Goal: Task Accomplishment & Management: Complete application form

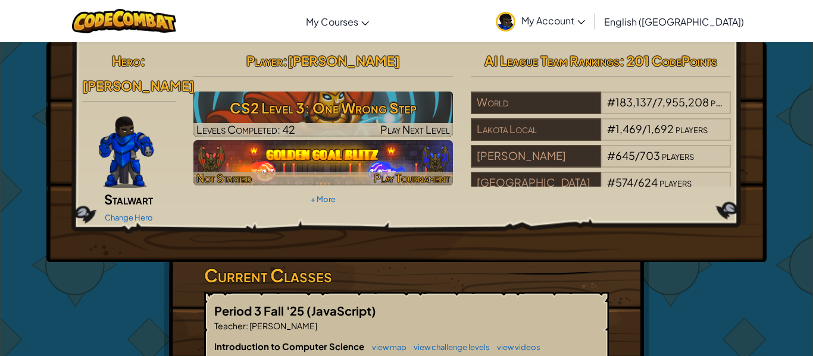
click at [412, 160] on img at bounding box center [323, 162] width 260 height 45
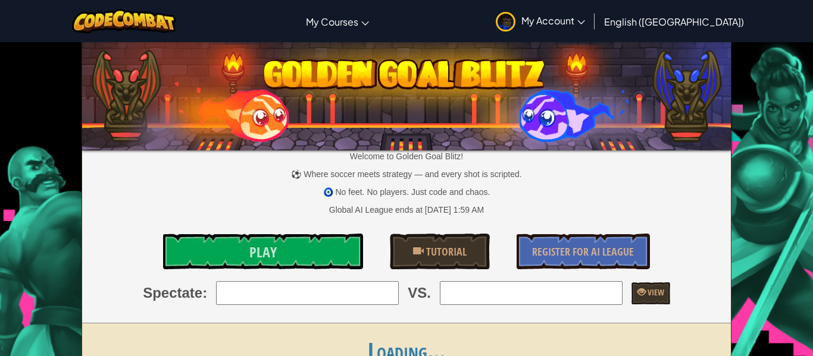
drag, startPoint x: 412, startPoint y: 160, endPoint x: 399, endPoint y: 143, distance: 21.7
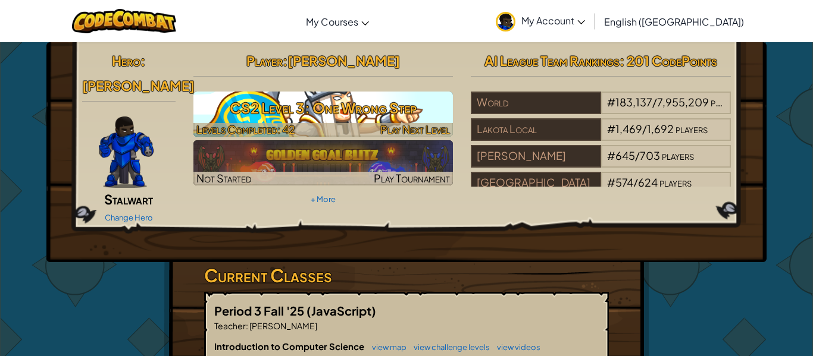
click at [325, 117] on h3 "CS2 Level 3: One Wrong Step" at bounding box center [323, 108] width 260 height 27
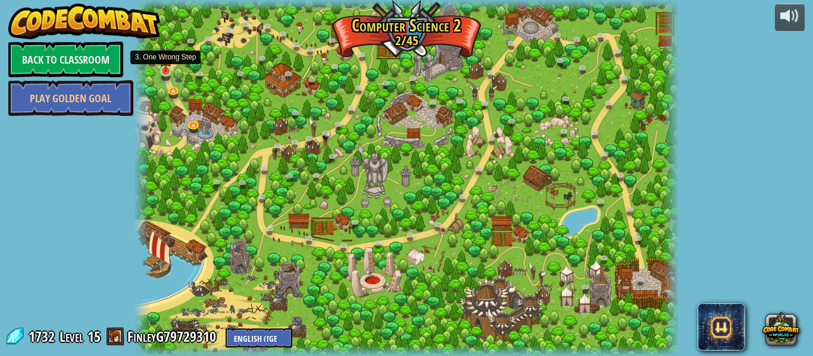
click at [163, 70] on img at bounding box center [165, 57] width 12 height 29
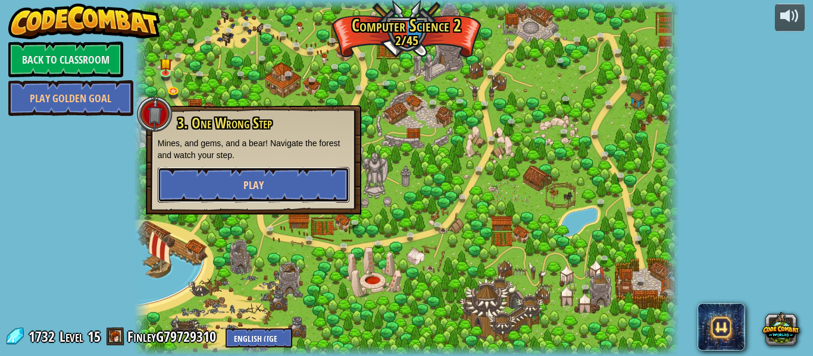
click at [253, 175] on button "Play" at bounding box center [254, 185] width 192 height 36
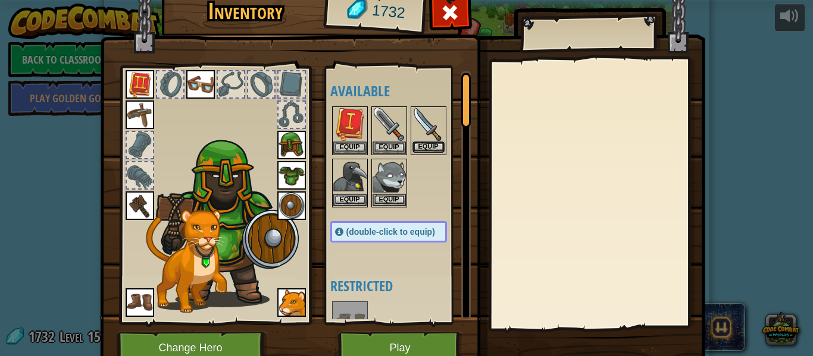
click at [436, 143] on button "Equip" at bounding box center [428, 147] width 33 height 12
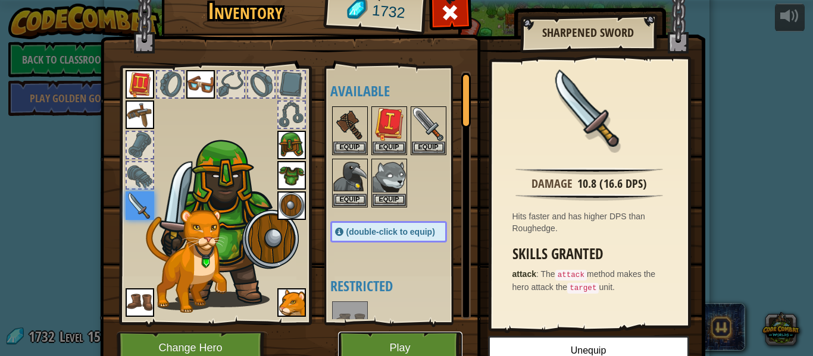
click at [421, 334] on button "Play" at bounding box center [400, 348] width 124 height 33
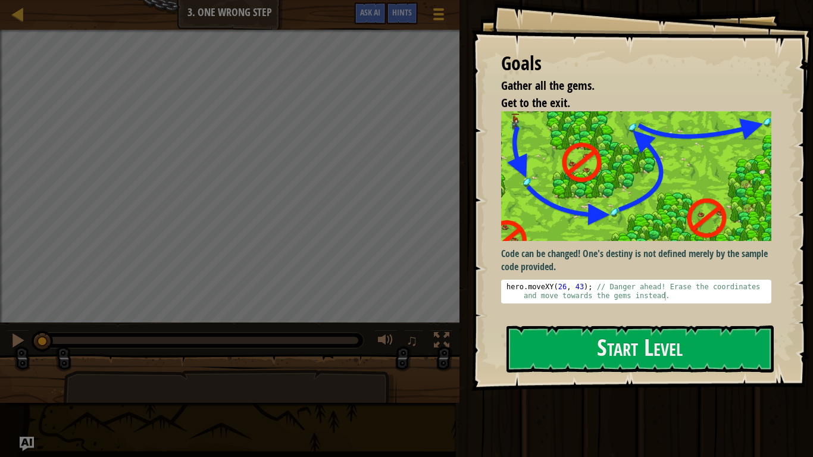
click at [730, 356] on div "Goals Gather all the gems. Get to the exit. Code can be changed! One's destiny …" at bounding box center [642, 195] width 342 height 391
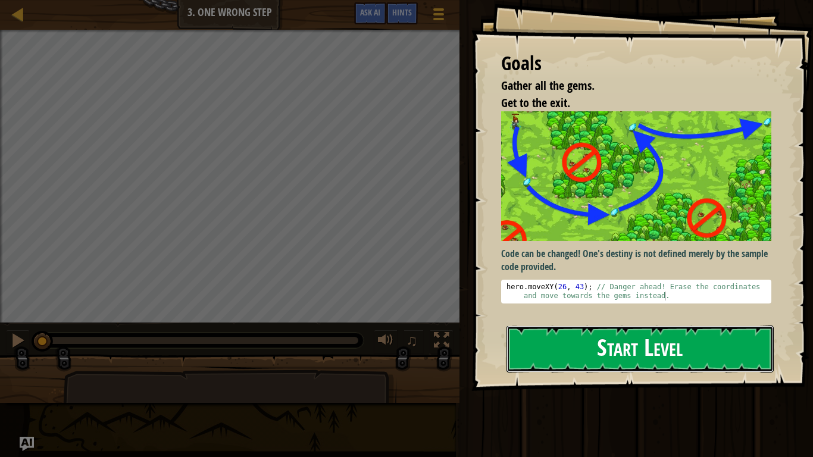
click at [731, 352] on button "Start Level" at bounding box center [639, 348] width 267 height 47
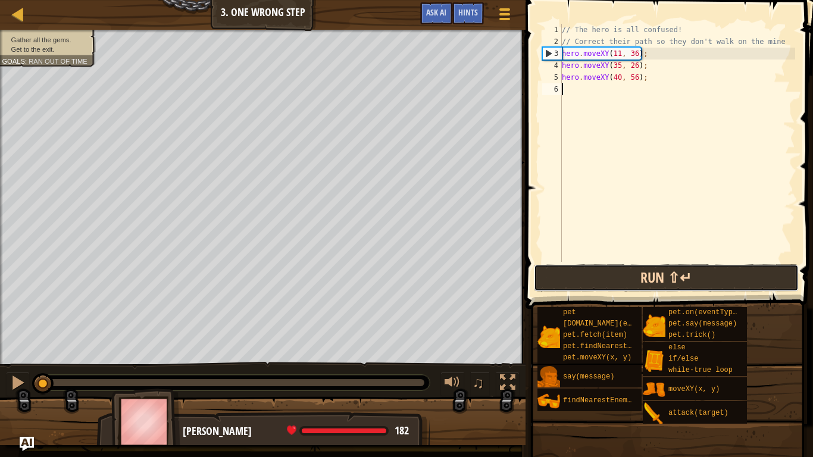
click at [700, 265] on button "Run ⇧↵" at bounding box center [666, 277] width 265 height 27
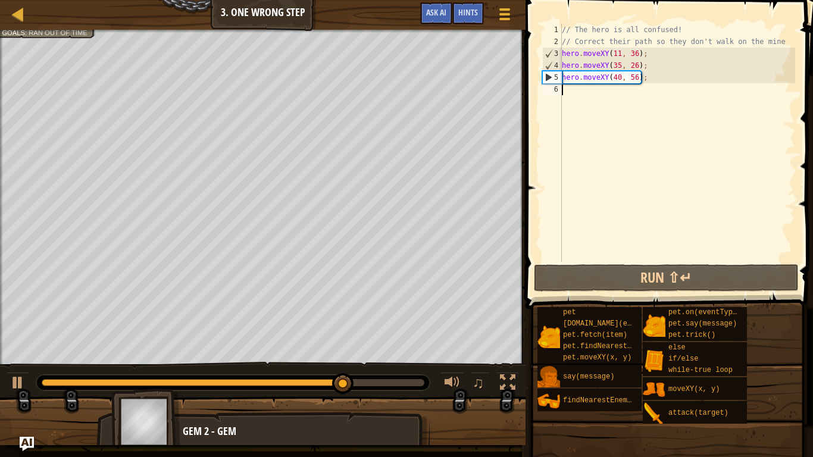
scroll to position [5, 0]
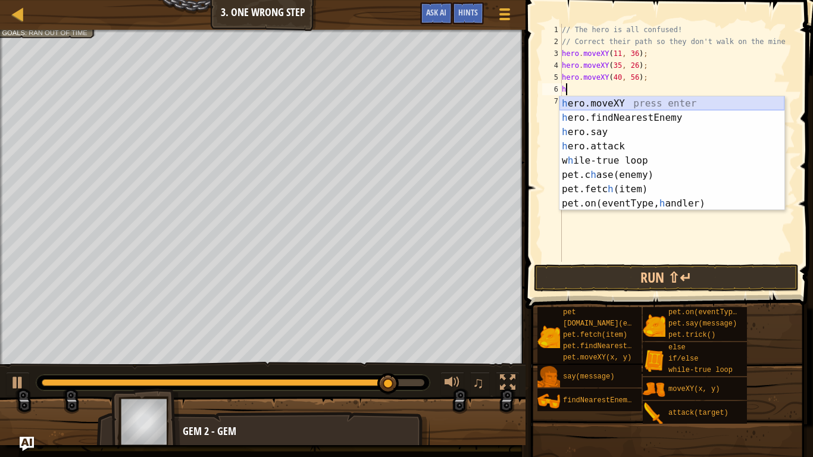
click at [578, 107] on div "h ero.moveXY press enter h ero.findNearestEnemy press enter h ero.say press ent…" at bounding box center [671, 167] width 225 height 143
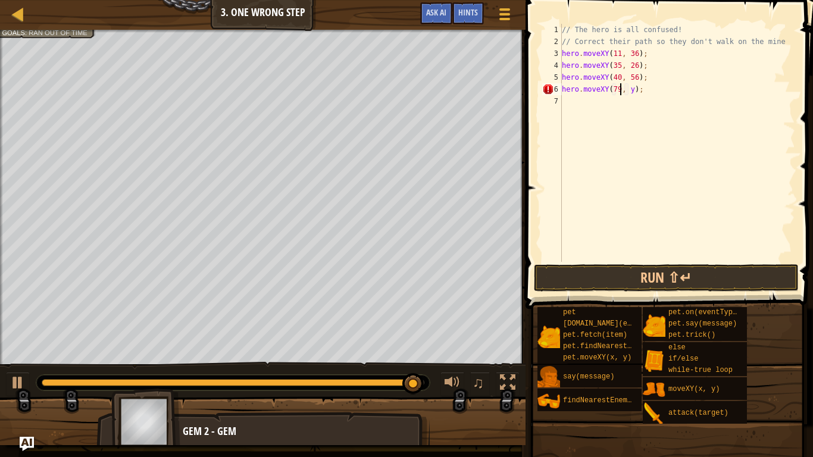
scroll to position [5, 9]
click at [634, 92] on div "// The hero is all confused! // Correct their path so they don't walk on the mi…" at bounding box center [677, 155] width 236 height 262
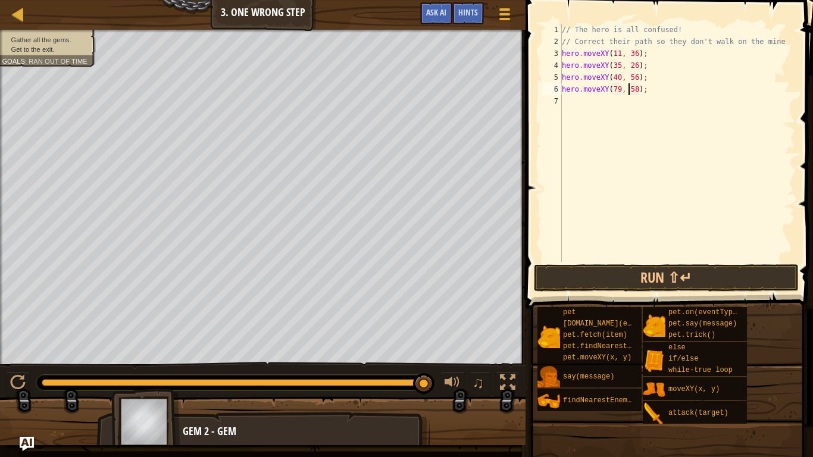
scroll to position [5, 11]
type textarea "hero.moveXY(79, 58);"
click at [643, 281] on button "Run ⇧↵" at bounding box center [666, 277] width 265 height 27
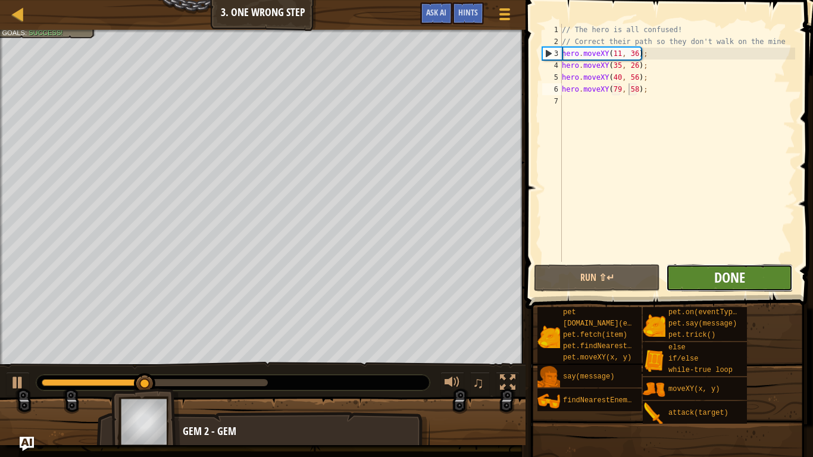
click at [719, 286] on span "Done" at bounding box center [729, 277] width 31 height 19
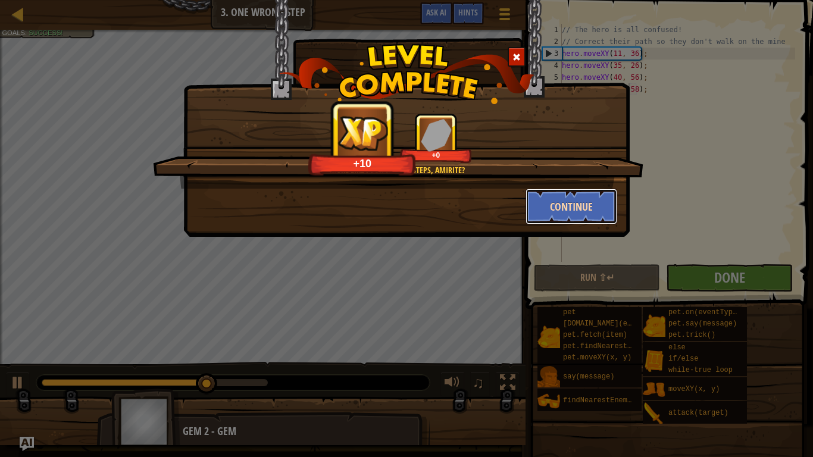
click at [566, 214] on button "Continue" at bounding box center [571, 207] width 92 height 36
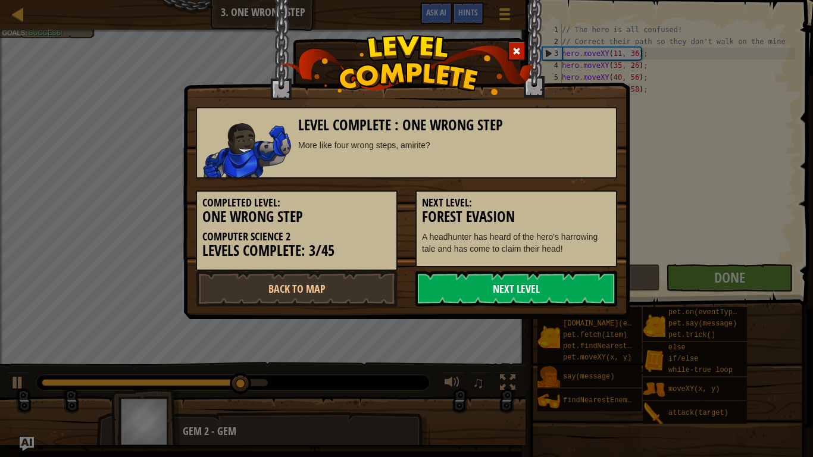
click at [579, 288] on link "Next Level" at bounding box center [516, 289] width 202 height 36
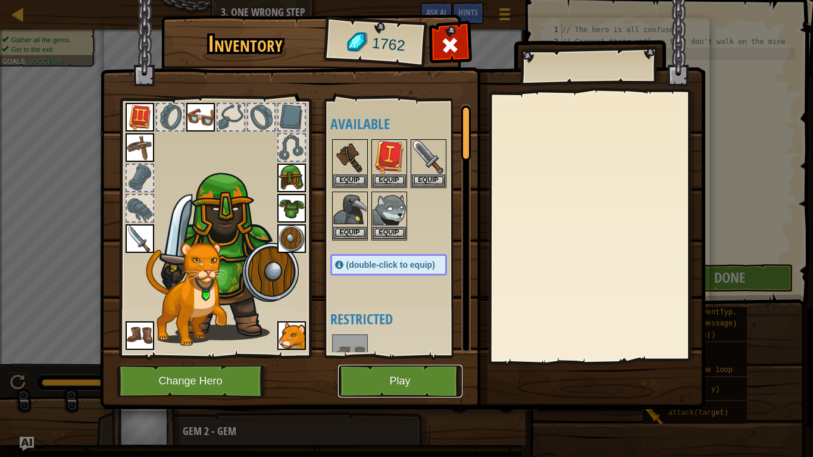
click at [420, 356] on button "Play" at bounding box center [400, 381] width 124 height 33
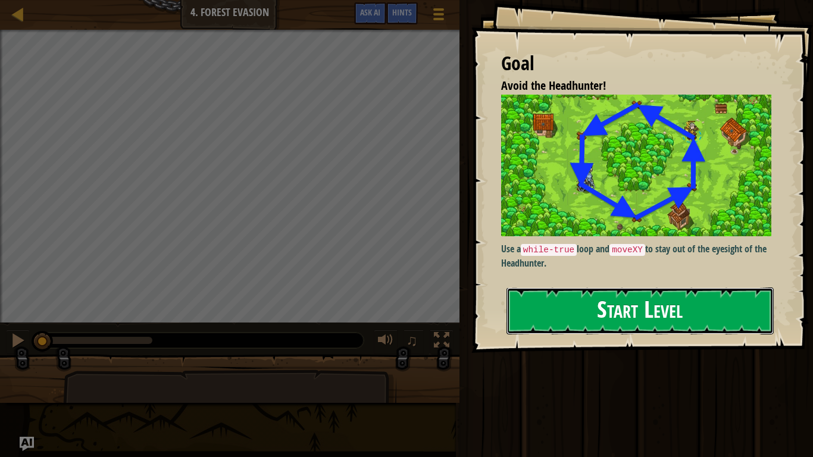
click at [645, 326] on button "Start Level" at bounding box center [639, 310] width 267 height 47
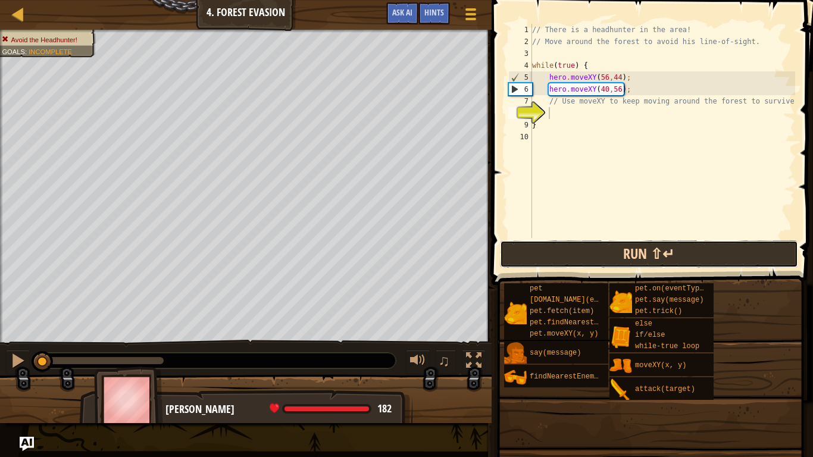
click at [688, 262] on button "Run ⇧↵" at bounding box center [649, 253] width 298 height 27
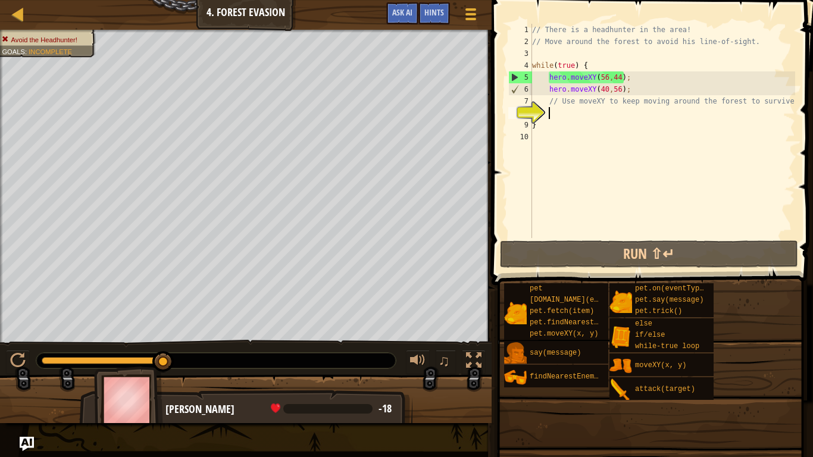
click at [618, 86] on div "// There is a headhunter in the area! // Move around the forest to avoid his li…" at bounding box center [662, 143] width 265 height 238
type textarea "hero.moveXY(40,56);"
click at [619, 87] on div "// There is a headhunter in the area! // Move around the forest to avoid his li…" at bounding box center [662, 143] width 265 height 238
click at [636, 87] on div "// There is a headhunter in the area! // Move around the forest to avoid his li…" at bounding box center [662, 143] width 265 height 238
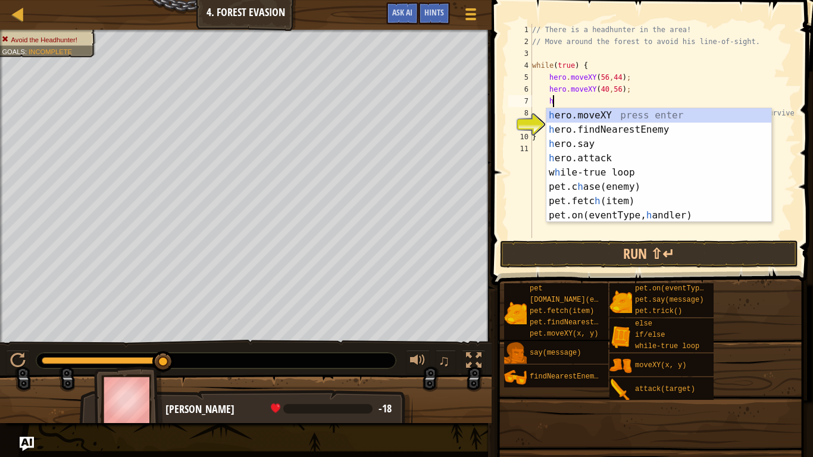
scroll to position [5, 2]
click at [561, 117] on div "h ero.moveXY press enter h ero.findNearestEnemy press enter h ero.say press ent…" at bounding box center [658, 179] width 225 height 143
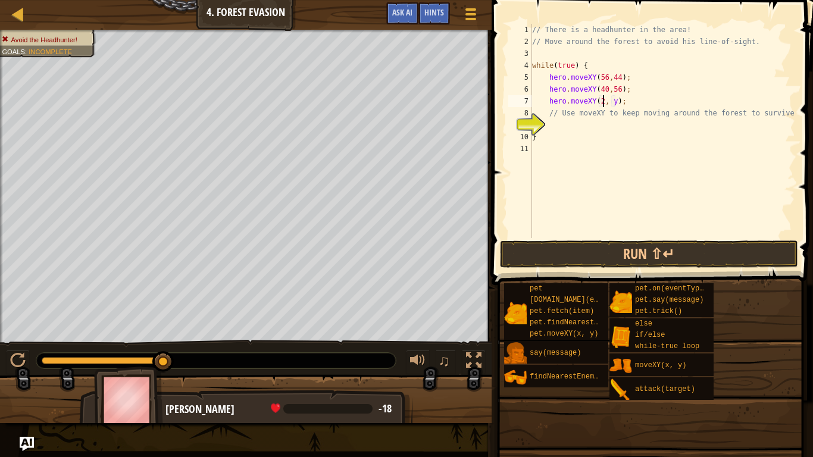
scroll to position [5, 11]
click at [618, 102] on div "// There is a headhunter in the area! // Move around the forest to avoid his li…" at bounding box center [662, 143] width 265 height 238
click at [637, 108] on div "// There is a headhunter in the area! // Move around the forest to avoid his li…" at bounding box center [662, 143] width 265 height 238
click at [637, 103] on div "// There is a headhunter in the area! // Move around the forest to avoid his li…" at bounding box center [662, 143] width 265 height 238
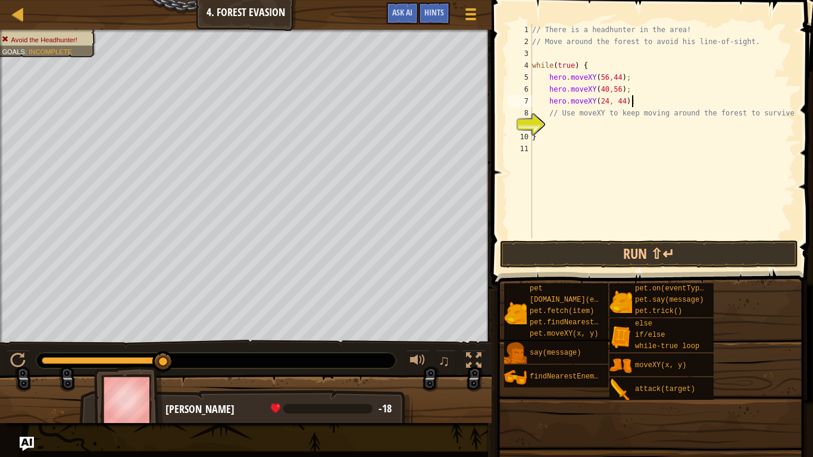
type textarea "hero.moveXY(24, 44);"
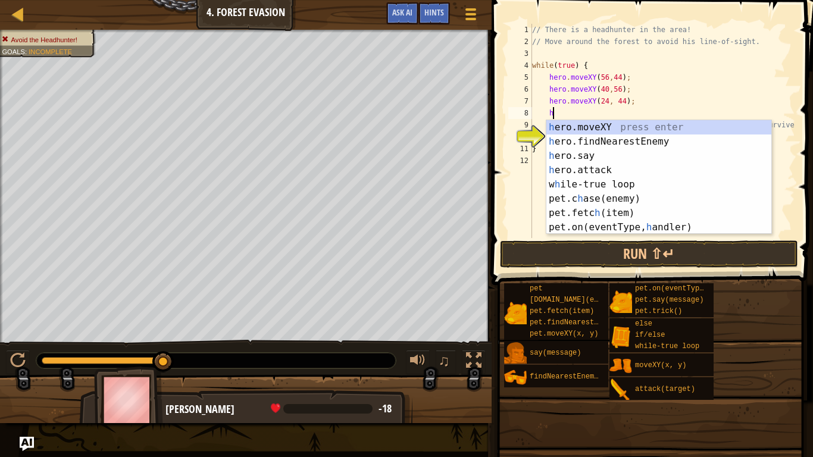
scroll to position [5, 2]
click at [592, 127] on div "h ero.moveXY press enter h ero.findNearestEnemy press enter h ero.say press ent…" at bounding box center [658, 191] width 225 height 143
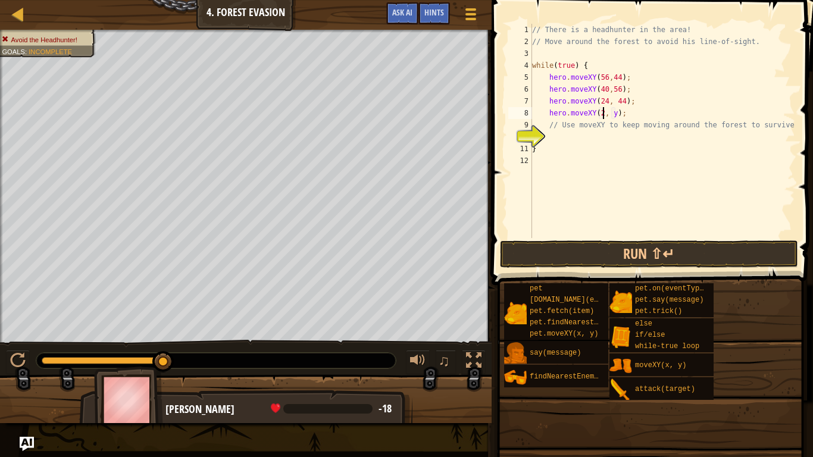
scroll to position [5, 11]
click at [620, 114] on div "// There is a headhunter in the area! // Move around the forest to avoid his li…" at bounding box center [662, 143] width 265 height 238
type textarea "hero.moveXY(24, 24);"
click at [633, 115] on div "// There is a headhunter in the area! // Move around the forest to avoid his li…" at bounding box center [662, 143] width 265 height 238
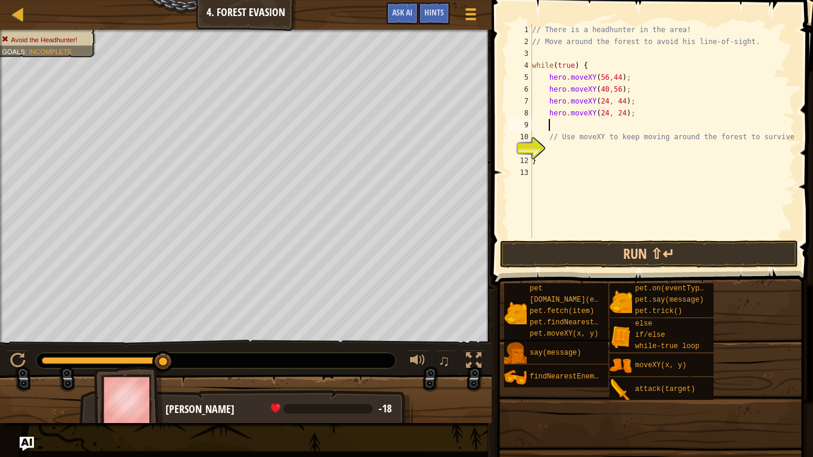
scroll to position [5, 2]
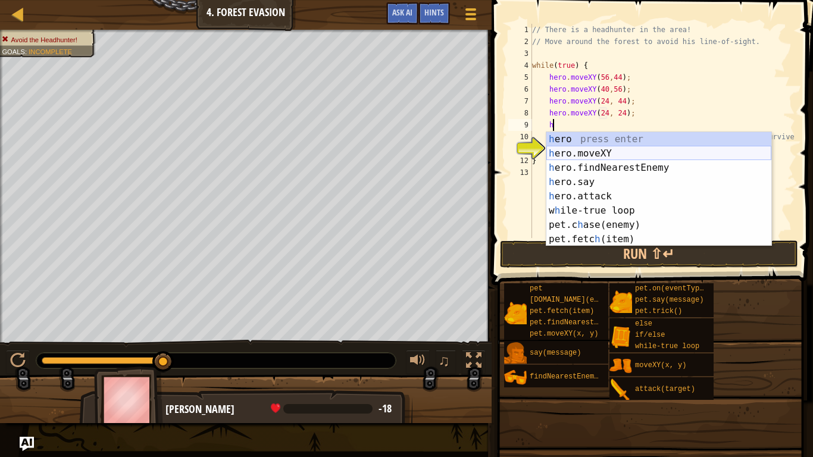
click at [621, 154] on div "h ero press enter h ero.moveXY press enter h ero.findNearestEnemy press enter h…" at bounding box center [658, 203] width 225 height 143
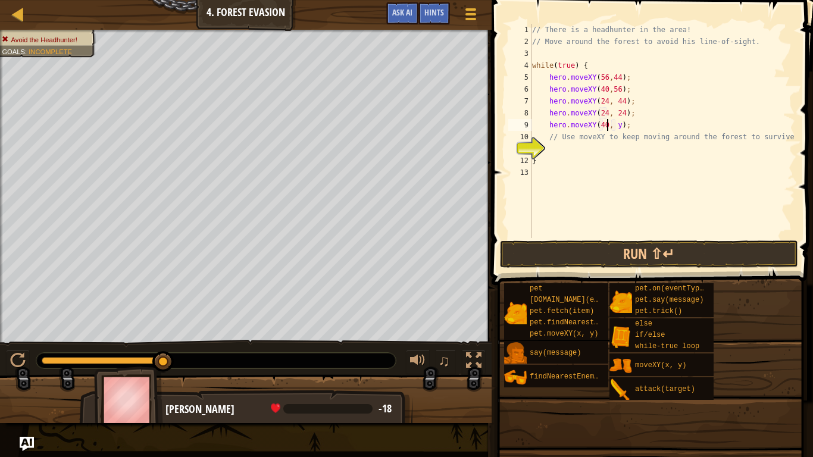
scroll to position [5, 11]
click at [617, 124] on div "// There is a headhunter in the area! // Move around the forest to avoid his li…" at bounding box center [662, 143] width 265 height 238
click at [620, 126] on div "// There is a headhunter in the area! // Move around the forest to avoid his li…" at bounding box center [662, 143] width 265 height 238
type textarea "hero.moveXY(40, 13);"
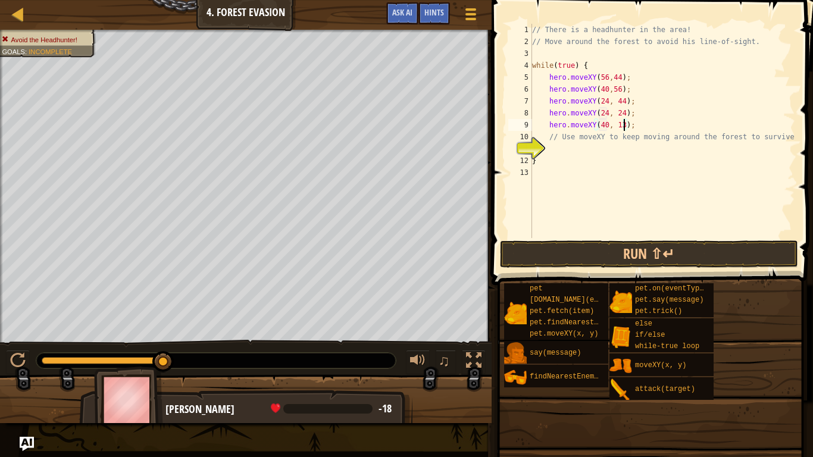
click at [658, 127] on div "// There is a headhunter in the area! // Move around the forest to avoid his li…" at bounding box center [662, 143] width 265 height 238
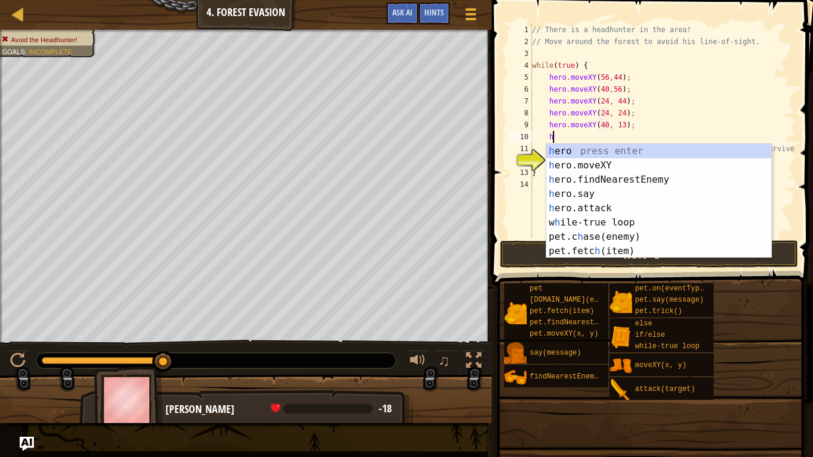
scroll to position [5, 2]
click at [614, 167] on div "h ero press enter h ero.moveXY press enter h ero.findNearestEnemy press enter h…" at bounding box center [658, 215] width 225 height 143
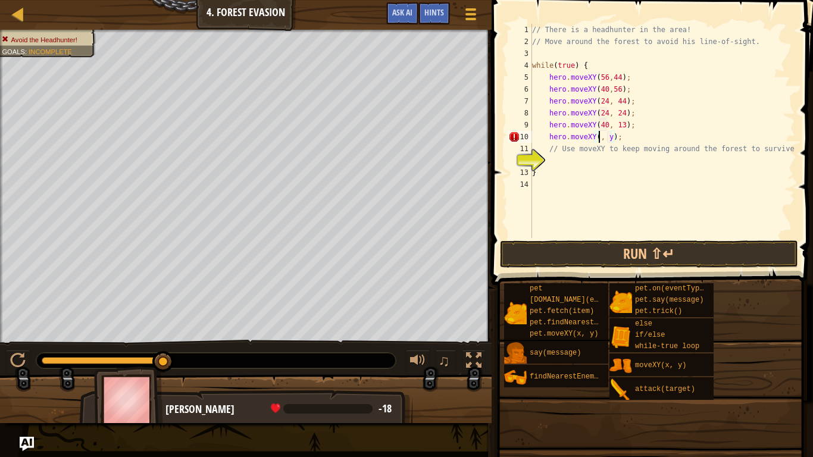
scroll to position [5, 11]
click at [622, 138] on div "// There is a headhunter in the area! // Move around the forest to avoid his li…" at bounding box center [662, 143] width 265 height 238
click at [619, 137] on div "// There is a headhunter in the area! // Move around the forest to avoid his li…" at bounding box center [662, 143] width 265 height 238
type textarea "hero.moveXY(56, 24);"
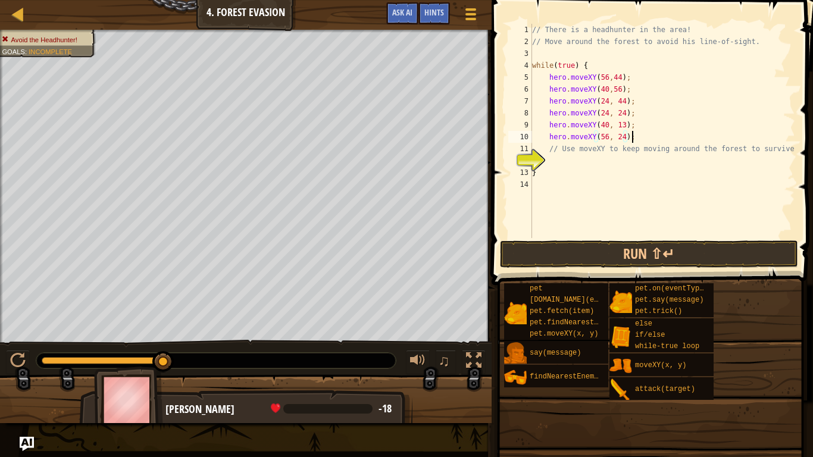
click at [640, 137] on div "// There is a headhunter in the area! // Move around the forest to avoid his li…" at bounding box center [662, 143] width 265 height 238
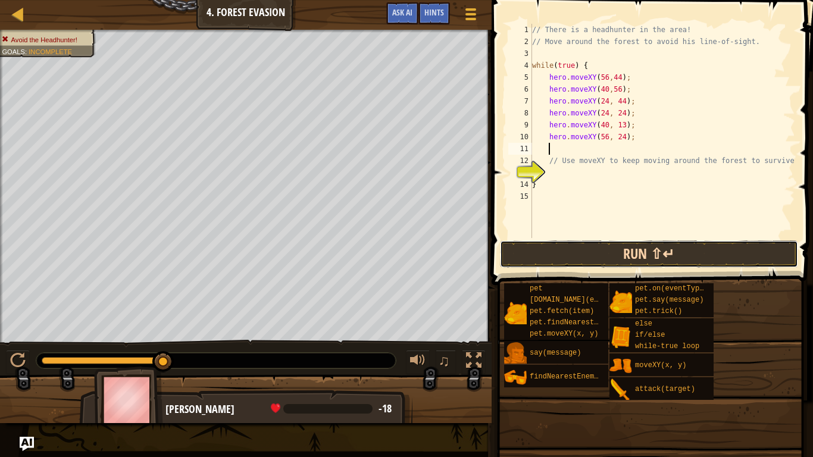
click at [574, 252] on button "Run ⇧↵" at bounding box center [649, 253] width 298 height 27
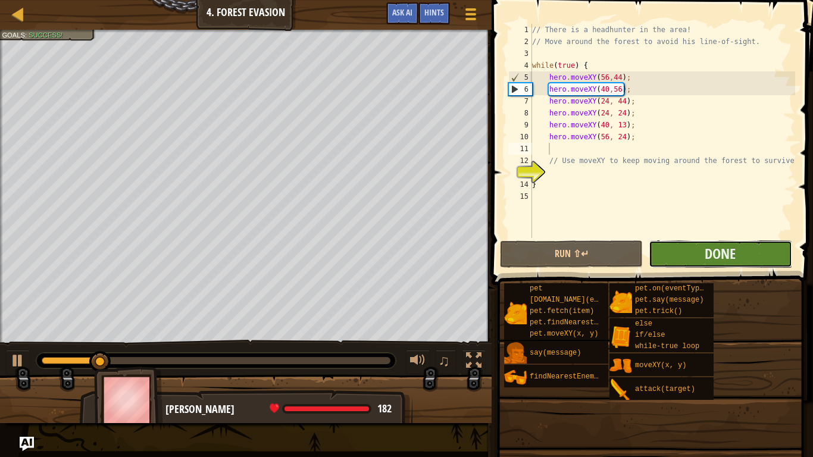
click at [740, 260] on button "Done" at bounding box center [720, 253] width 143 height 27
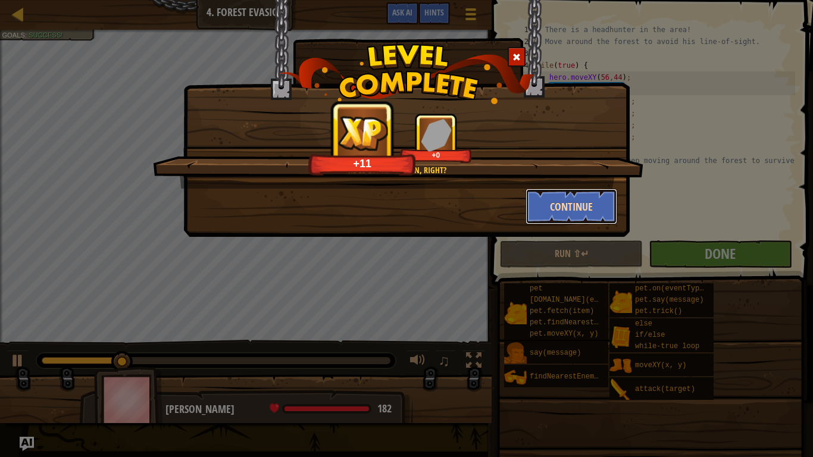
click at [546, 206] on button "Continue" at bounding box center [571, 207] width 92 height 36
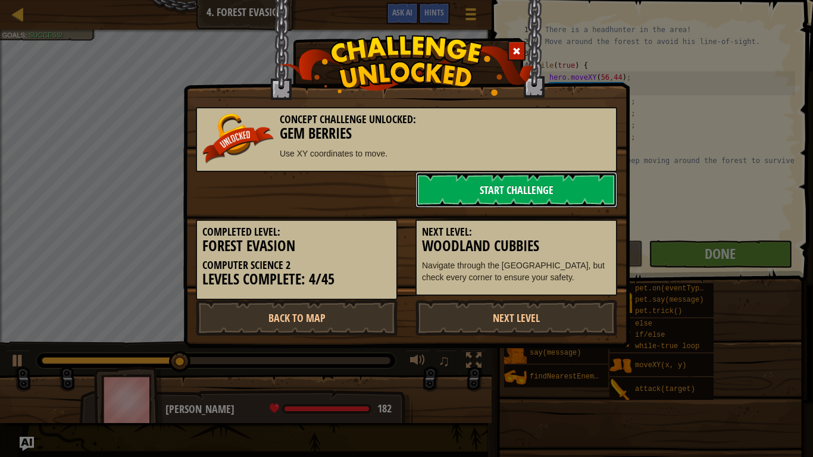
click at [478, 186] on link "Start Challenge" at bounding box center [516, 190] width 202 height 36
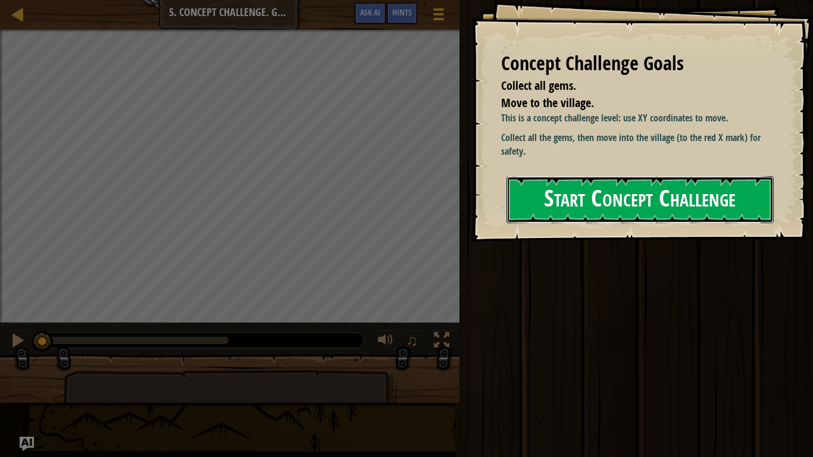
click at [557, 212] on button "Start Concept Challenge" at bounding box center [639, 199] width 267 height 47
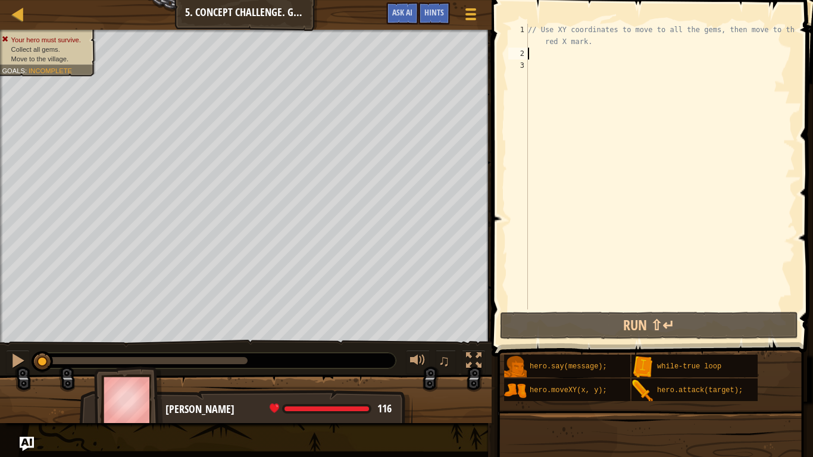
click at [554, 56] on div "// Use XY coordinates to move to all the gems, then move to the red X mark." at bounding box center [660, 184] width 270 height 321
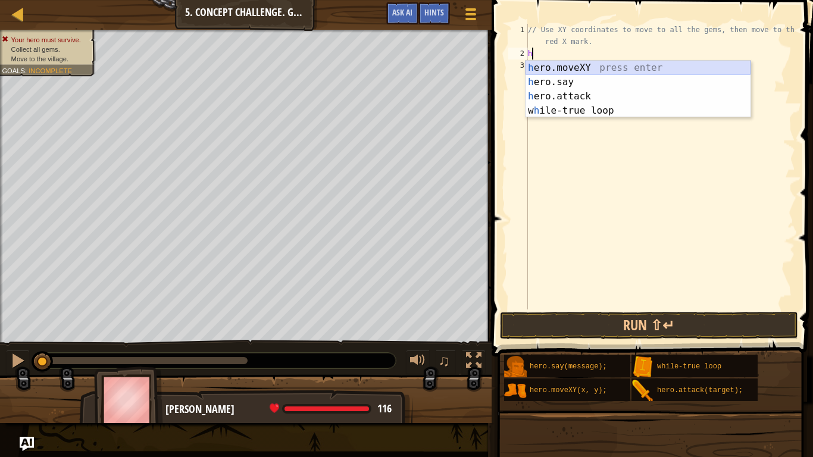
click at [562, 66] on div "h ero.moveXY press enter h ero.say press enter h ero.attack press enter w h ile…" at bounding box center [637, 104] width 225 height 86
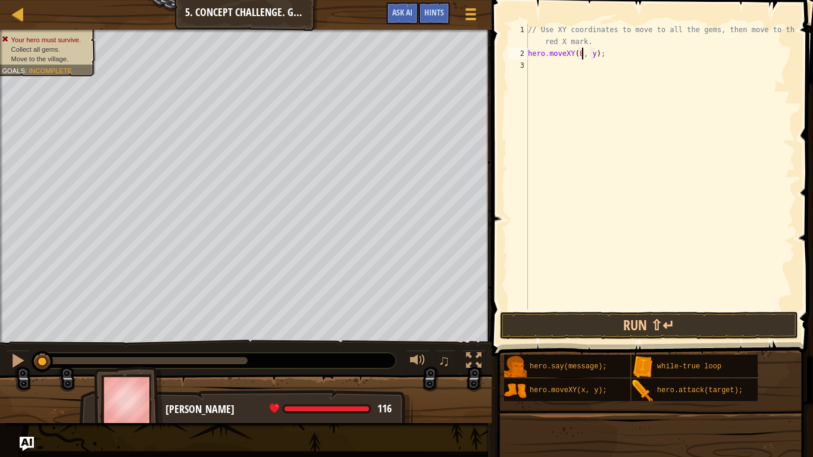
scroll to position [5, 8]
click at [593, 55] on div "// Use XY coordinates to move to all the gems, then move to the red X mark. her…" at bounding box center [660, 184] width 270 height 321
type textarea "hero.moveXY(8, 49);"
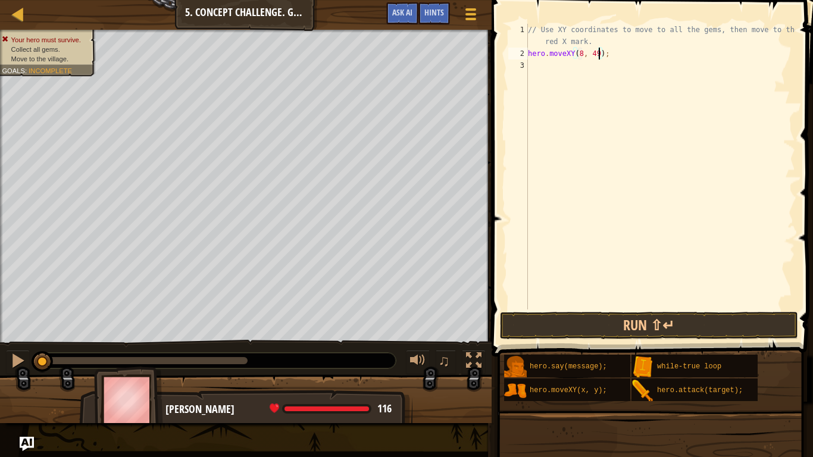
click at [596, 64] on div "// Use XY coordinates to move to all the gems, then move to the red X mark. her…" at bounding box center [660, 184] width 270 height 321
click at [596, 77] on div "// Use XY coordinates to move to all the gems, then move to the red X mark. her…" at bounding box center [660, 184] width 270 height 321
click at [584, 68] on div "// Use XY coordinates to move to all the gems, then move to the red X mark. her…" at bounding box center [660, 184] width 270 height 321
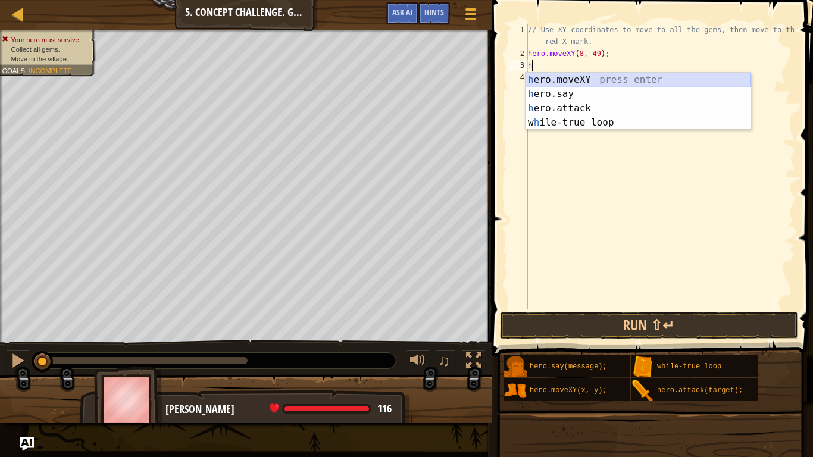
click at [583, 79] on div "h ero.moveXY press enter h ero.say press enter h ero.attack press enter w h ile…" at bounding box center [637, 116] width 225 height 86
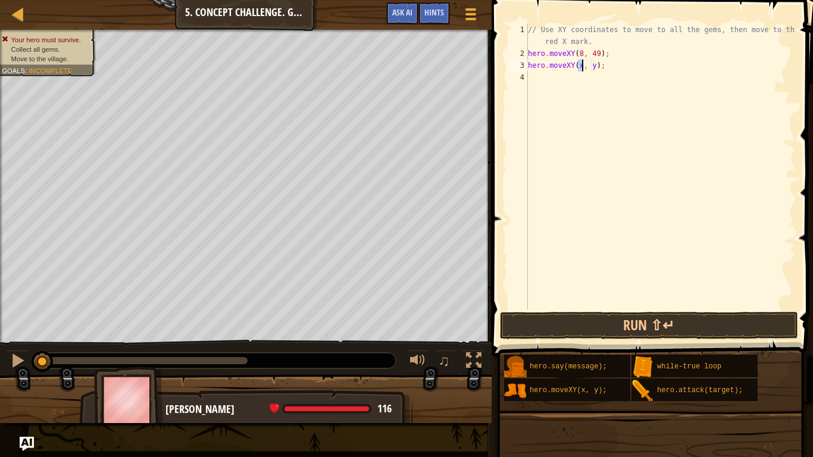
scroll to position [5, 8]
type textarea "hero.moveXY(8, 13);"
click at [639, 70] on div "// Use XY coordinates to move to all the gems, then move to the red X mark. her…" at bounding box center [660, 184] width 270 height 321
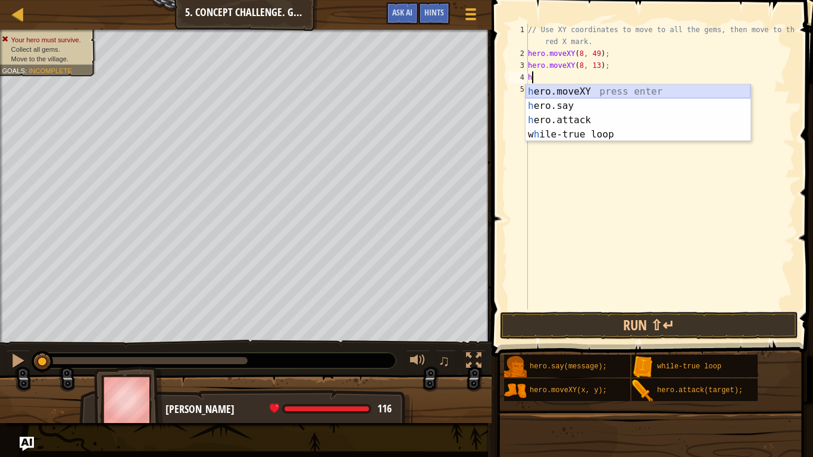
click at [630, 86] on div "h ero.moveXY press enter h ero.say press enter h ero.attack press enter w h ile…" at bounding box center [637, 127] width 225 height 86
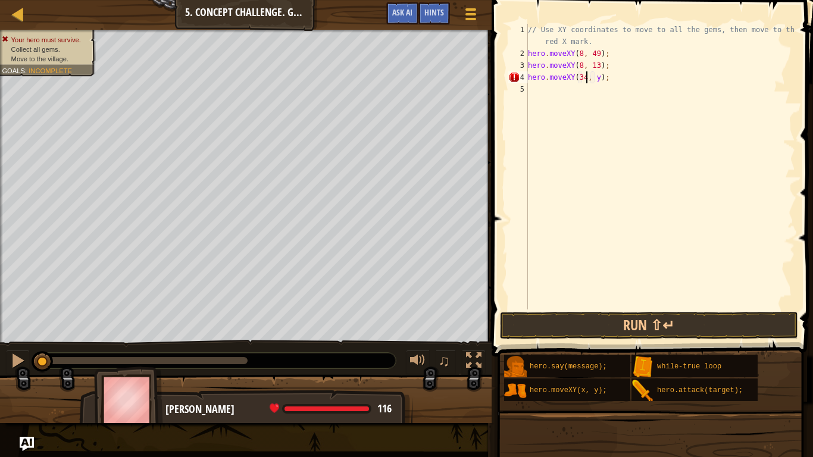
scroll to position [5, 8]
type textarea "hero.moveXY(34, 15);"
click at [547, 90] on div "// Use XY coordinates to move to all the gems, then move to the red X mark. her…" at bounding box center [660, 184] width 270 height 321
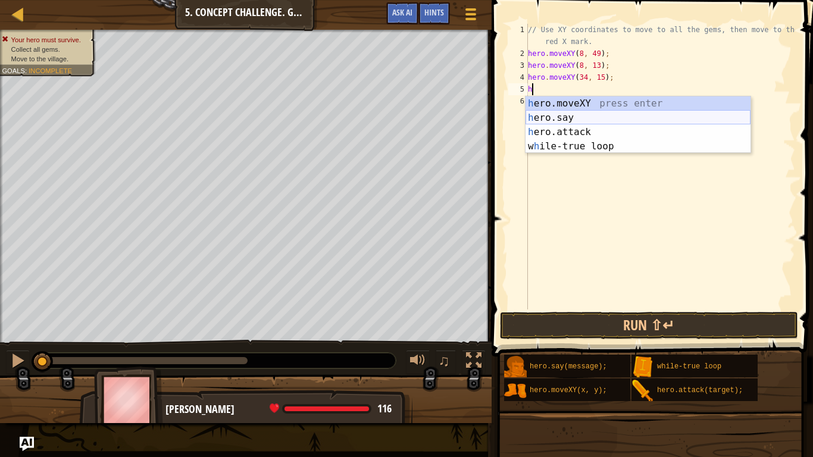
click at [569, 111] on div "h ero.moveXY press enter h ero.say press enter h ero.attack press enter w h ile…" at bounding box center [637, 139] width 225 height 86
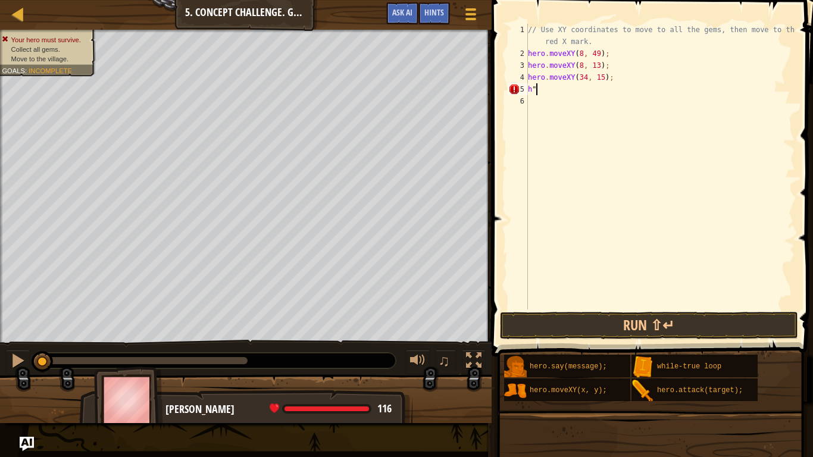
type textarea "h"
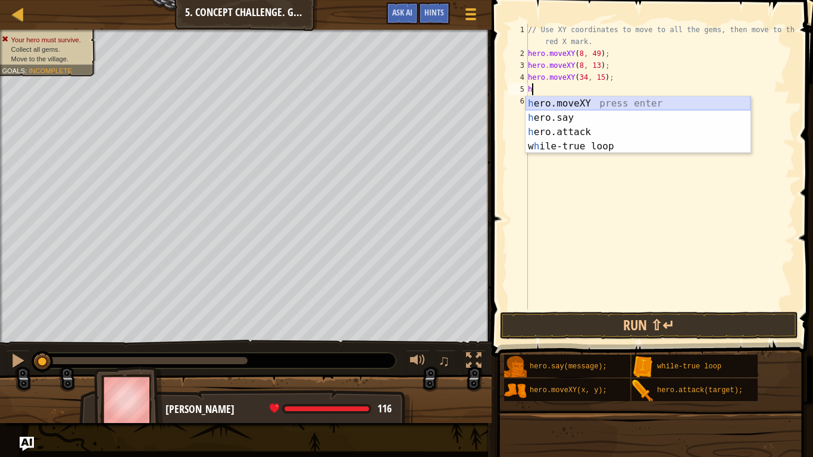
click at [577, 102] on div "h ero.moveXY press enter h ero.say press enter h ero.attack press enter w h ile…" at bounding box center [637, 139] width 225 height 86
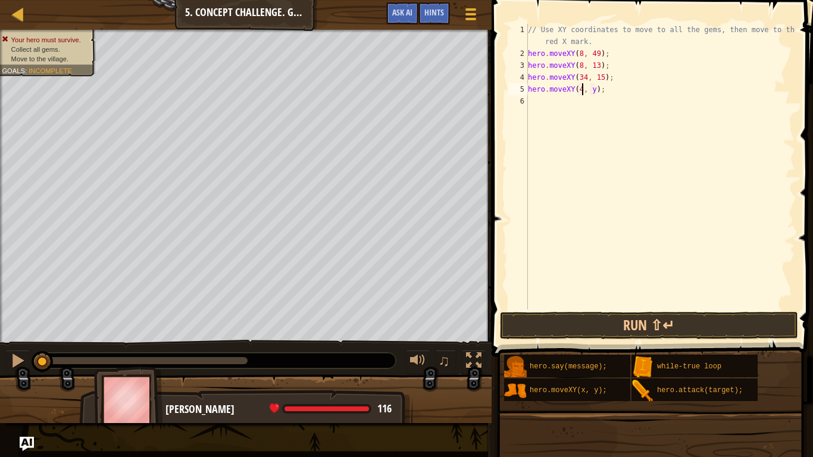
scroll to position [5, 8]
click at [597, 91] on div "// Use XY coordinates to move to all the gems, then move to the red X mark. her…" at bounding box center [660, 184] width 270 height 321
type textarea "hero.moveXY(40, 59);"
click at [575, 106] on div "// Use XY coordinates to move to all the gems, then move to the red X mark. her…" at bounding box center [660, 184] width 270 height 321
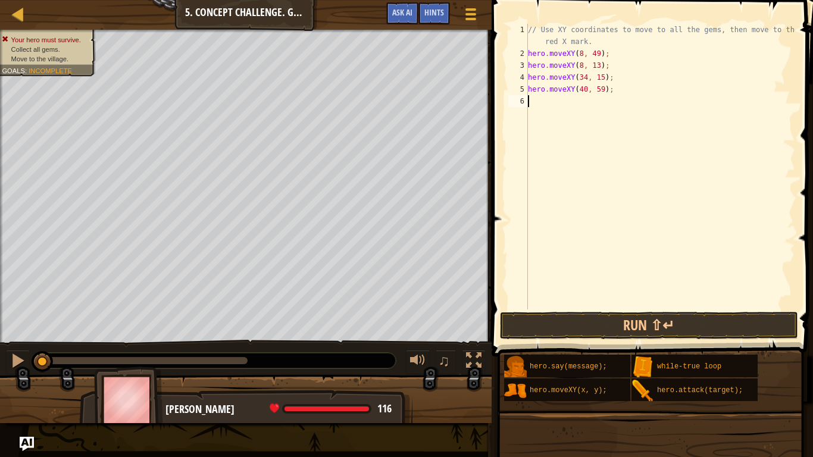
scroll to position [5, 0]
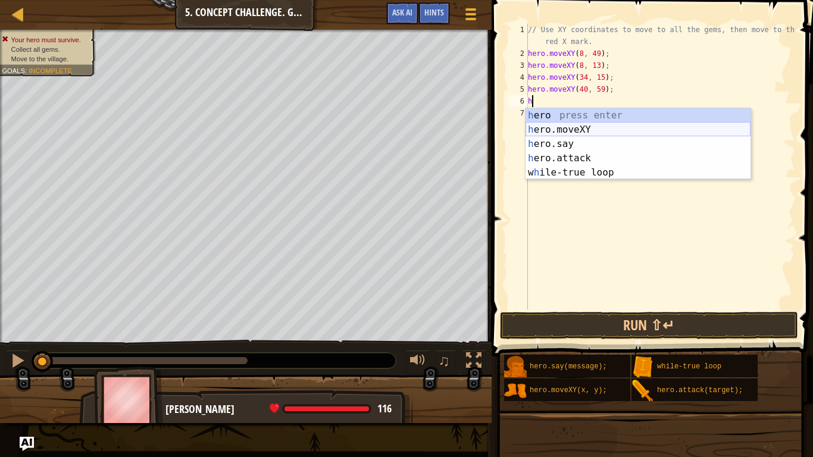
click at [596, 129] on div "h ero press enter h ero.moveXY press enter h ero.say press enter h ero.attack p…" at bounding box center [637, 158] width 225 height 100
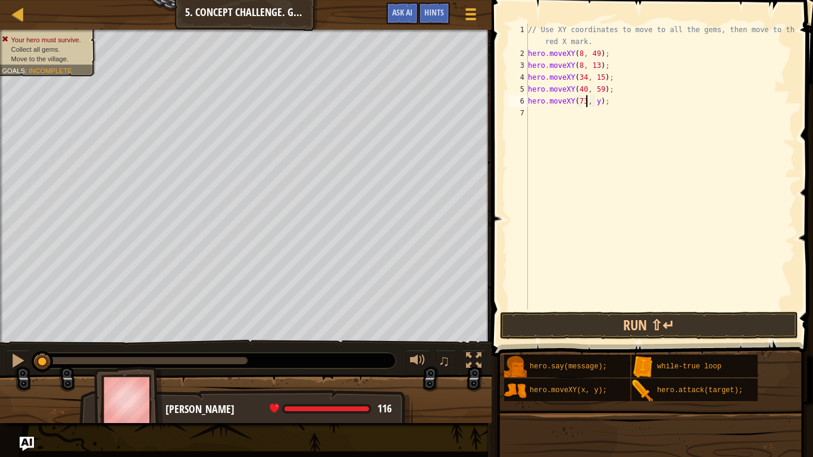
scroll to position [5, 8]
click at [597, 99] on div "// Use XY coordinates to move to all the gems, then move to the red X mark. her…" at bounding box center [660, 184] width 270 height 321
click at [602, 84] on div "// Use XY coordinates to move to all the gems, then move to the red X mark. her…" at bounding box center [660, 184] width 270 height 321
type textarea "hero.moveXY(40, 56);"
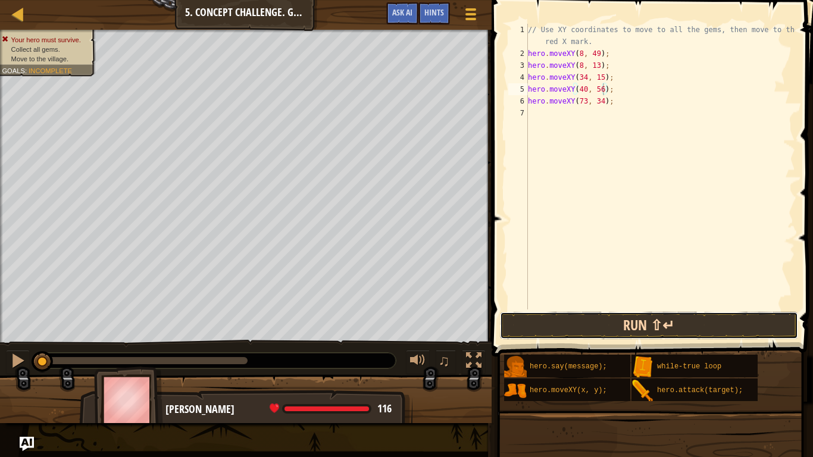
click at [649, 339] on button "Run ⇧↵" at bounding box center [649, 325] width 298 height 27
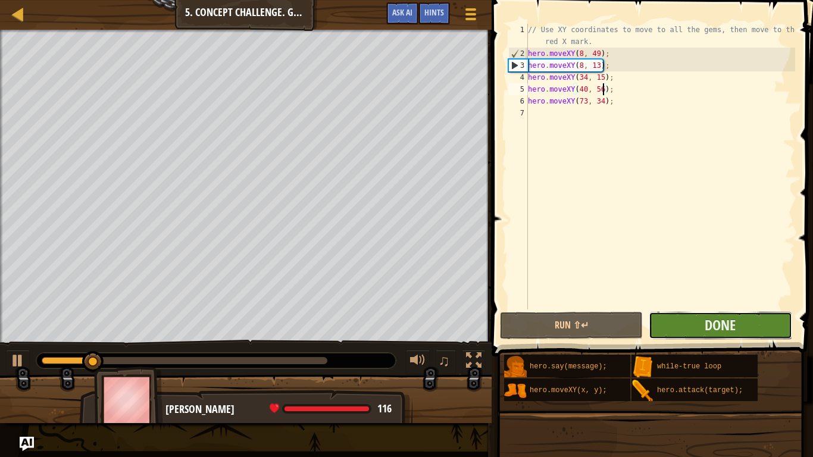
click at [695, 326] on button "Done" at bounding box center [720, 325] width 143 height 27
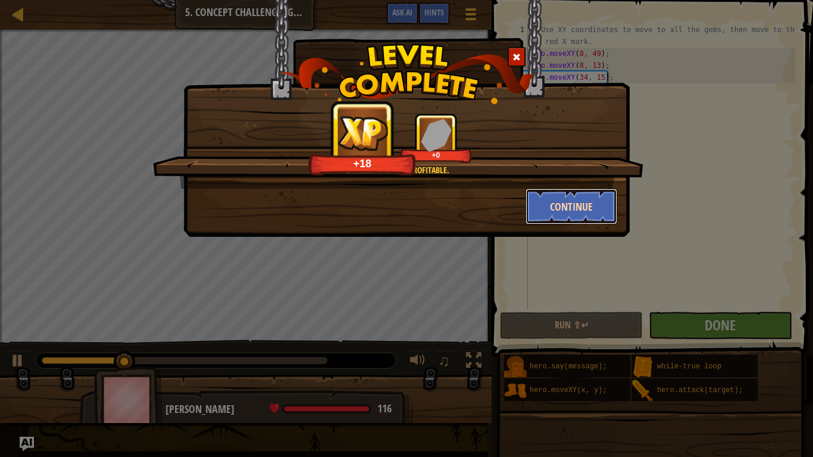
click at [589, 217] on button "Continue" at bounding box center [571, 207] width 92 height 36
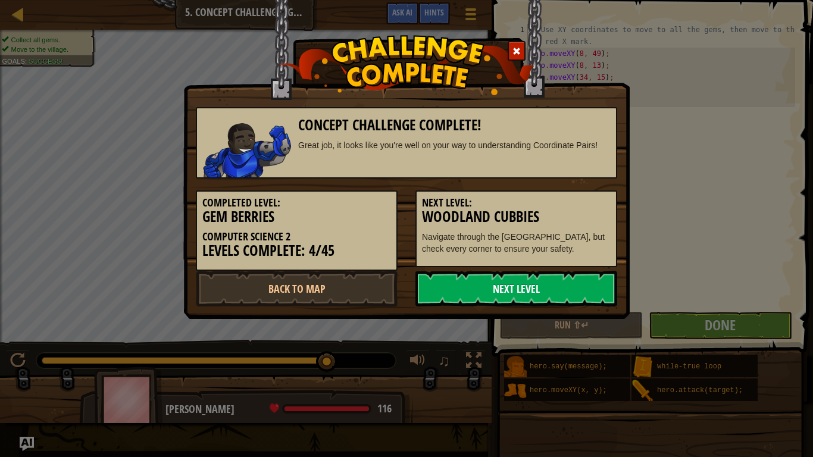
click at [511, 283] on link "Next Level" at bounding box center [516, 289] width 202 height 36
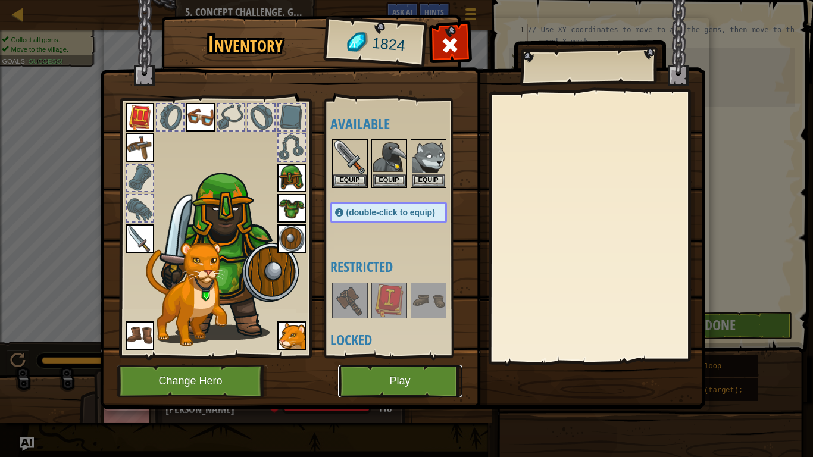
click at [400, 356] on button "Play" at bounding box center [400, 381] width 124 height 33
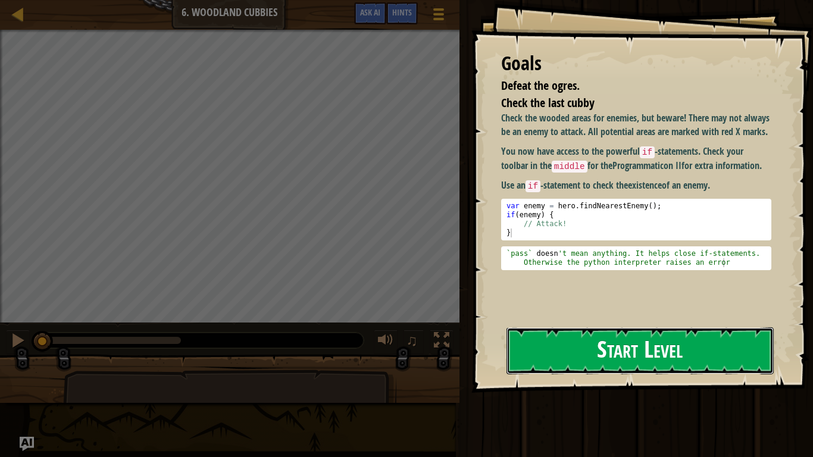
click at [666, 342] on button "Start Level" at bounding box center [639, 350] width 267 height 47
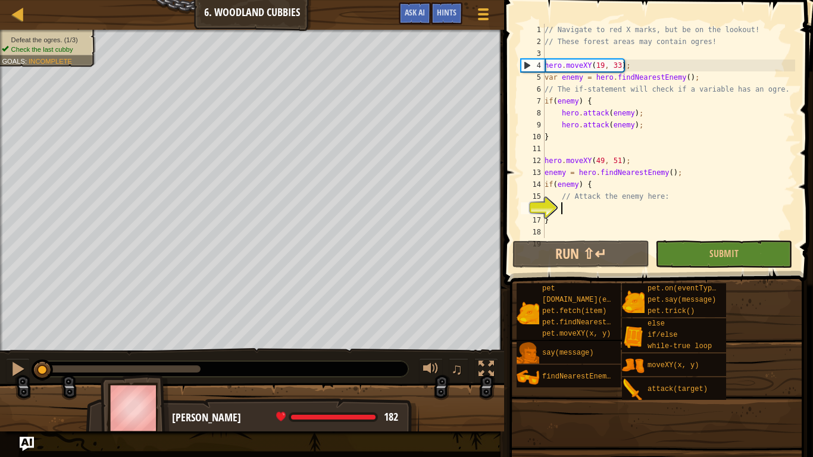
scroll to position [36, 0]
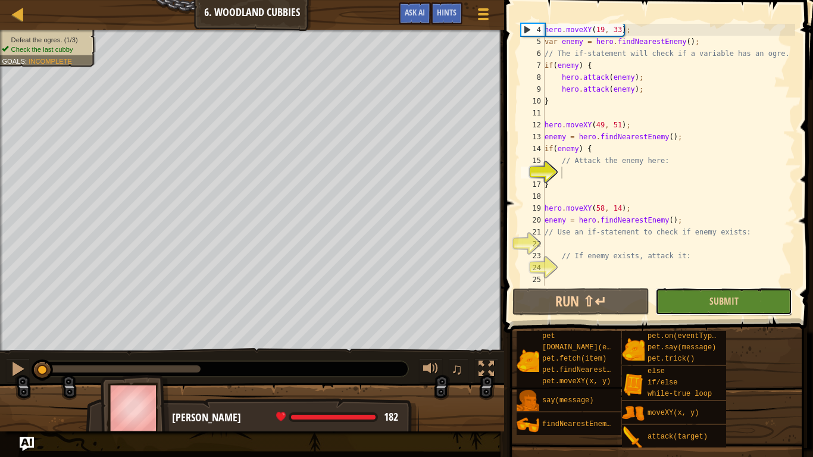
click at [706, 303] on button "Submit" at bounding box center [723, 301] width 137 height 27
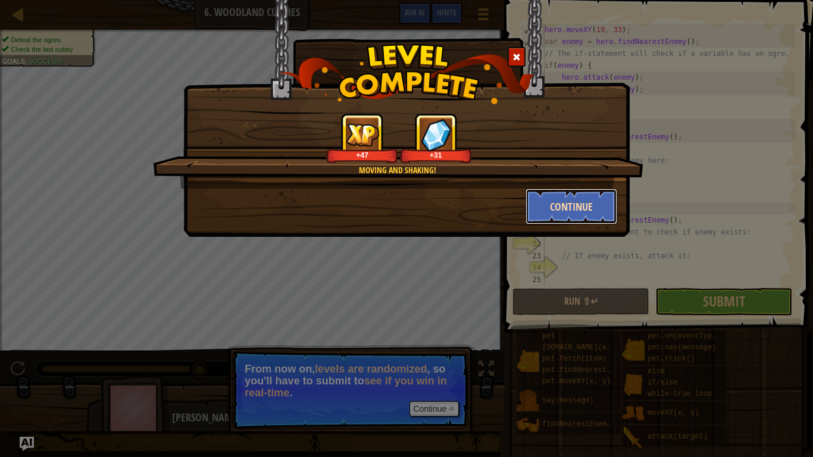
click at [599, 200] on button "Continue" at bounding box center [571, 207] width 92 height 36
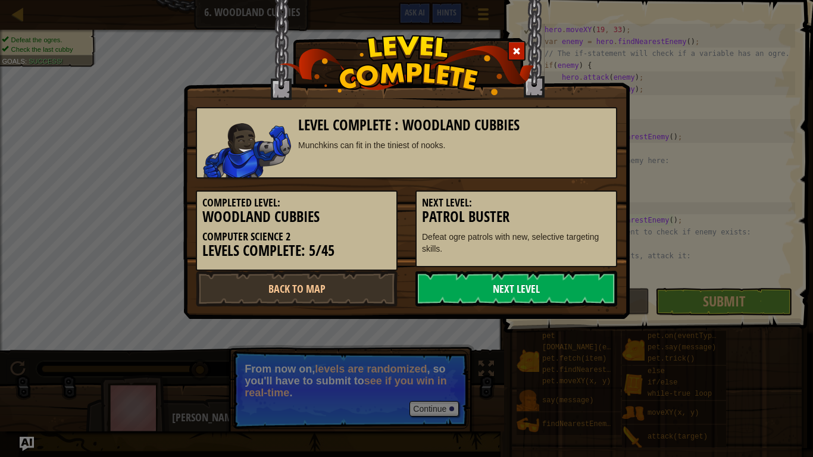
click at [483, 287] on link "Next Level" at bounding box center [516, 289] width 202 height 36
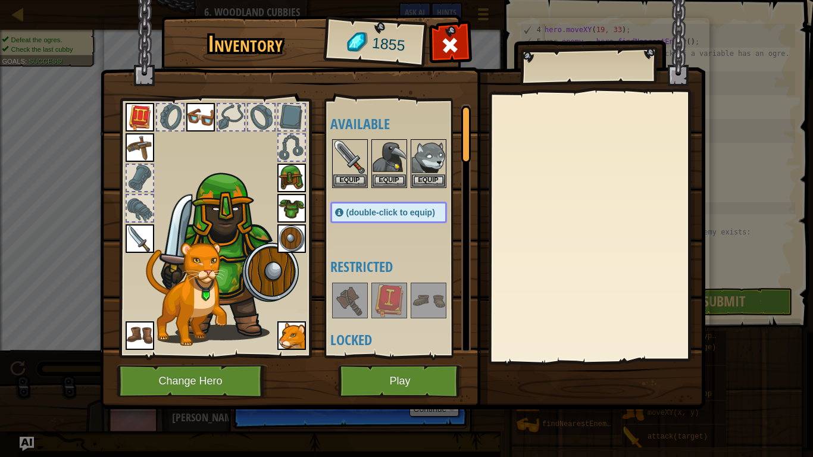
click at [388, 356] on div "Inventory 1855 Available Equip Equip Equip Equip Equip Equip Equip Equip Equip …" at bounding box center [406, 228] width 813 height 457
click at [378, 356] on button "Play" at bounding box center [400, 381] width 124 height 33
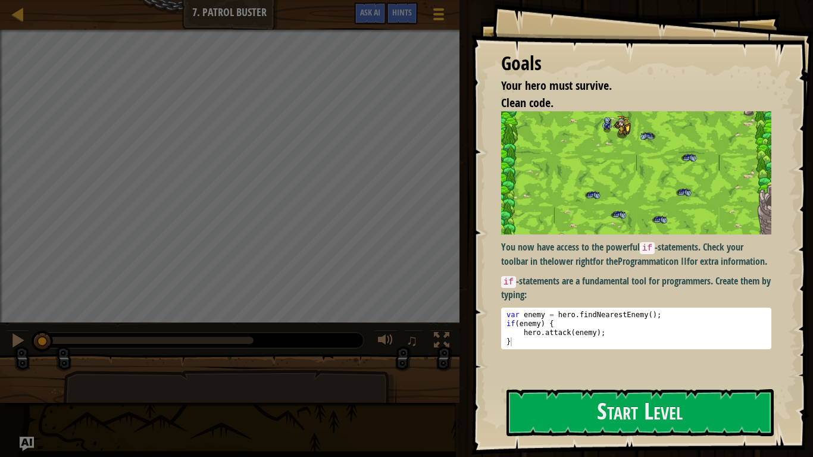
click at [646, 268] on p "You now have access to the powerful if -statements. Check your toolbar in the l…" at bounding box center [636, 253] width 270 height 27
click at [660, 356] on div "You now have access to the powerful if -statements. Check your toolbar in the l…" at bounding box center [636, 244] width 270 height 266
click at [655, 356] on button "Start Level" at bounding box center [639, 412] width 267 height 47
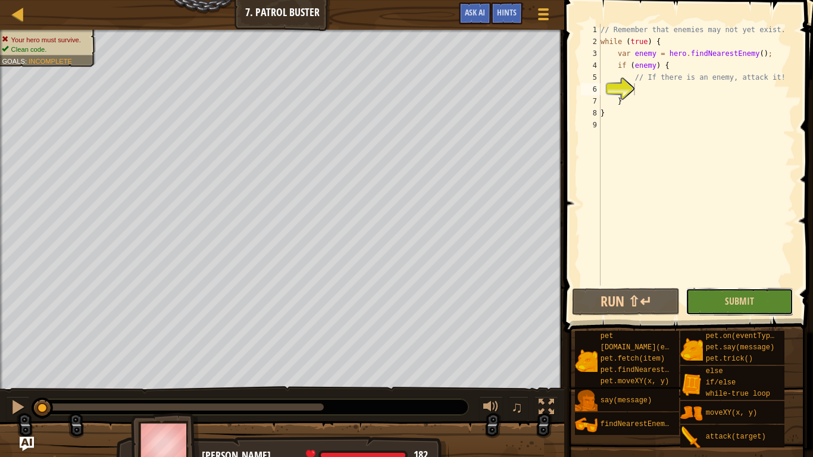
click at [728, 308] on button "Submit" at bounding box center [740, 301] width 108 height 27
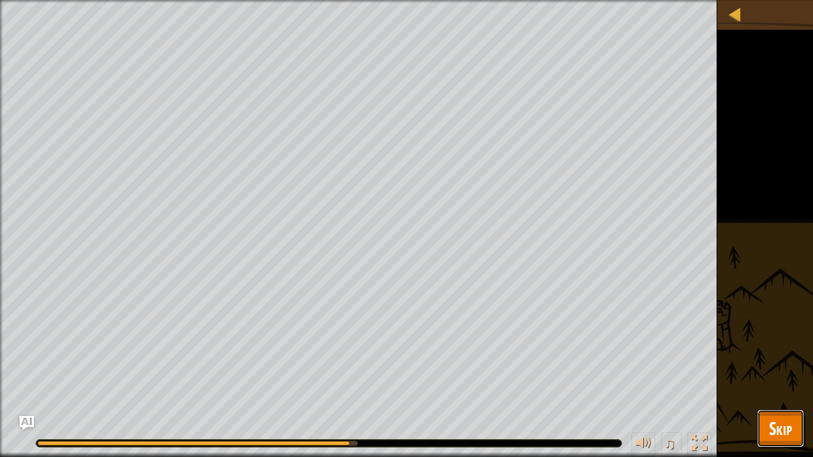
click at [770, 356] on span "Skip" at bounding box center [780, 428] width 23 height 24
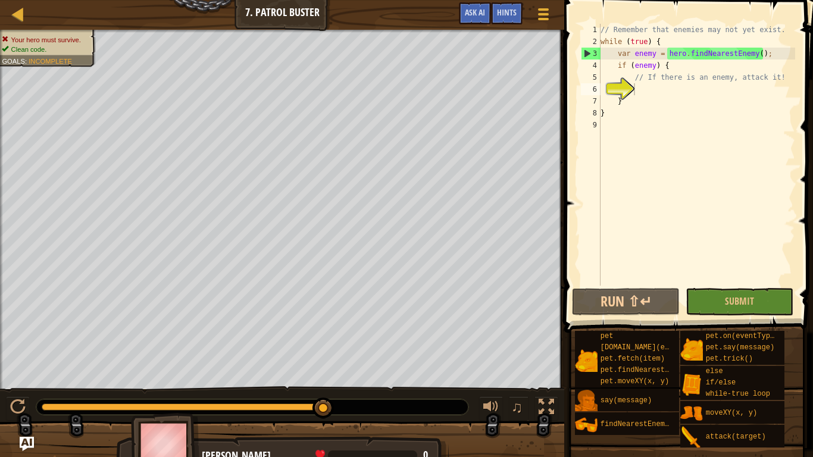
type textarea "}"
click at [644, 113] on div "// Remember that enemies may not yet exist. while ( true ) { var enemy = hero .…" at bounding box center [696, 167] width 197 height 286
click at [666, 92] on div "// Remember that enemies may not yet exist. while ( true ) { var enemy = hero .…" at bounding box center [696, 167] width 197 height 286
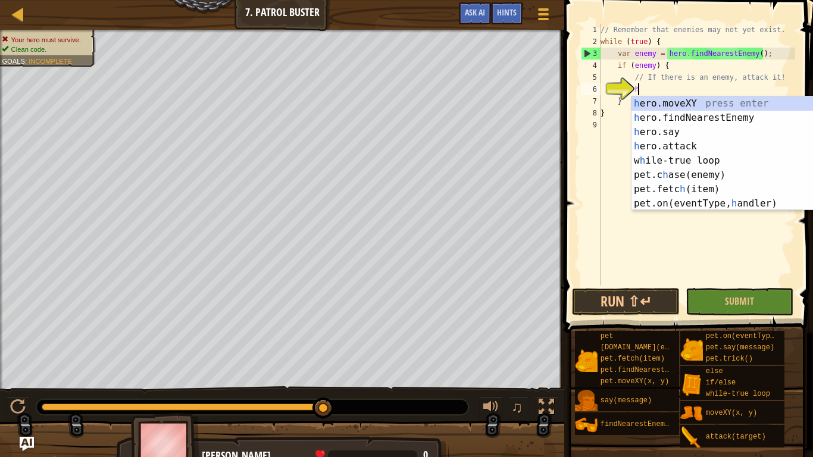
scroll to position [5, 5]
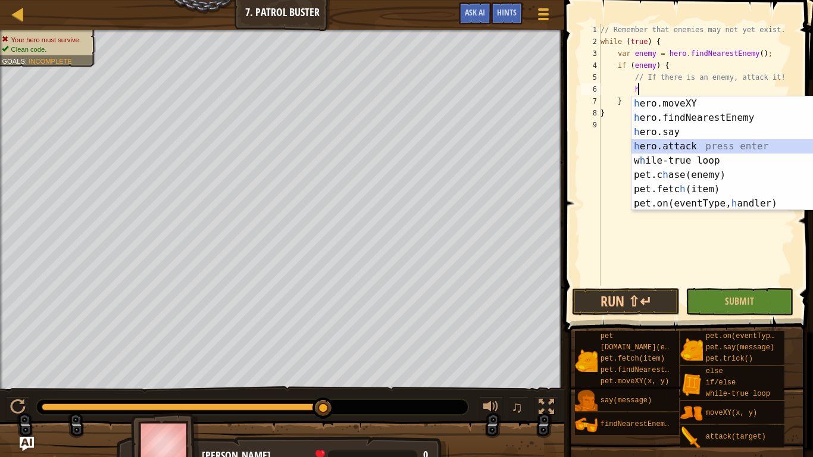
click at [695, 146] on div "h ero.moveXY press enter h ero.findNearestEnemy press enter h ero.say press ent…" at bounding box center [743, 167] width 225 height 143
type textarea "hero.attack(enemy);"
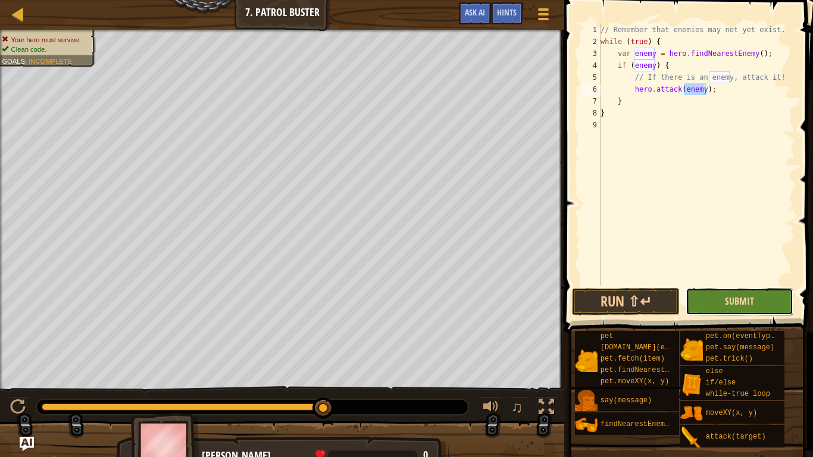
click at [744, 301] on span "Submit" at bounding box center [739, 301] width 29 height 13
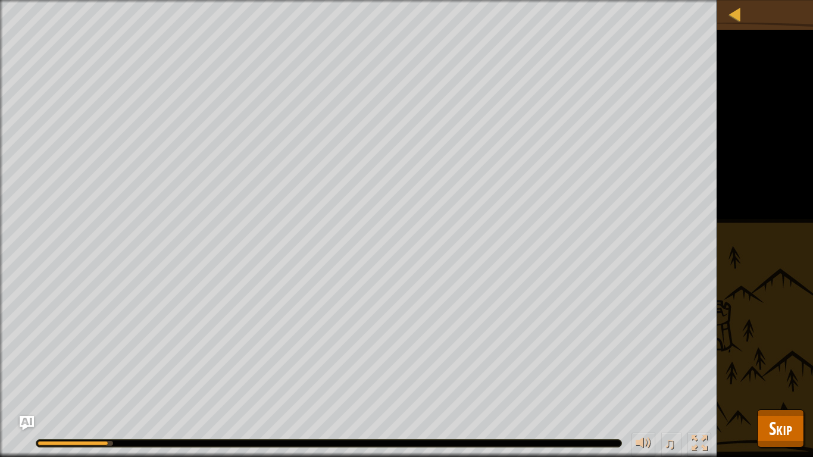
click at [744, 301] on div "Your hero must survive. Clean code. Goals : Running... ♫ [PERSON_NAME] 182 x: 3…" at bounding box center [406, 228] width 813 height 457
click at [797, 356] on div "Your hero must survive. Clean code. Goals : Running... ♫ [PERSON_NAME] 182 x: 3…" at bounding box center [406, 228] width 813 height 457
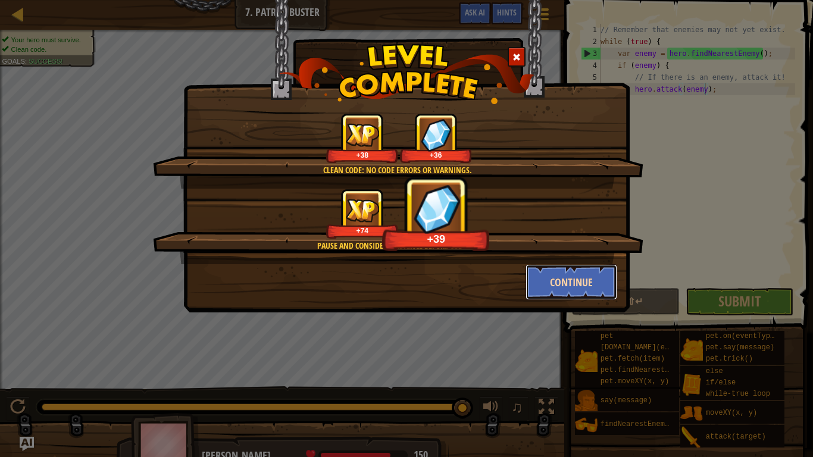
click at [609, 270] on button "Continue" at bounding box center [571, 282] width 92 height 36
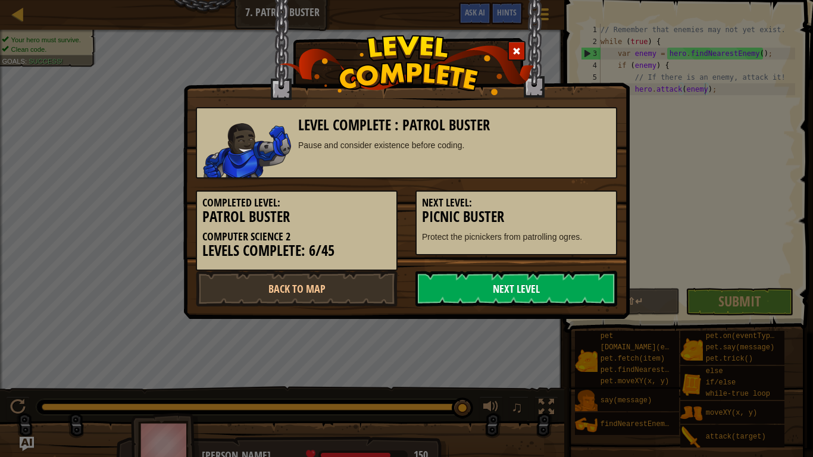
click at [568, 306] on link "Next Level" at bounding box center [516, 289] width 202 height 36
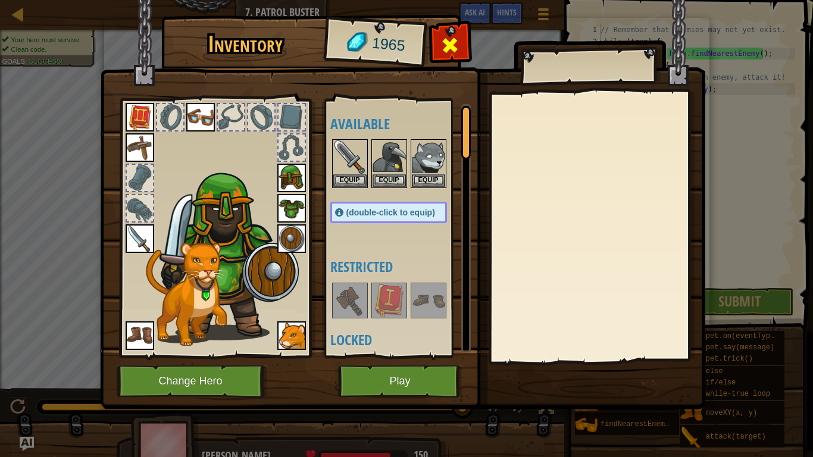
click at [459, 57] on div at bounding box center [449, 48] width 37 height 37
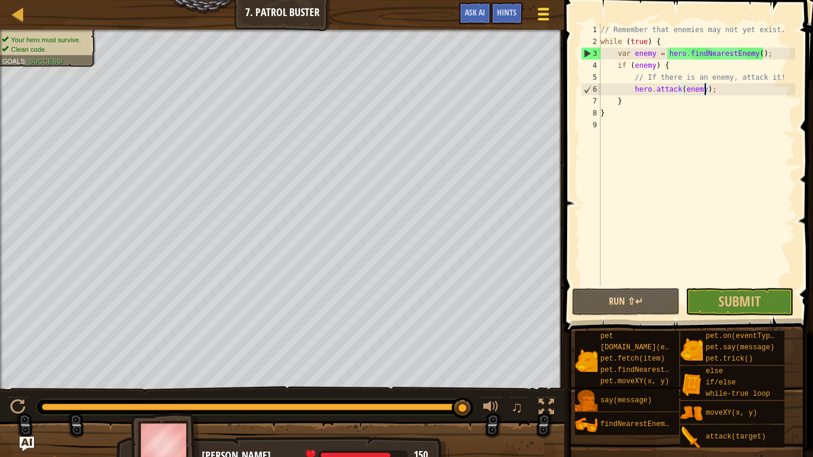
click at [540, 20] on div at bounding box center [543, 13] width 16 height 17
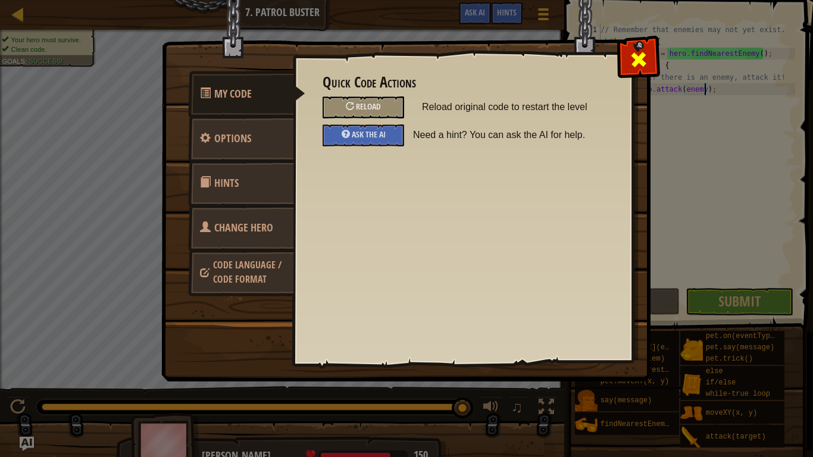
click at [641, 63] on span at bounding box center [638, 59] width 19 height 19
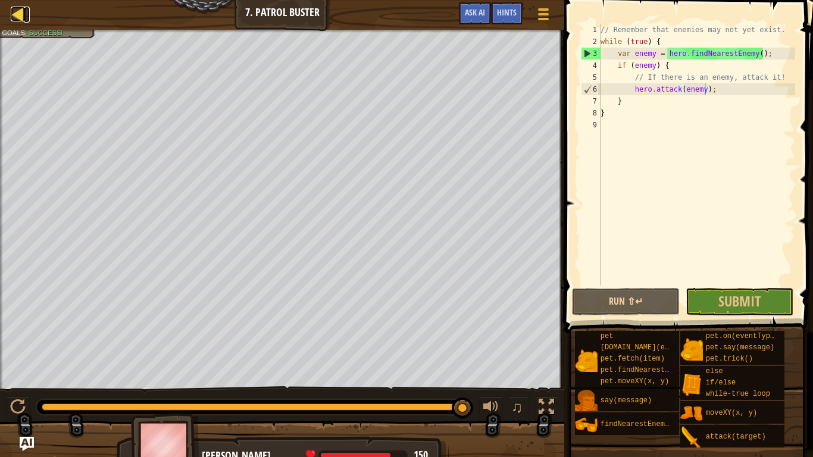
click at [21, 11] on div at bounding box center [18, 14] width 15 height 15
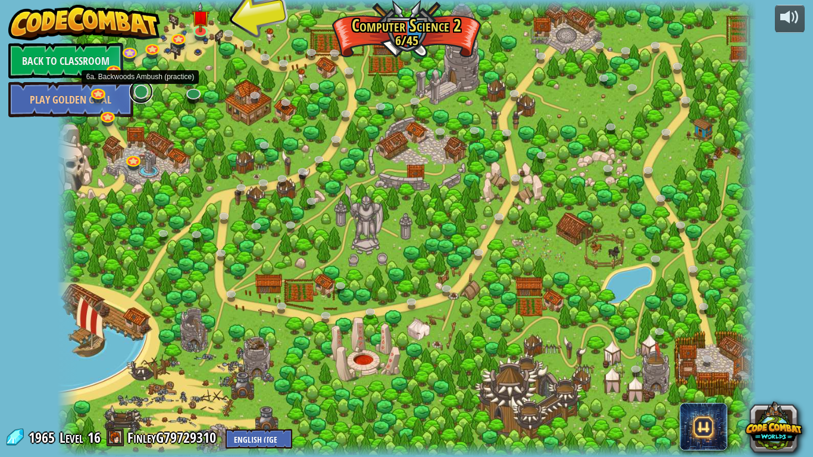
click at [145, 89] on link at bounding box center [141, 92] width 24 height 24
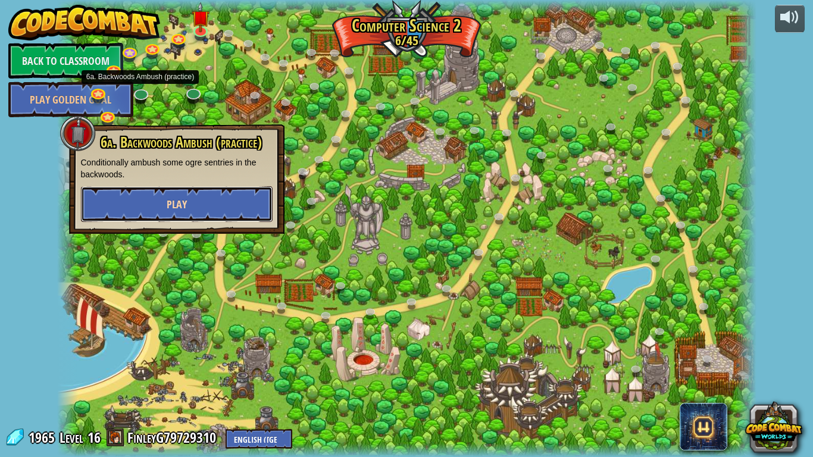
click at [101, 198] on button "Play" at bounding box center [177, 204] width 192 height 36
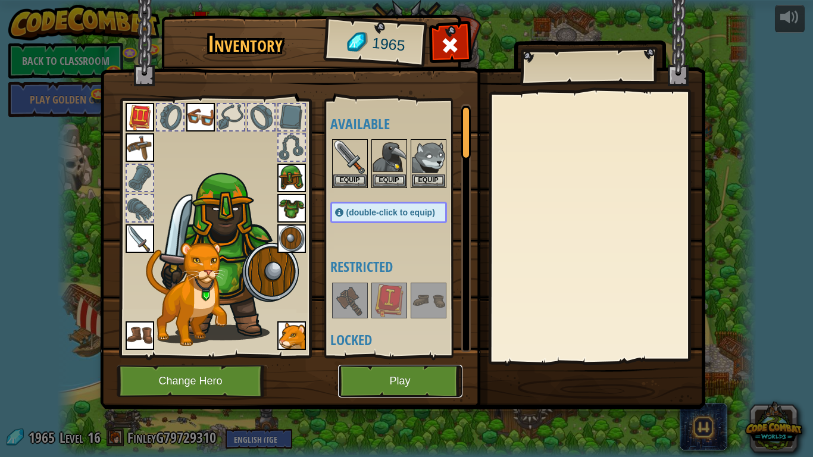
click at [426, 356] on button "Play" at bounding box center [400, 381] width 124 height 33
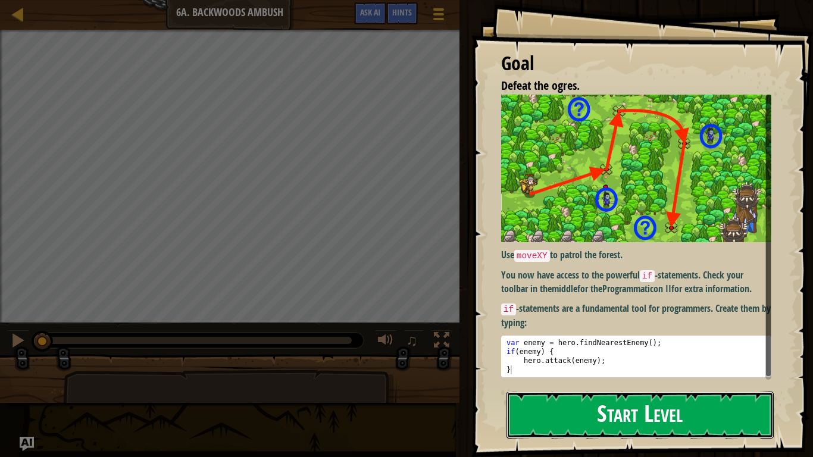
click at [658, 356] on button "Start Level" at bounding box center [639, 415] width 267 height 47
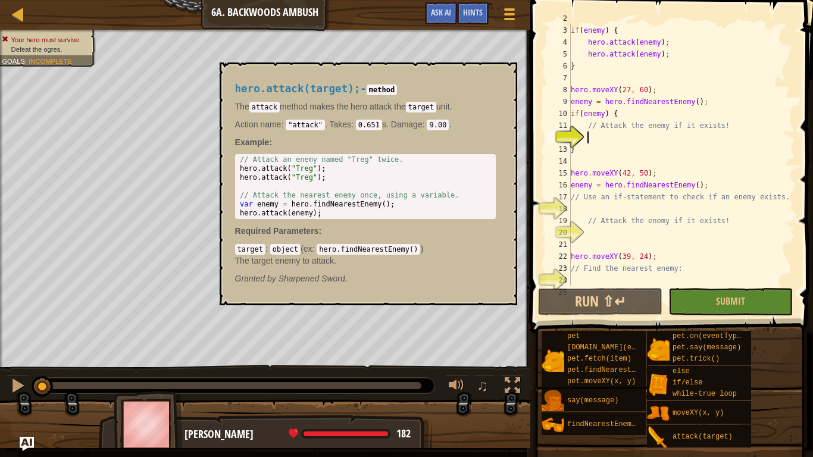
scroll to position [24, 0]
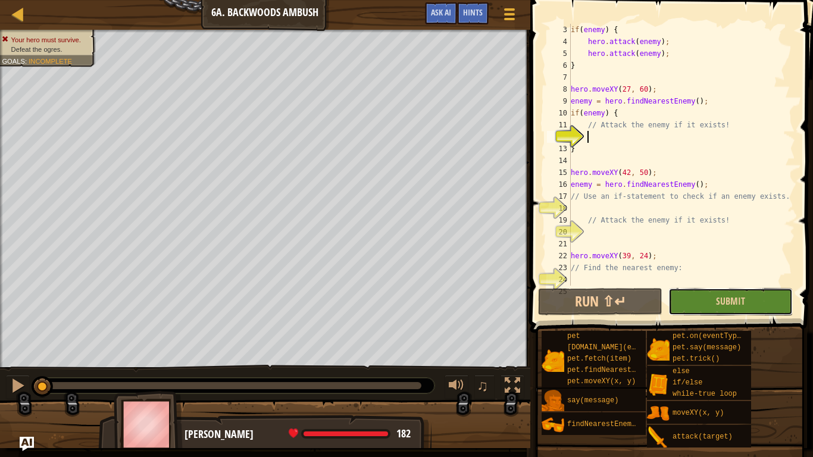
click at [749, 295] on button "Submit" at bounding box center [730, 301] width 124 height 27
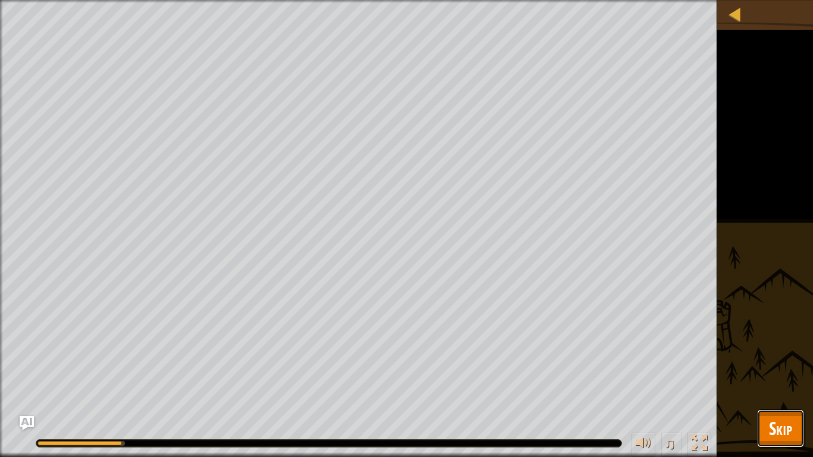
click at [780, 356] on span "Skip" at bounding box center [780, 428] width 23 height 24
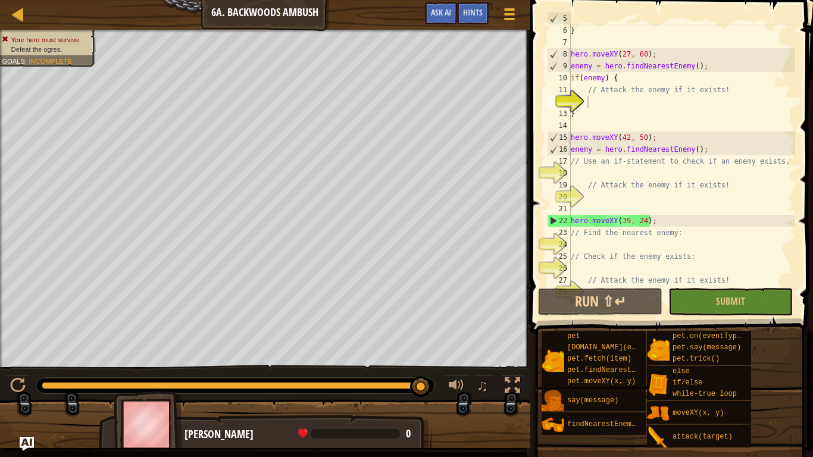
scroll to position [71, 0]
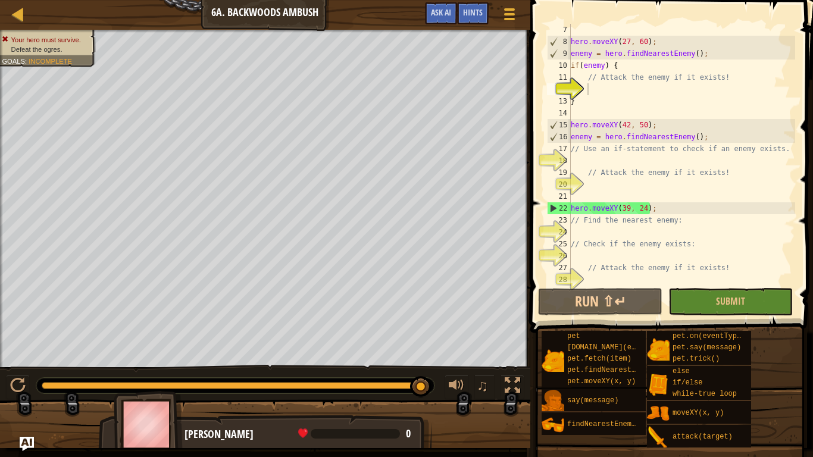
click at [598, 234] on div "hero . moveXY ( 27 , 60 ) ; enemy = hero . findNearestEnemy ( ) ; if ( enemy ) …" at bounding box center [681, 167] width 227 height 286
type textarea "h"
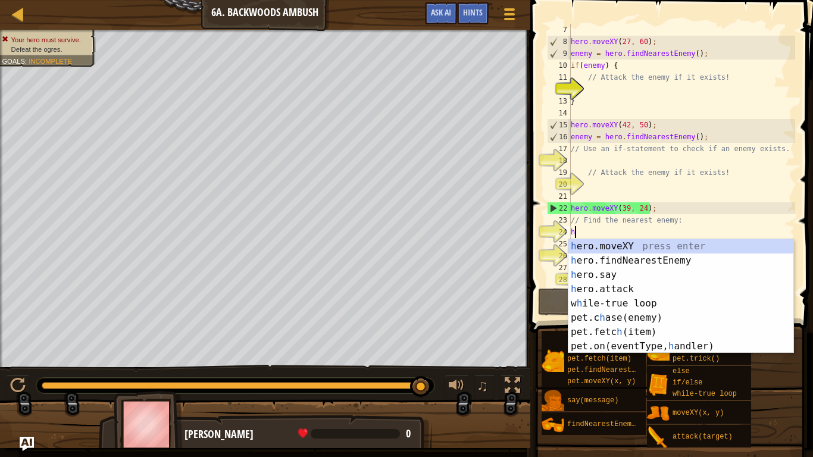
scroll to position [5, 0]
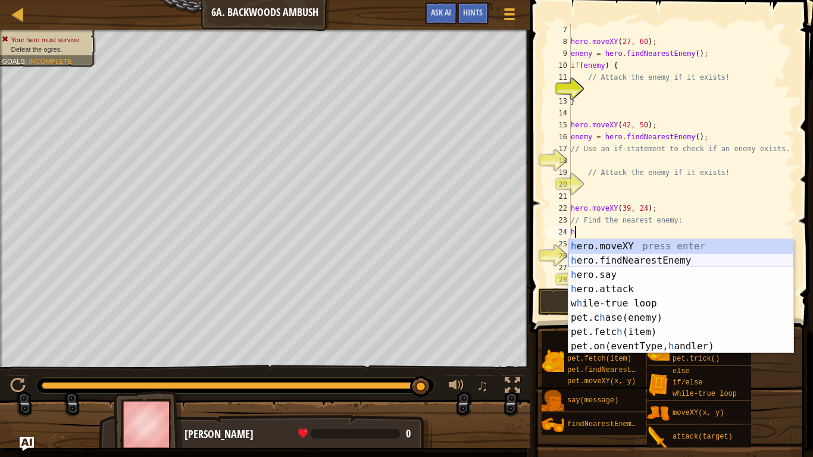
click at [617, 259] on div "h ero.moveXY press enter h ero.findNearestEnemy press enter h ero.say press ent…" at bounding box center [680, 310] width 225 height 143
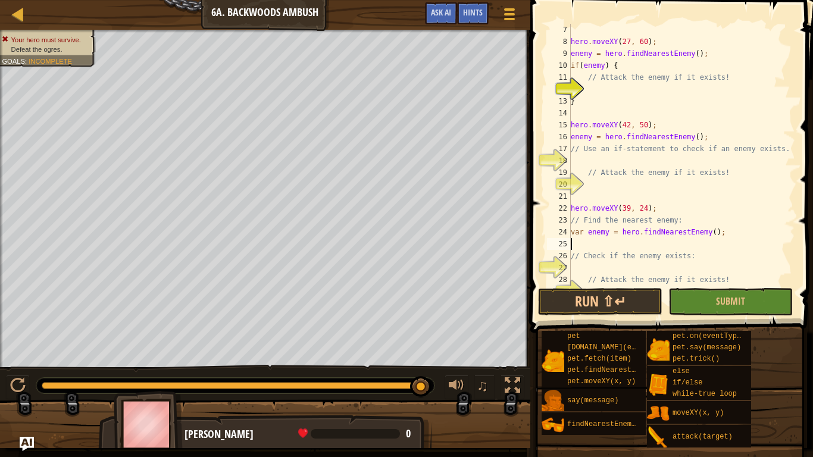
click at [603, 268] on div "hero . moveXY ( 27 , 60 ) ; enemy = hero . findNearestEnemy ( ) ; if ( enemy ) …" at bounding box center [681, 167] width 227 height 286
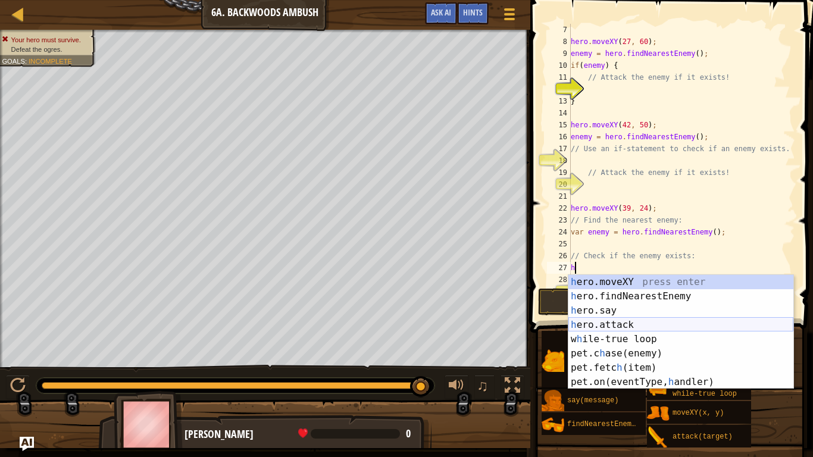
click at [645, 318] on div "h ero.moveXY press enter h ero.findNearestEnemy press enter h ero.say press ent…" at bounding box center [680, 346] width 225 height 143
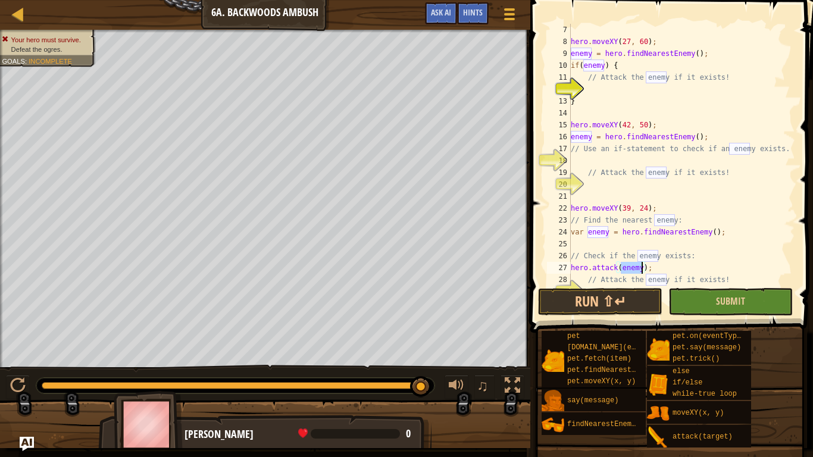
type textarea "hero.attack(enemy);"
click at [711, 302] on button "Submit" at bounding box center [730, 301] width 124 height 27
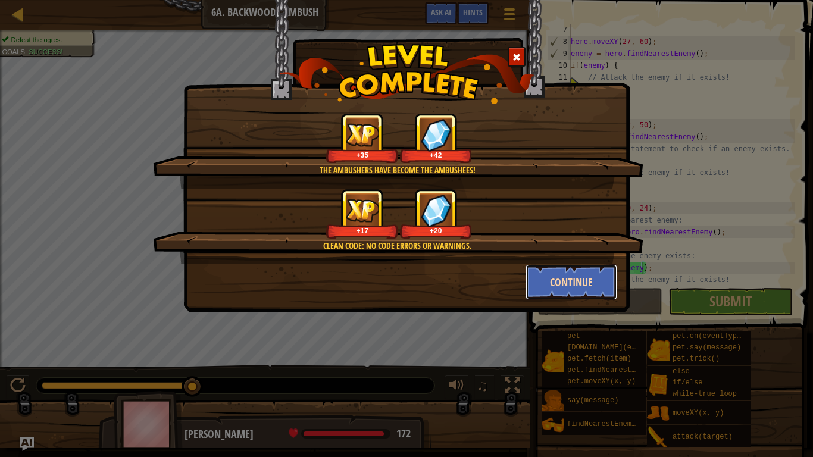
click at [609, 281] on button "Continue" at bounding box center [571, 282] width 92 height 36
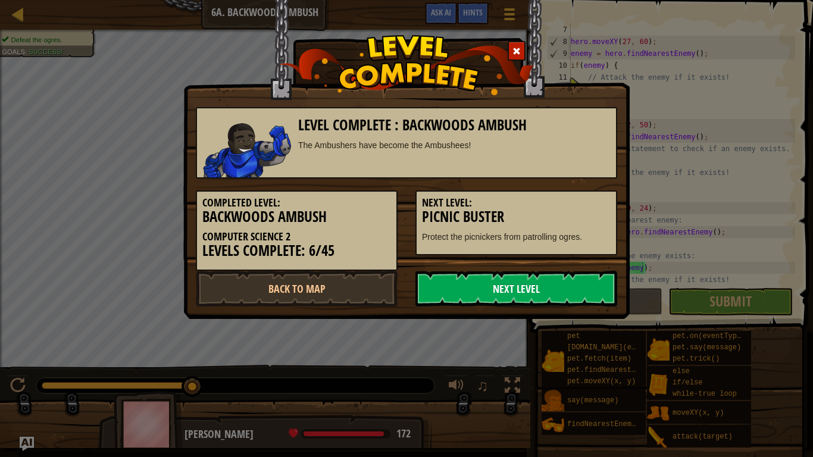
click at [499, 296] on link "Next Level" at bounding box center [516, 289] width 202 height 36
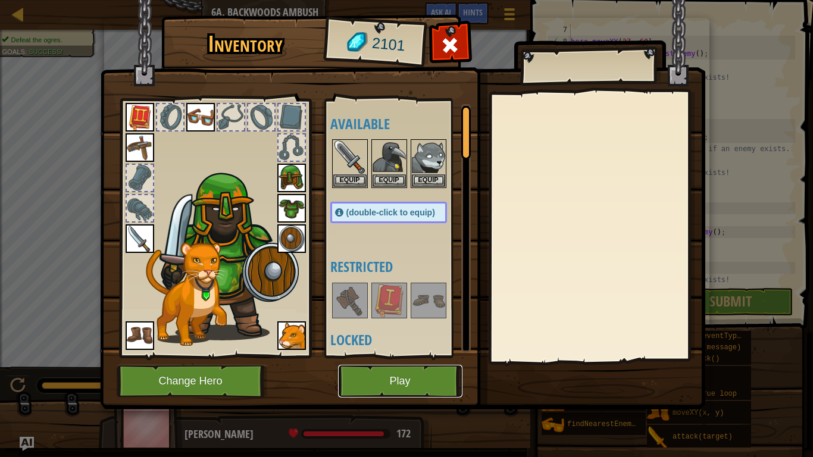
click at [375, 356] on button "Play" at bounding box center [400, 381] width 124 height 33
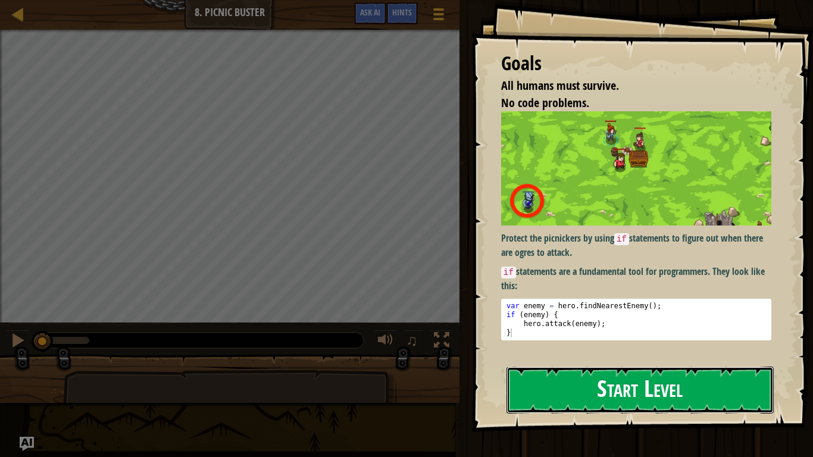
click at [744, 356] on button "Start Level" at bounding box center [639, 390] width 267 height 47
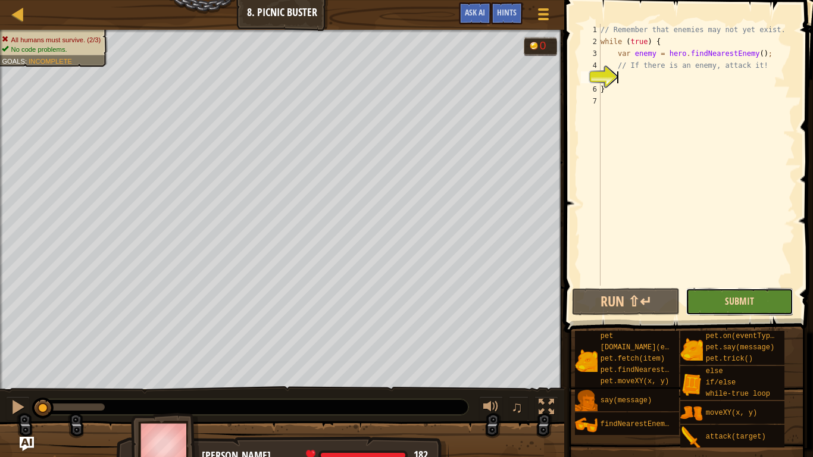
click at [737, 303] on span "Submit" at bounding box center [739, 301] width 29 height 13
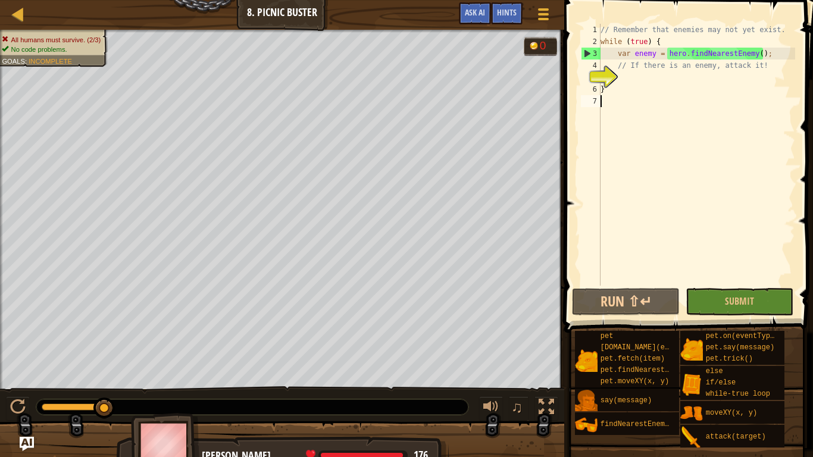
click at [643, 104] on div "// Remember that enemies may not yet exist. while ( true ) { var enemy = hero .…" at bounding box center [696, 167] width 197 height 286
click at [631, 79] on div "// Remember that enemies may not yet exist. while ( true ) { var enemy = hero .…" at bounding box center [696, 167] width 197 height 286
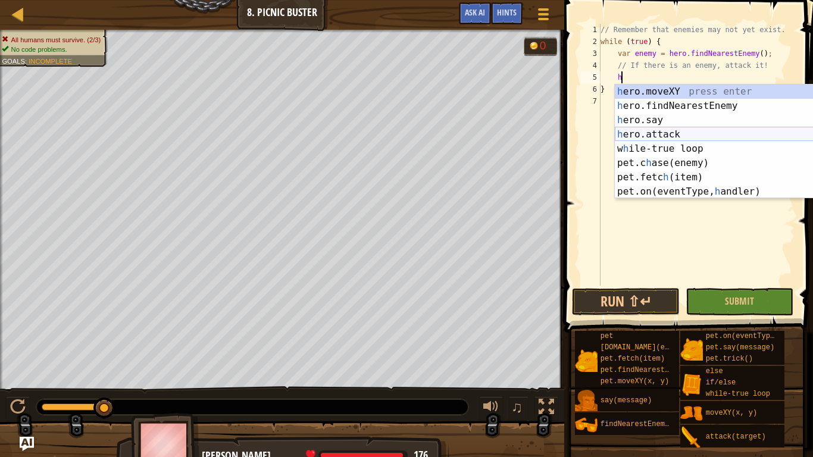
click at [660, 133] on div "h ero.moveXY press enter h ero.findNearestEnemy press enter h ero.say press ent…" at bounding box center [727, 155] width 225 height 143
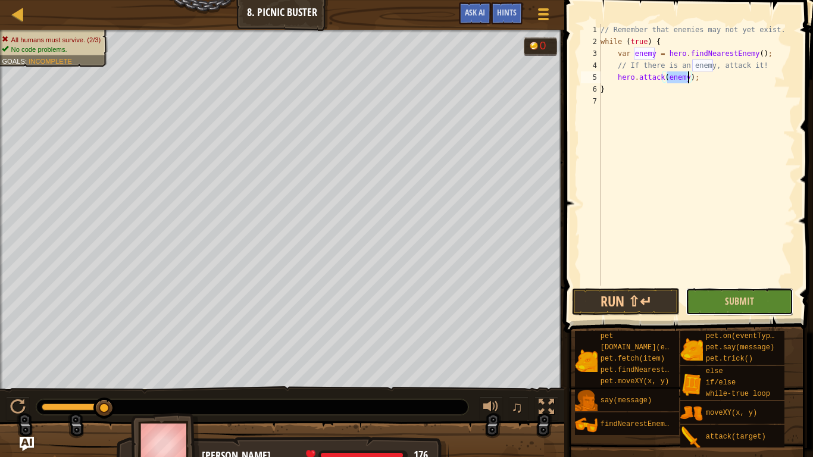
click at [741, 293] on button "Submit" at bounding box center [740, 301] width 108 height 27
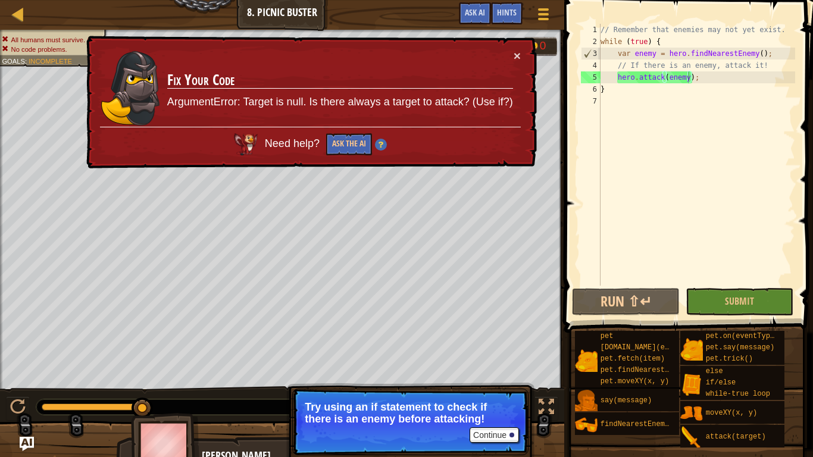
type textarea "}"
click at [674, 95] on div "// Remember that enemies may not yet exist. while ( true ) { var enemy = hero .…" at bounding box center [696, 167] width 197 height 286
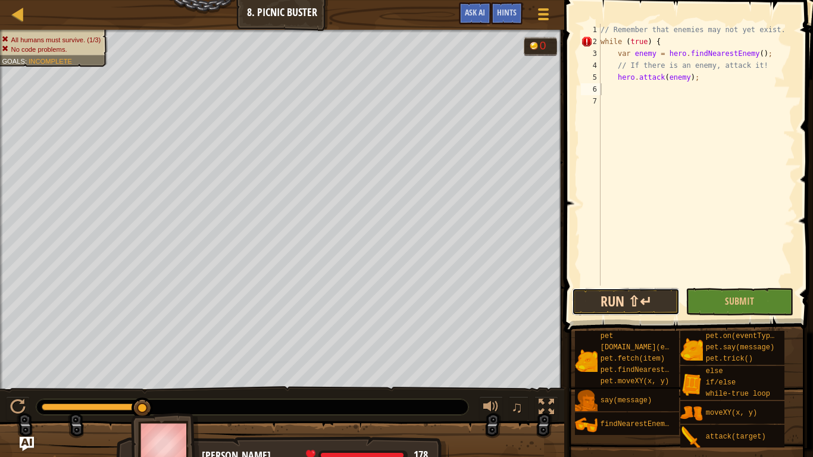
click at [646, 307] on button "Run ⇧↵" at bounding box center [626, 301] width 108 height 27
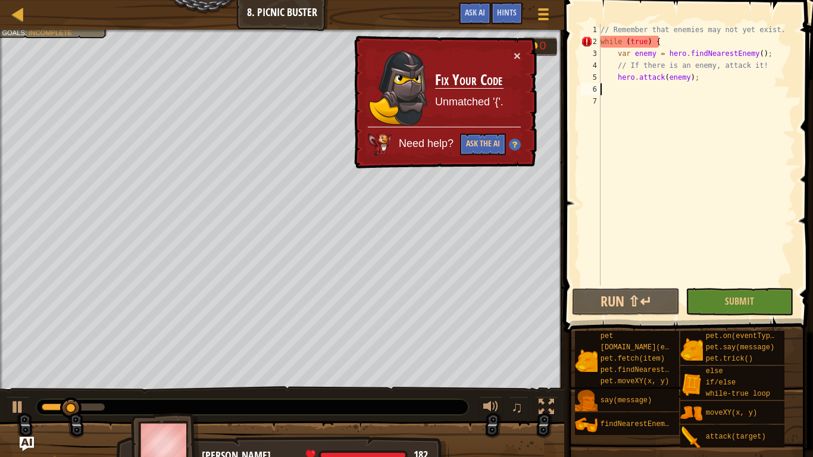
click at [671, 40] on div "// Remember that enemies may not yet exist. while ( true ) { var enemy = hero .…" at bounding box center [696, 167] width 197 height 286
type textarea "while (true)"
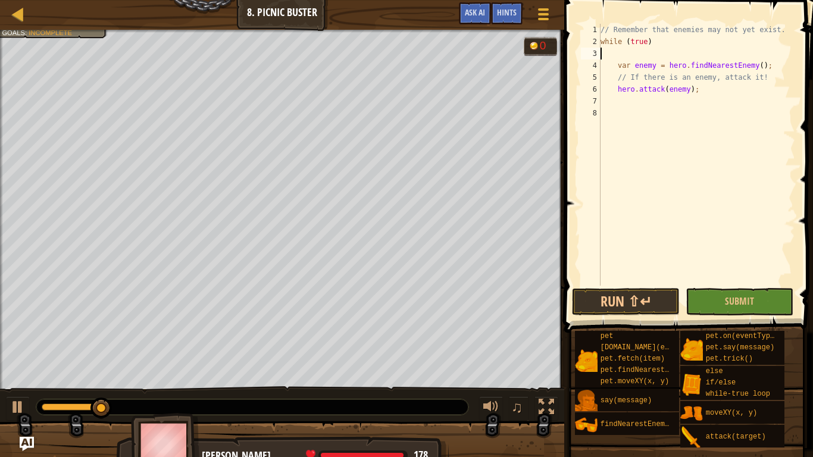
click at [714, 315] on span at bounding box center [690, 149] width 258 height 368
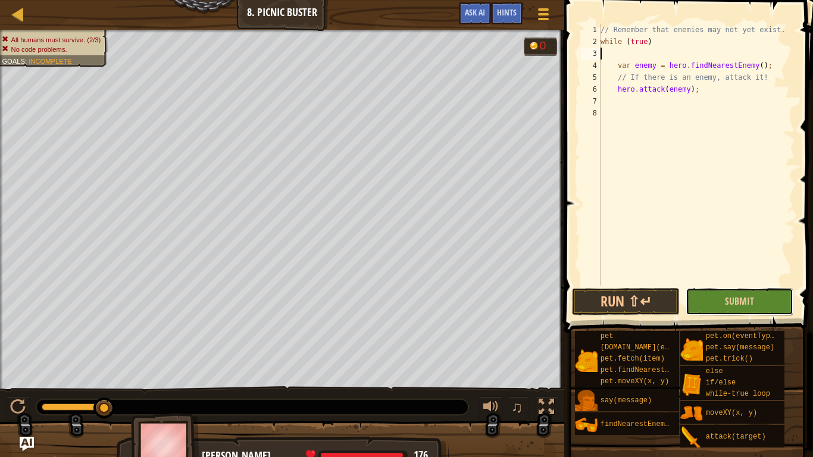
click at [713, 314] on button "Submit" at bounding box center [740, 301] width 108 height 27
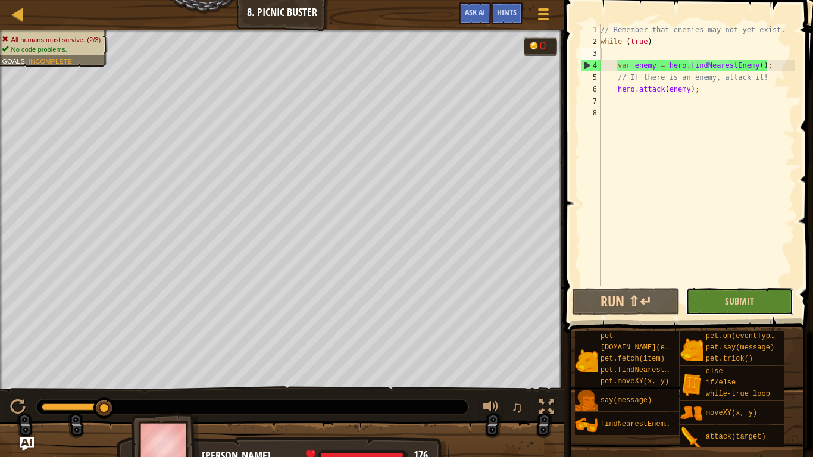
click at [686, 306] on button "Submit" at bounding box center [740, 301] width 108 height 27
click at [675, 98] on div "// Remember that enemies may not yet exist. while ( true ) var enemy = hero . f…" at bounding box center [696, 167] width 197 height 286
click at [679, 105] on div "// Remember that enemies may not yet exist. while ( true ) var enemy = hero . f…" at bounding box center [696, 167] width 197 height 286
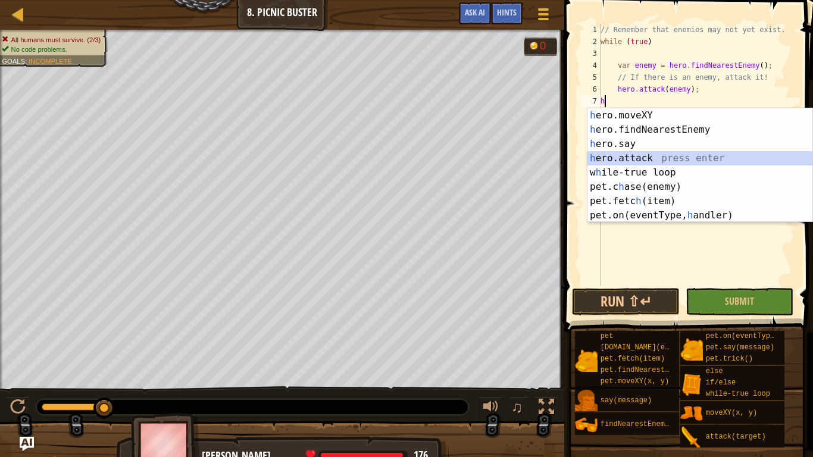
click at [683, 153] on div "h ero.moveXY press enter h ero.findNearestEnemy press enter h ero.say press ent…" at bounding box center [699, 179] width 225 height 143
type textarea "hero.attack(enemy);"
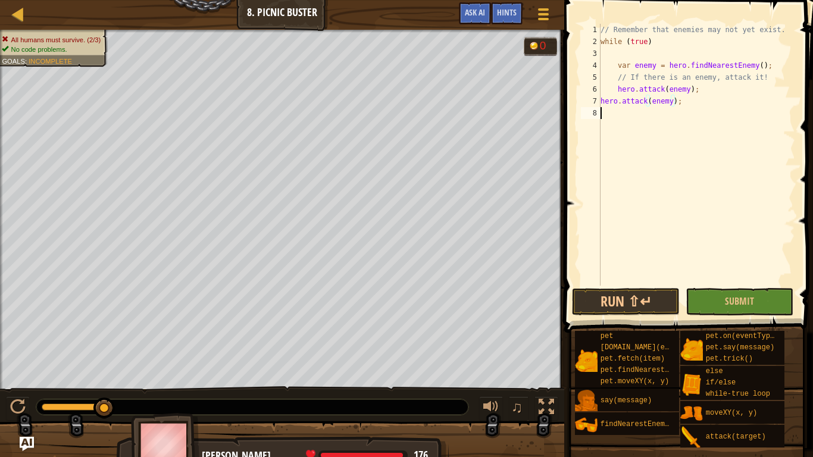
click at [654, 130] on div "// Remember that enemies may not yet exist. while ( true ) var enemy = hero . f…" at bounding box center [696, 167] width 197 height 286
click at [775, 290] on button "Submit" at bounding box center [740, 301] width 108 height 27
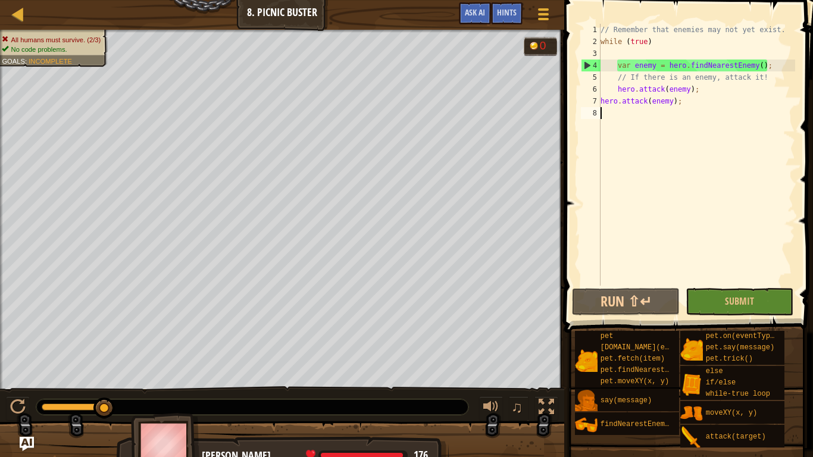
click at [703, 278] on div "// Remember that enemies may not yet exist. while ( true ) var enemy = hero . f…" at bounding box center [696, 167] width 197 height 286
click at [718, 294] on button "Submit" at bounding box center [740, 301] width 108 height 27
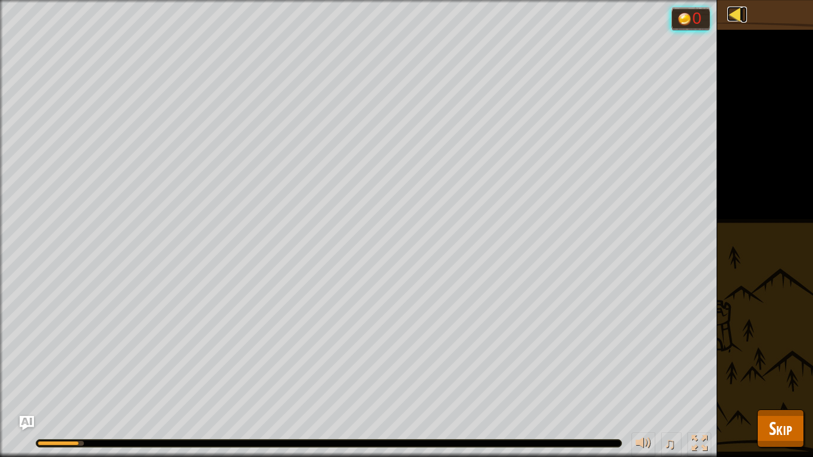
click at [743, 11] on link "Map" at bounding box center [744, 15] width 6 height 16
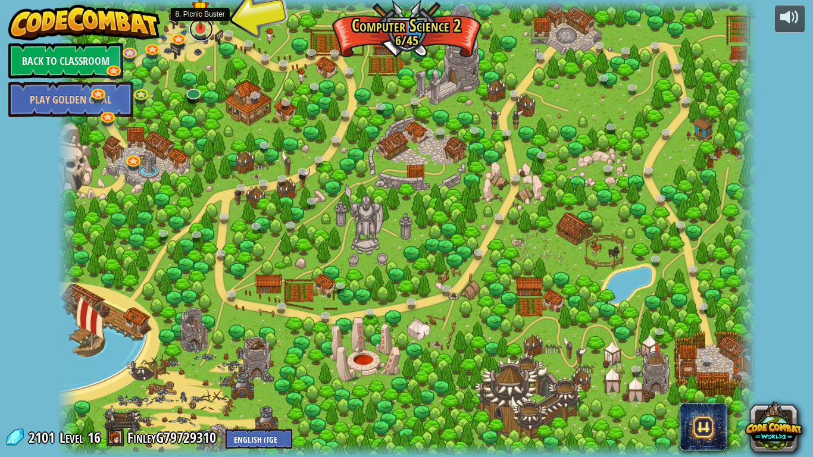
click at [198, 30] on link at bounding box center [201, 29] width 24 height 24
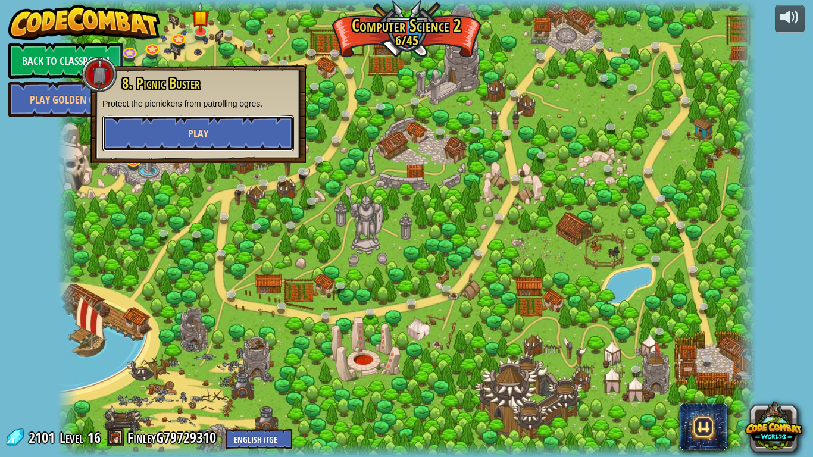
click at [236, 127] on button "Play" at bounding box center [198, 133] width 192 height 36
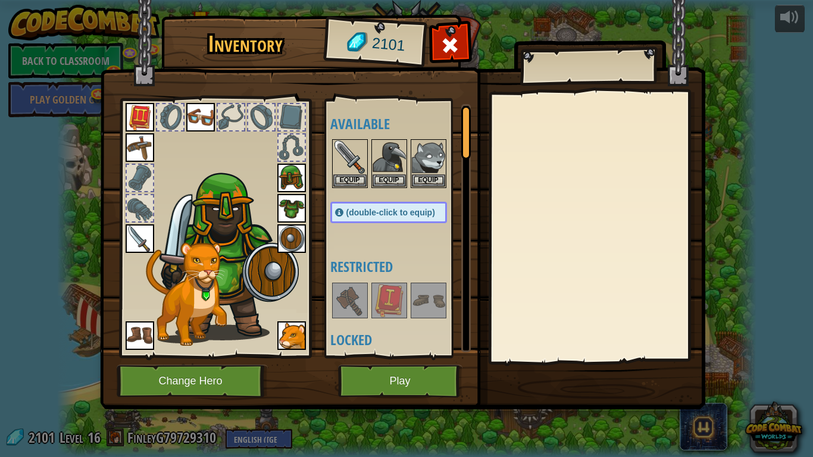
click at [341, 356] on img at bounding box center [402, 193] width 605 height 432
click at [361, 356] on button "Play" at bounding box center [400, 381] width 124 height 33
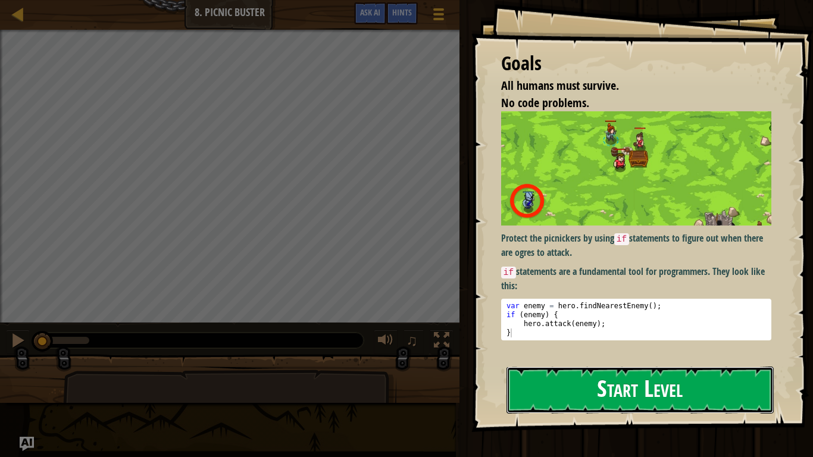
click at [602, 356] on button "Start Level" at bounding box center [639, 390] width 267 height 47
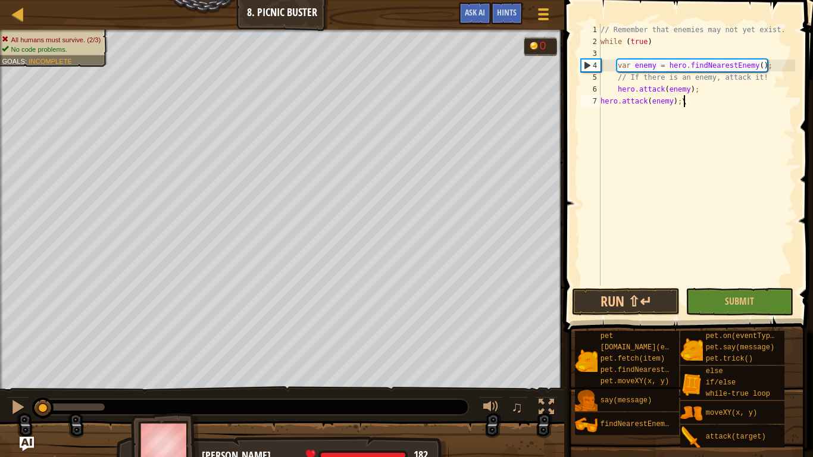
scroll to position [5, 11]
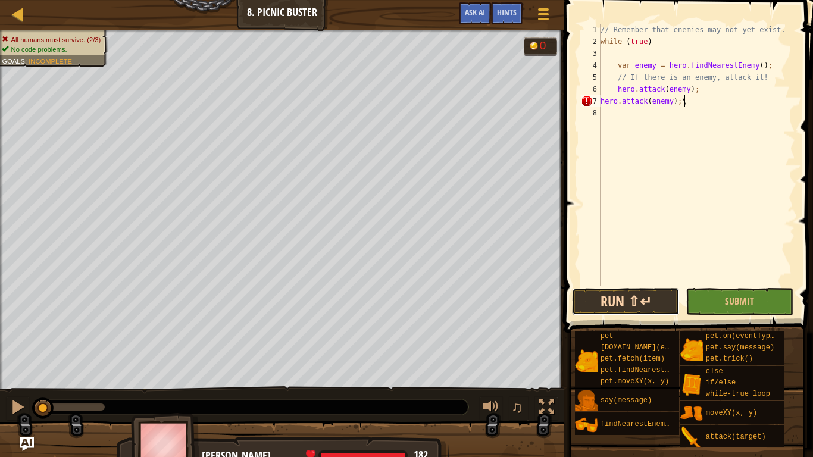
click at [650, 300] on button "Run ⇧↵" at bounding box center [626, 301] width 108 height 27
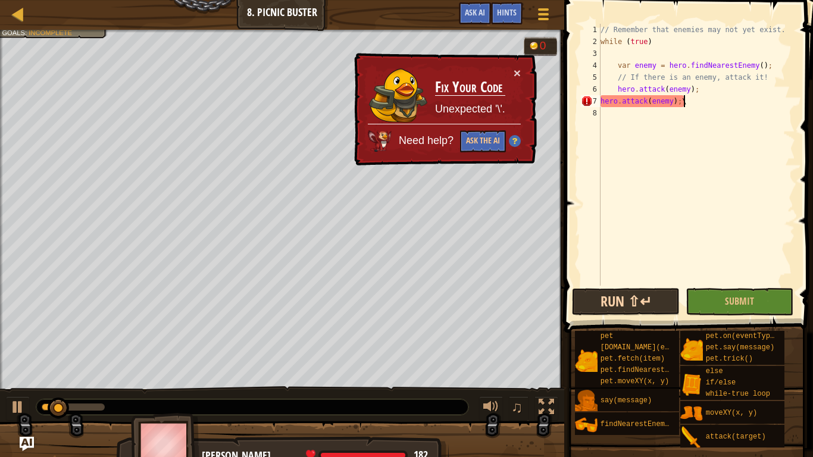
scroll to position [5, 11]
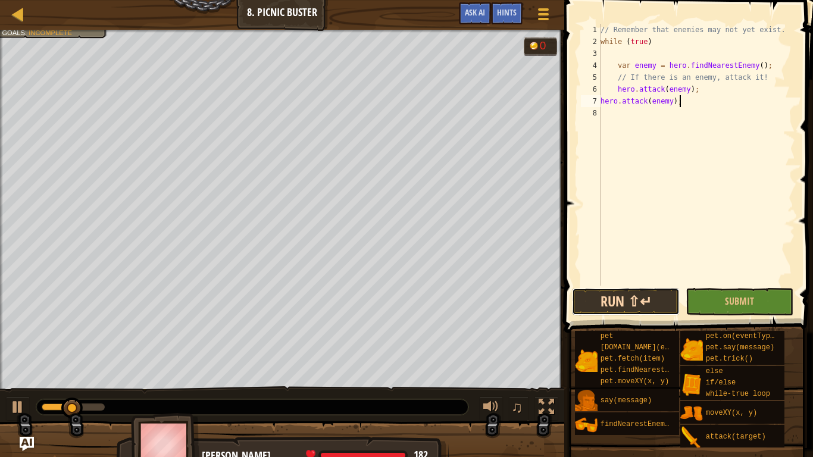
click at [649, 296] on button "Run ⇧↵" at bounding box center [626, 301] width 108 height 27
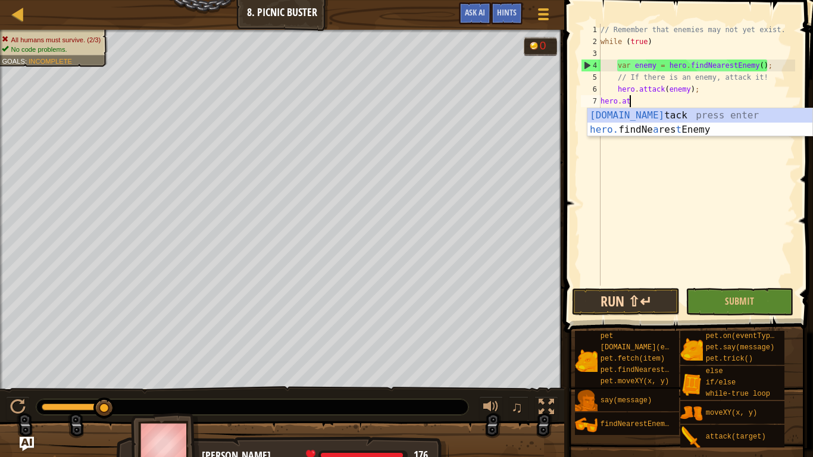
scroll to position [5, 1]
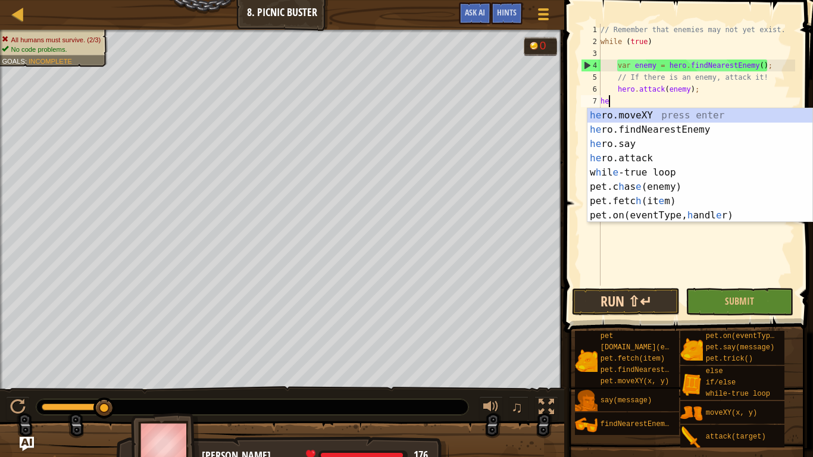
type textarea "h"
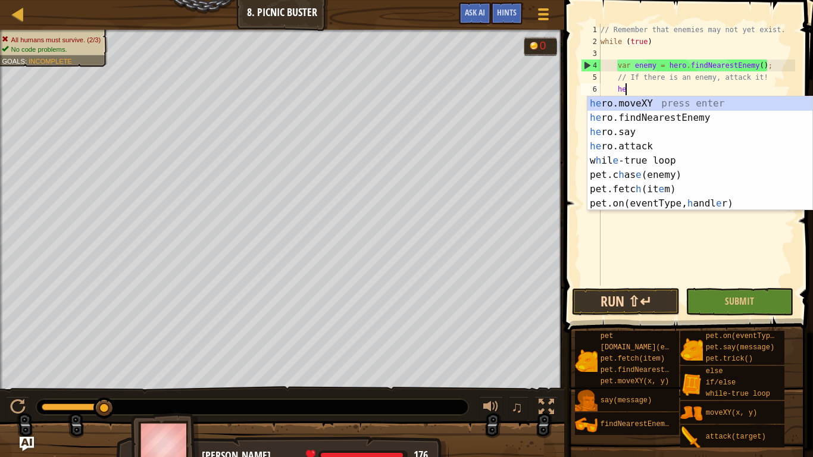
type textarea "h"
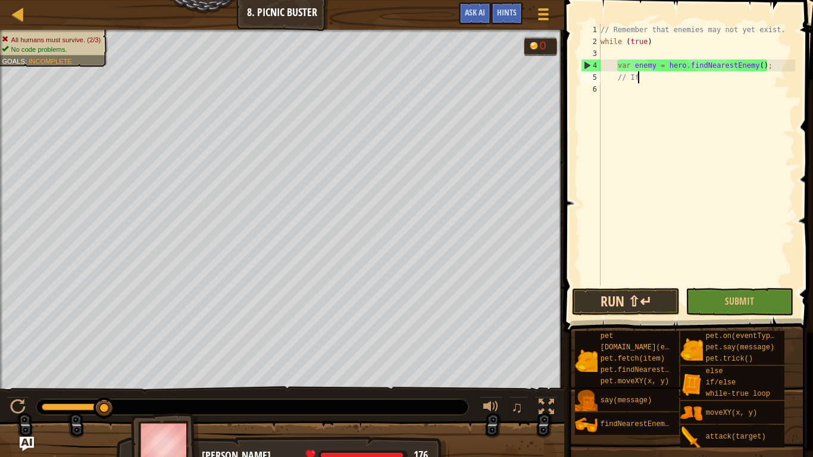
type textarea "/"
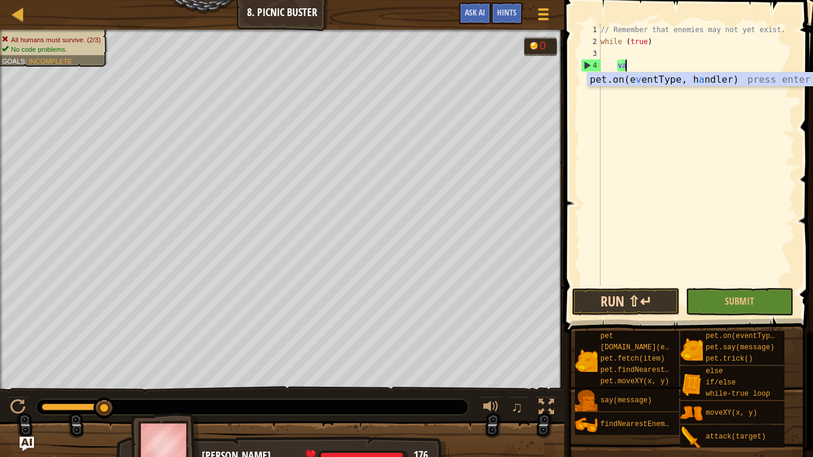
type textarea "v"
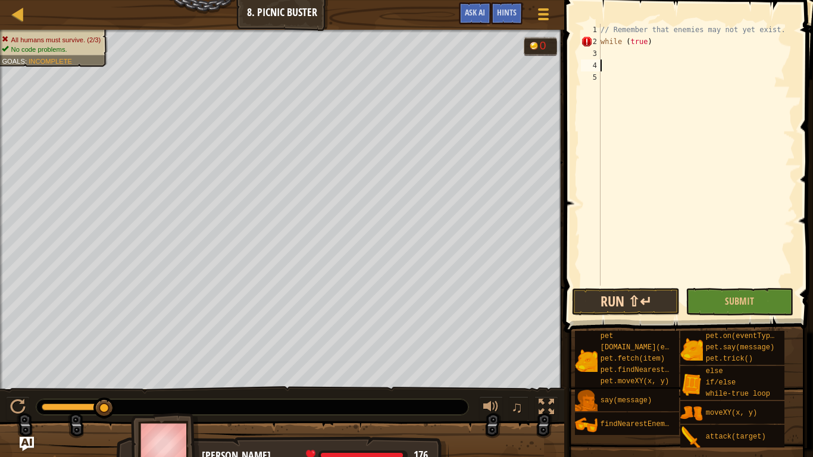
type textarea "h"
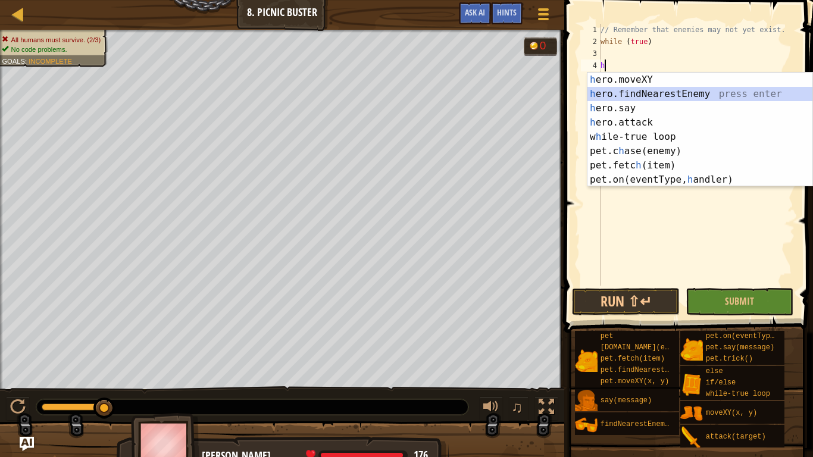
click at [709, 90] on div "h ero.moveXY press enter h ero.findNearestEnemy press enter h ero.say press ent…" at bounding box center [699, 144] width 225 height 143
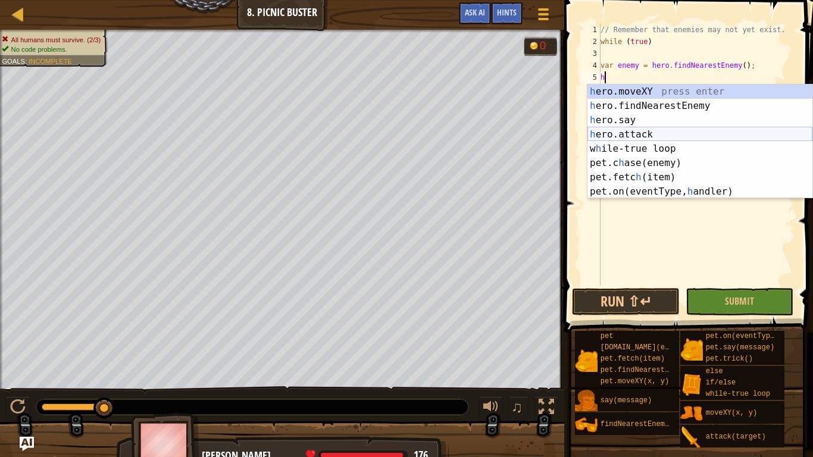
click at [640, 133] on div "h ero.moveXY press enter h ero.findNearestEnemy press enter h ero.say press ent…" at bounding box center [699, 155] width 225 height 143
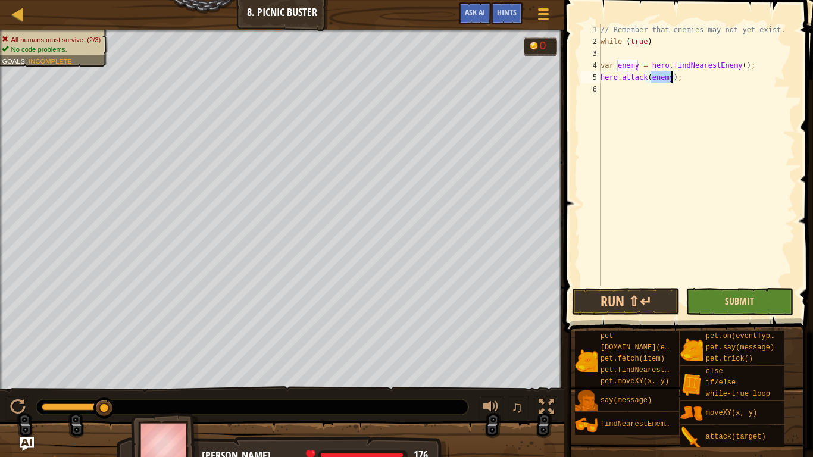
type textarea "hero.attack(enemy);"
click at [727, 303] on span "Submit" at bounding box center [739, 301] width 29 height 13
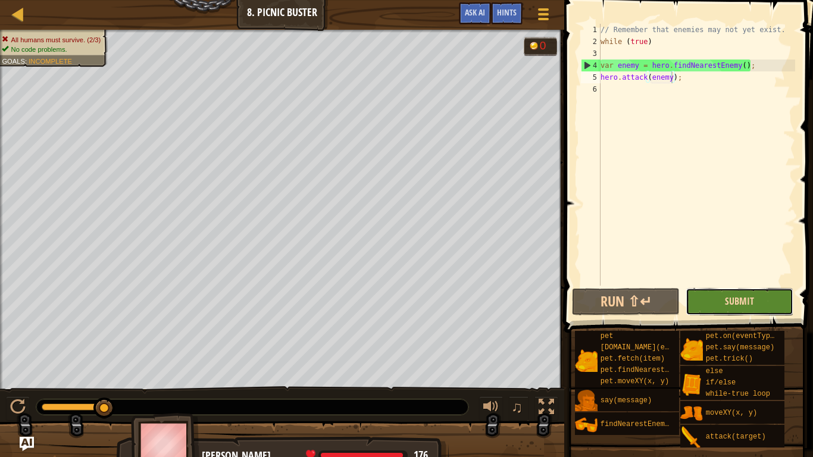
click at [727, 303] on span "Submit" at bounding box center [739, 301] width 29 height 13
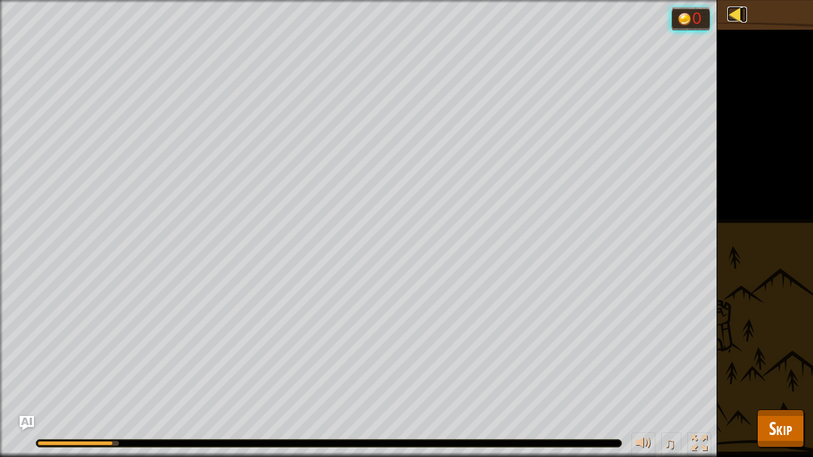
click at [743, 17] on link "Map" at bounding box center [744, 15] width 6 height 16
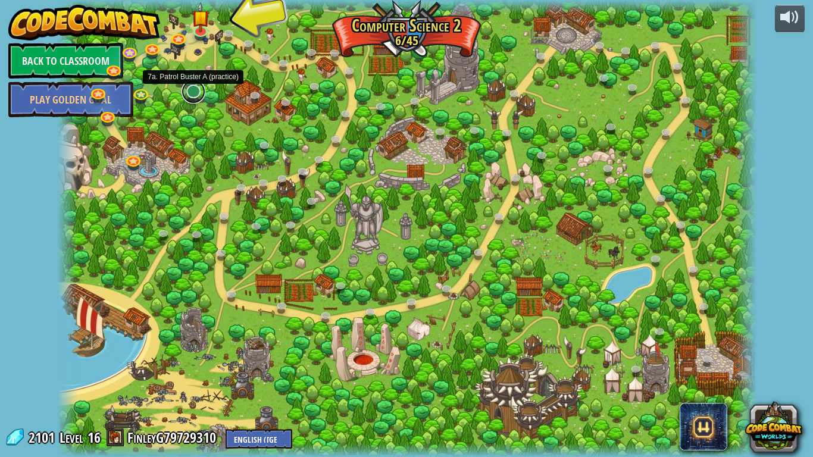
click at [192, 93] on link at bounding box center [193, 92] width 24 height 24
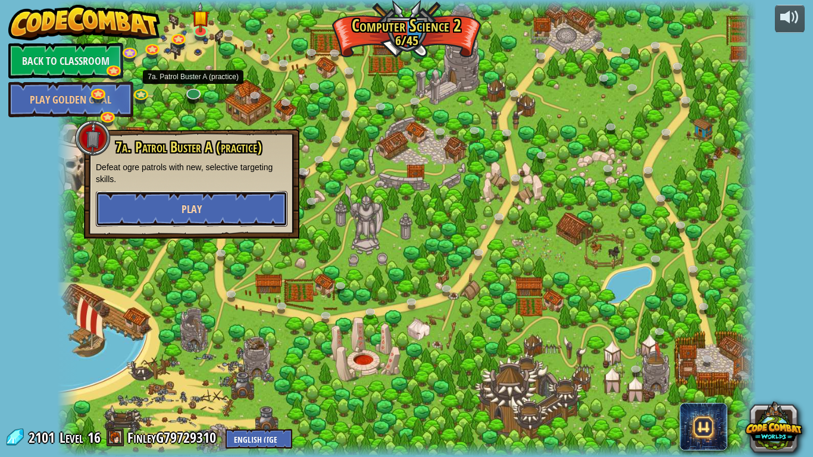
click at [204, 196] on button "Play" at bounding box center [192, 209] width 192 height 36
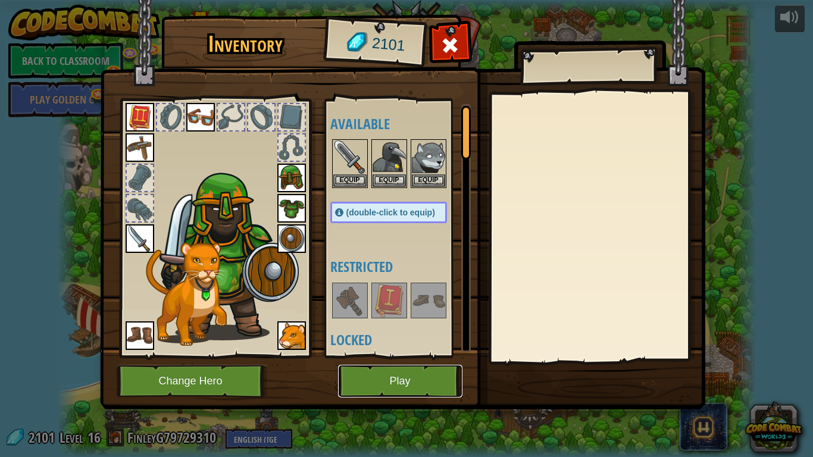
click at [403, 356] on button "Play" at bounding box center [400, 381] width 124 height 33
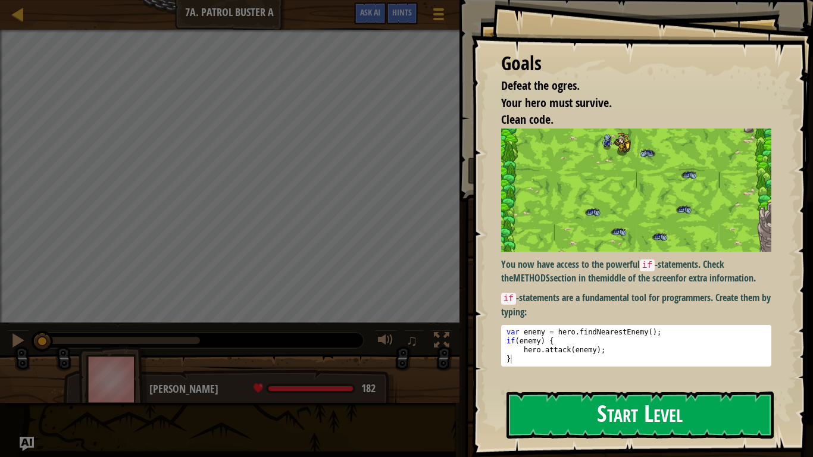
click at [576, 356] on button "Start Level" at bounding box center [639, 415] width 267 height 47
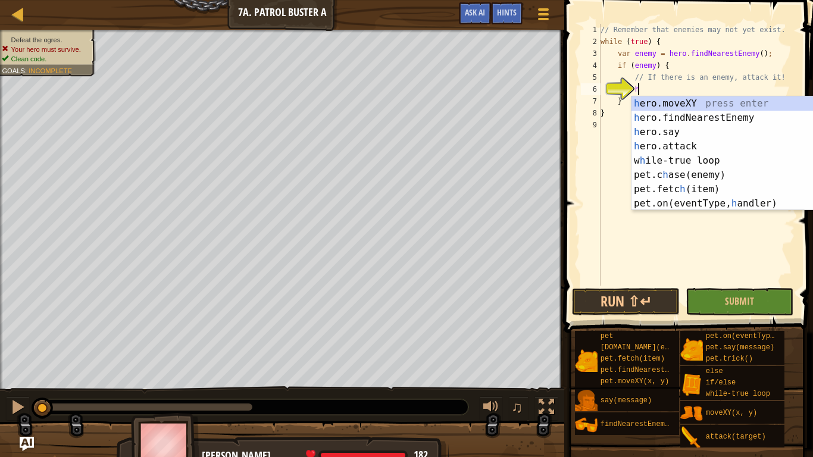
scroll to position [5, 5]
type textarea "h"
click at [750, 301] on span "Submit" at bounding box center [739, 301] width 29 height 13
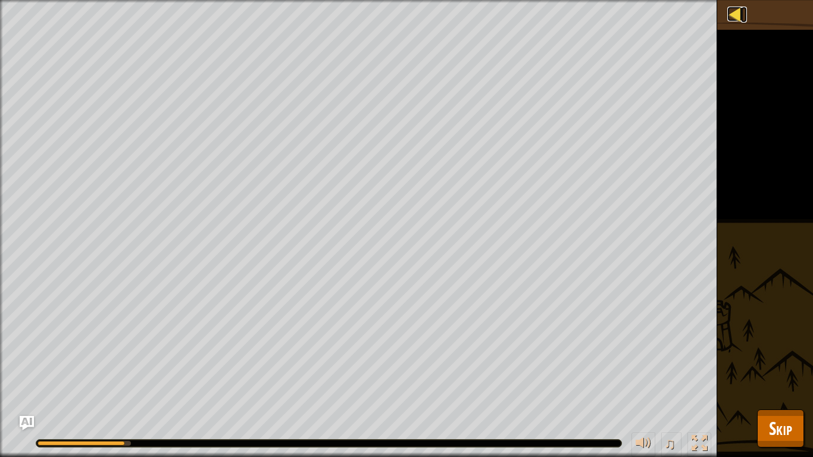
click at [730, 9] on div at bounding box center [734, 14] width 15 height 15
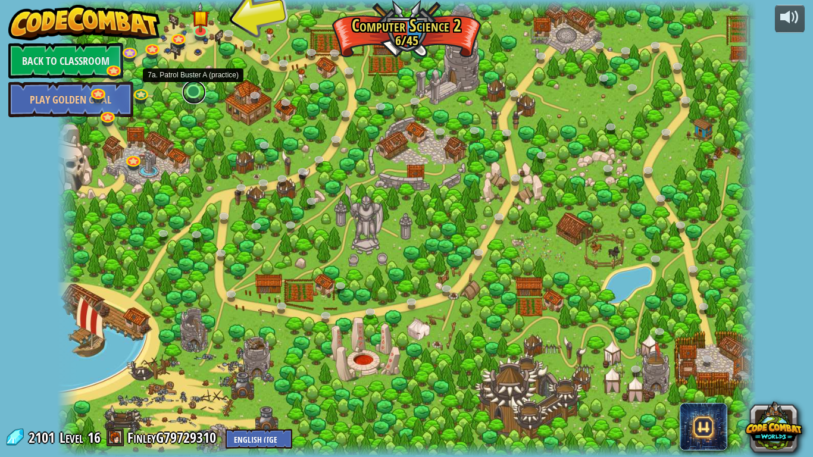
click at [190, 96] on link at bounding box center [194, 92] width 24 height 24
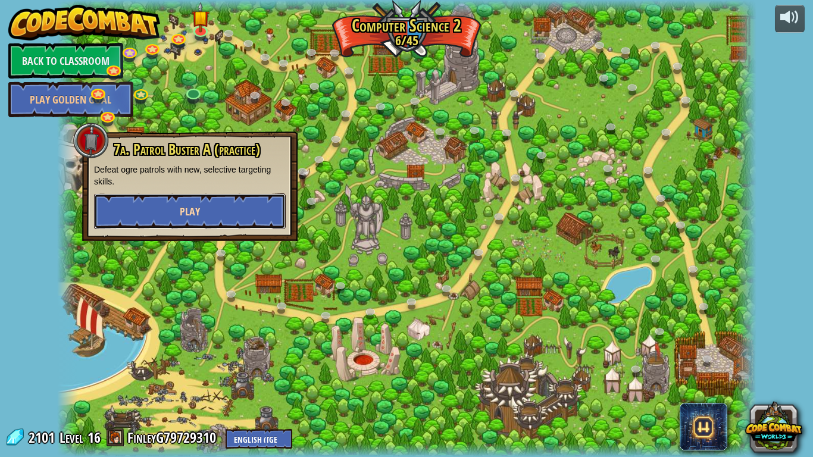
click at [271, 222] on button "Play" at bounding box center [190, 211] width 192 height 36
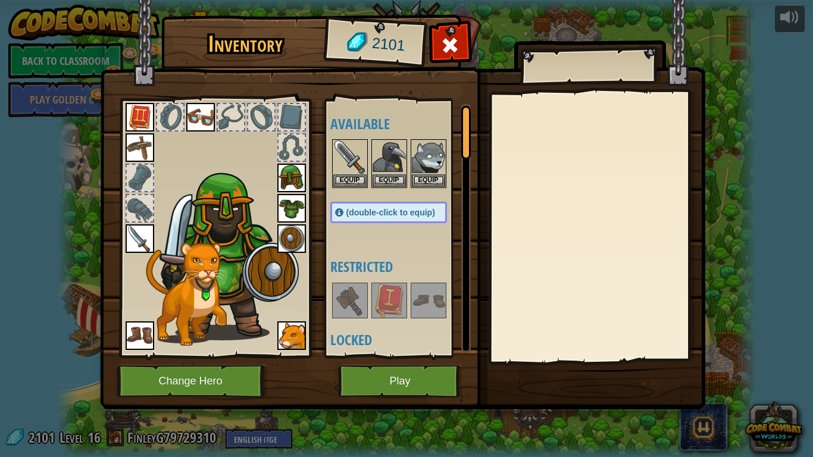
click at [401, 356] on img at bounding box center [402, 193] width 605 height 432
click at [404, 356] on button "Play" at bounding box center [400, 381] width 124 height 33
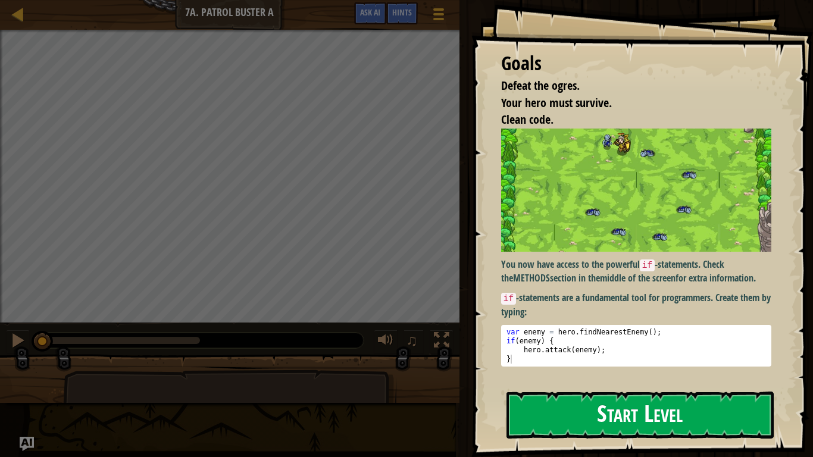
click at [615, 256] on div "You now have access to the powerful if -statements. Check the METHODS section i…" at bounding box center [636, 248] width 270 height 238
click at [584, 356] on button "Start Level" at bounding box center [639, 415] width 267 height 47
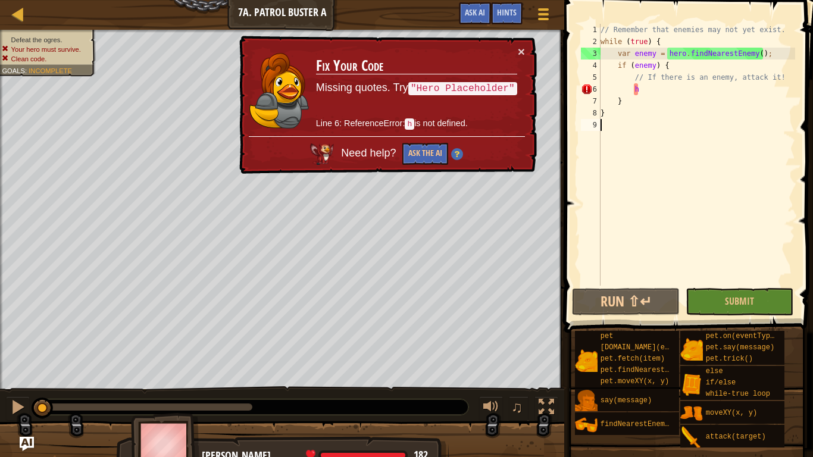
type textarea "}"
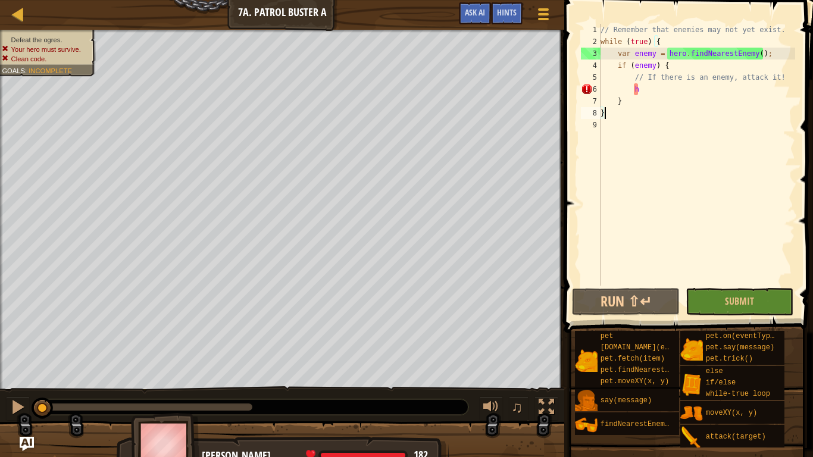
type textarea "}"
type textarea "h"
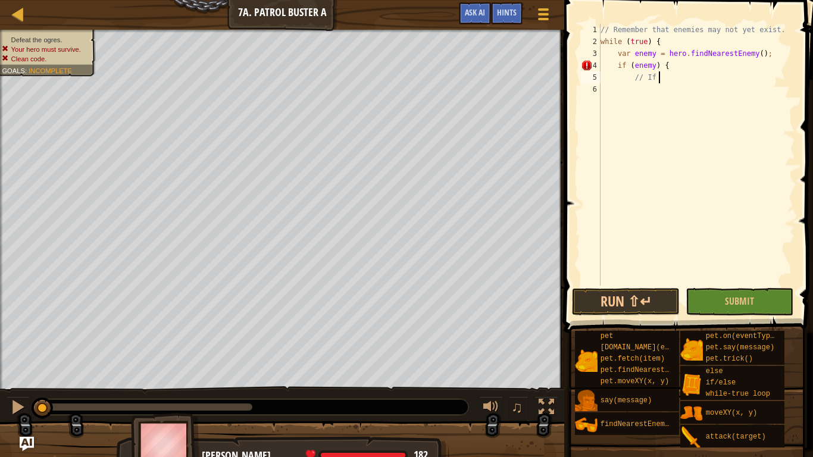
scroll to position [5, 5]
type textarea "/"
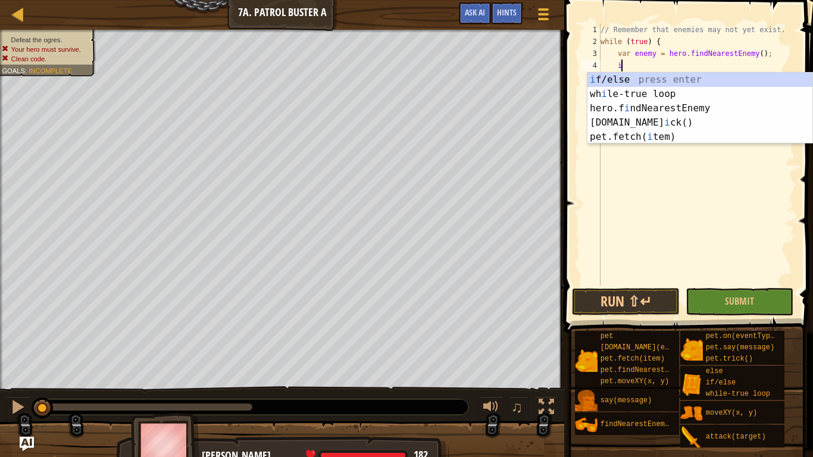
type textarea "i"
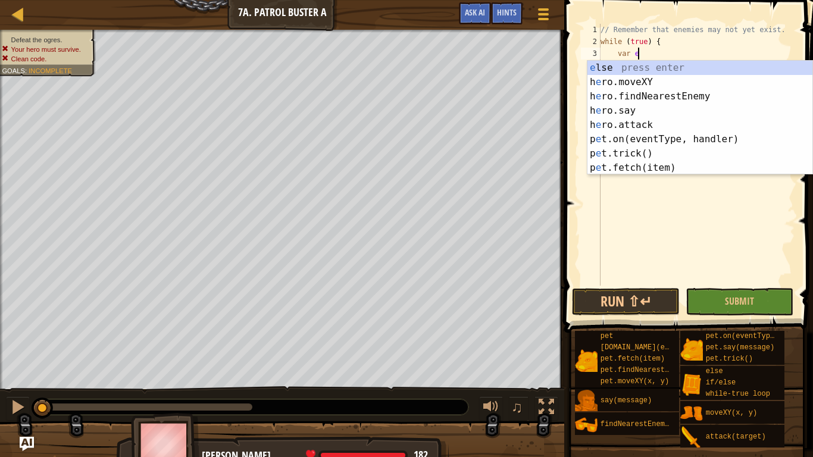
type textarea "v"
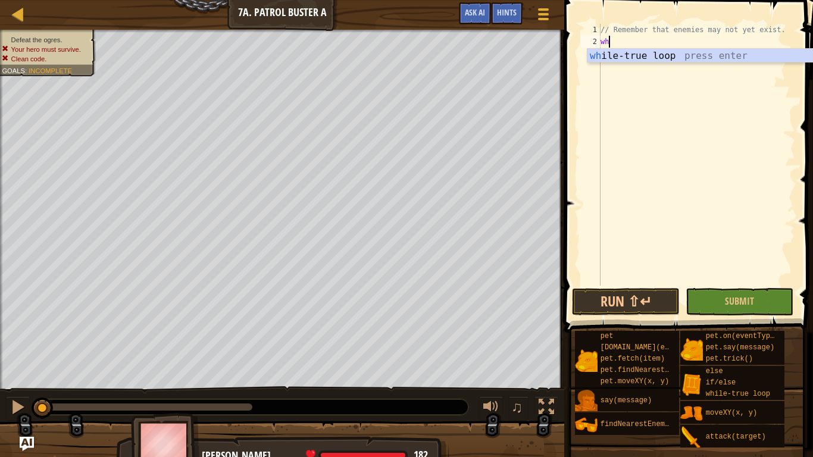
type textarea "w"
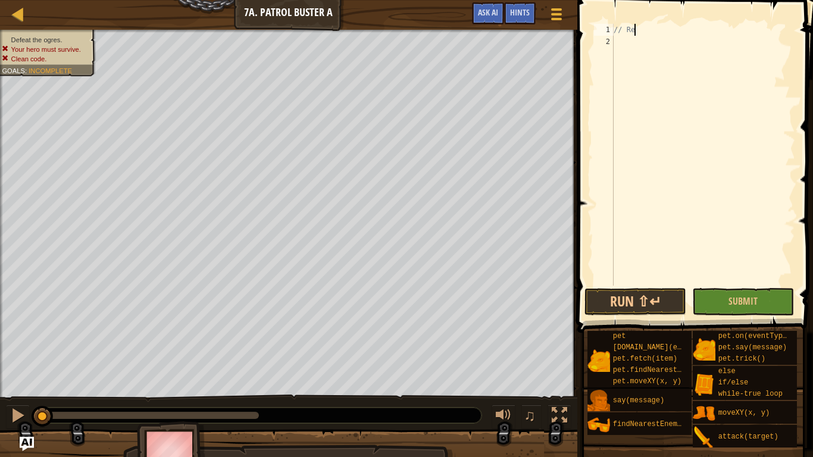
type textarea "/"
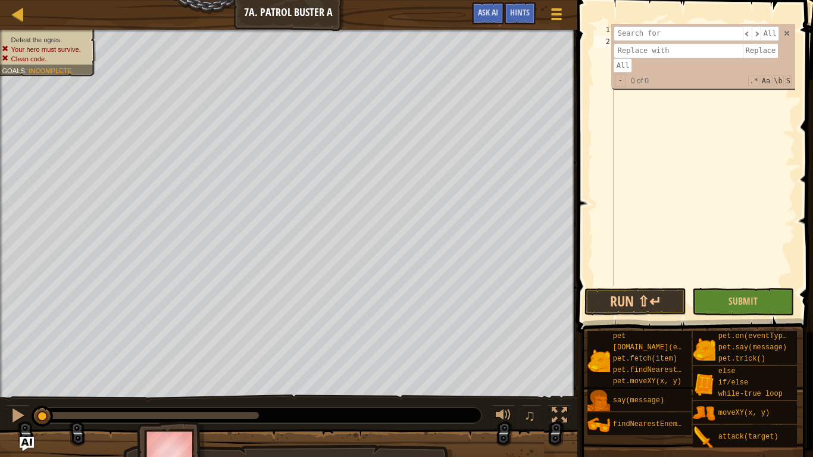
click at [725, 120] on div at bounding box center [703, 167] width 184 height 286
click at [788, 32] on span at bounding box center [787, 33] width 8 height 8
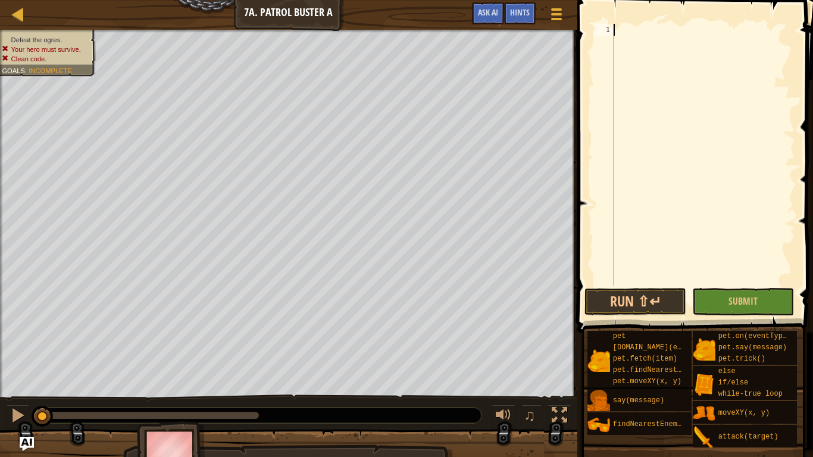
type textarea "h"
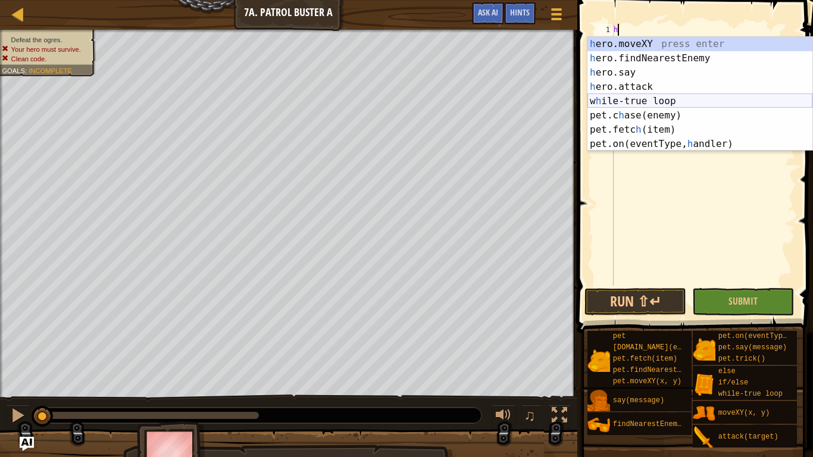
click at [638, 98] on div "h ero.moveXY press enter h ero.findNearestEnemy press enter h ero.say press ent…" at bounding box center [699, 108] width 225 height 143
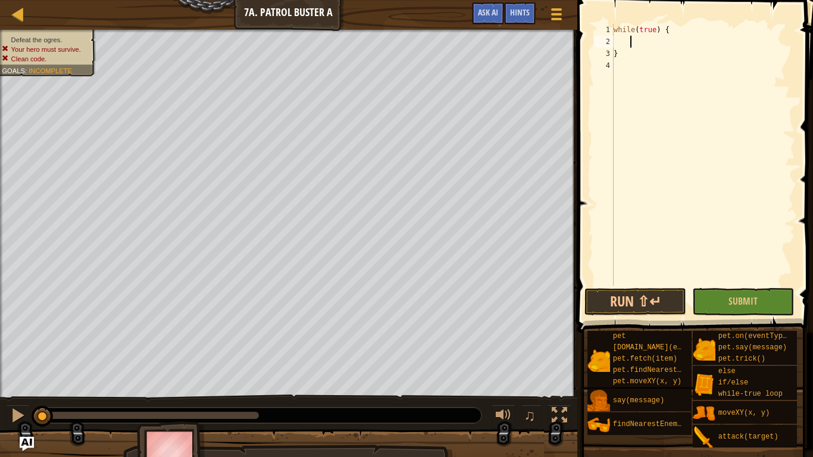
type textarea "h"
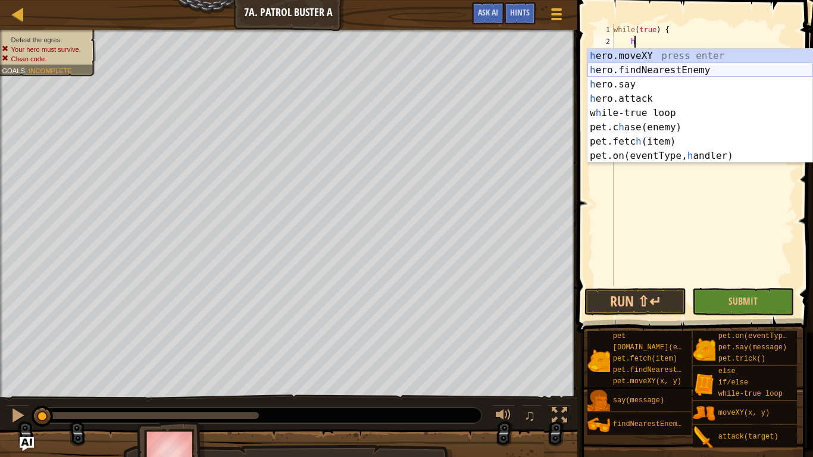
click at [648, 71] on div "h ero.moveXY press enter h ero.findNearestEnemy press enter h ero.say press ent…" at bounding box center [699, 120] width 225 height 143
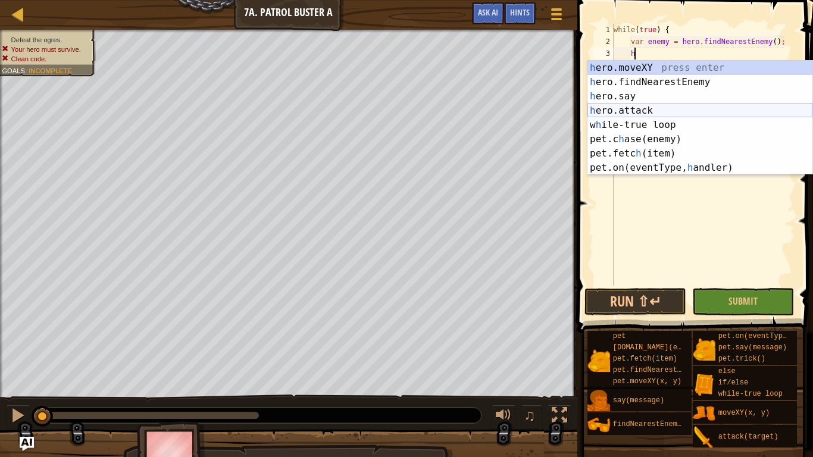
click at [681, 112] on div "h ero.moveXY press enter h ero.findNearestEnemy press enter h ero.say press ent…" at bounding box center [699, 132] width 225 height 143
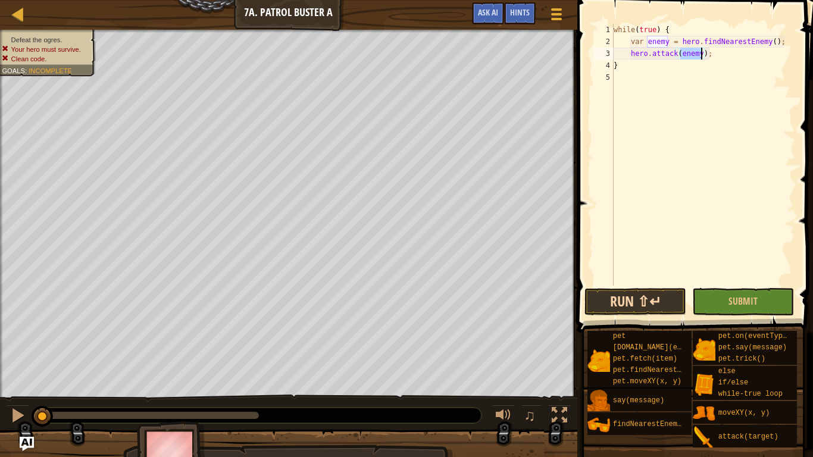
type textarea "hero.attack(enemy);"
click at [624, 309] on button "Run ⇧↵" at bounding box center [635, 301] width 102 height 27
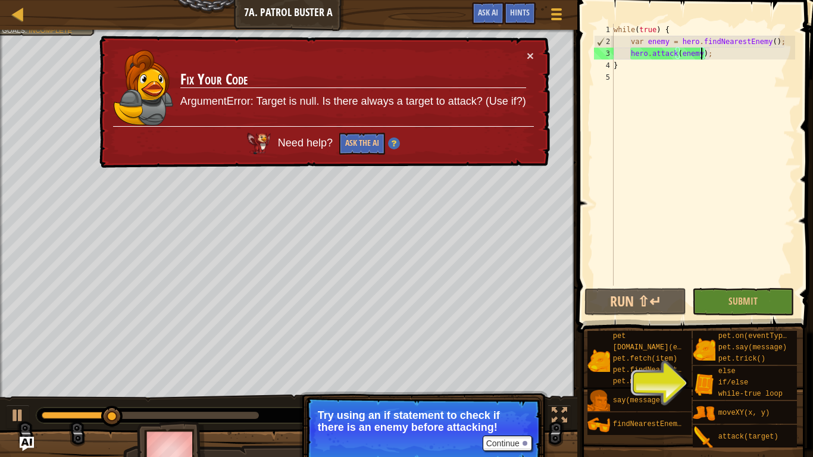
click at [634, 79] on div "while ( true ) { var enemy = hero . findNearestEnemy ( ) ; hero . attack ( enem…" at bounding box center [703, 167] width 184 height 286
click at [630, 73] on div "while ( true ) { var enemy = hero . findNearestEnemy ( ) ; hero . attack ( enem…" at bounding box center [703, 167] width 184 height 286
click at [630, 72] on div "while ( true ) { var enemy = hero . findNearestEnemy ( ) ; hero . attack ( enem…" at bounding box center [703, 167] width 184 height 286
click at [620, 64] on div "while ( true ) { var enemy = hero . findNearestEnemy ( ) ; hero . attack ( enem…" at bounding box center [703, 167] width 184 height 286
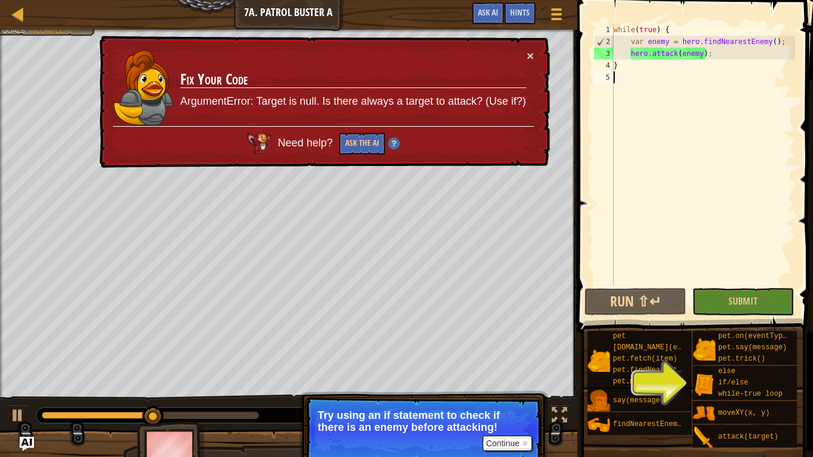
type textarea "}"
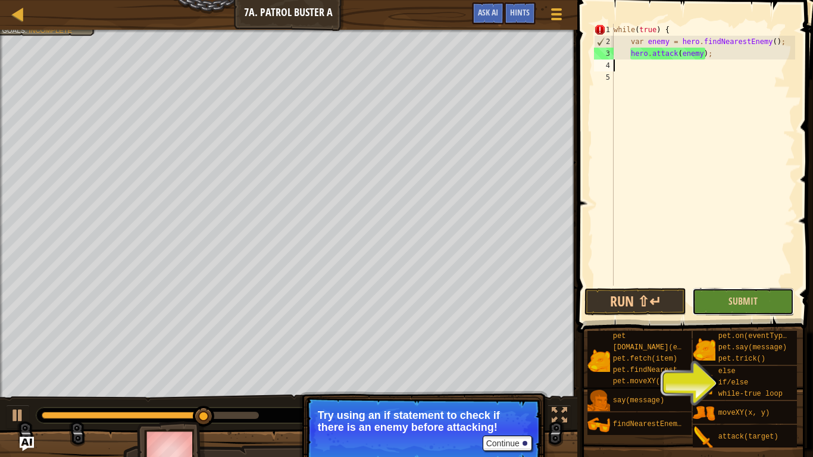
click at [703, 302] on button "Submit" at bounding box center [743, 301] width 102 height 27
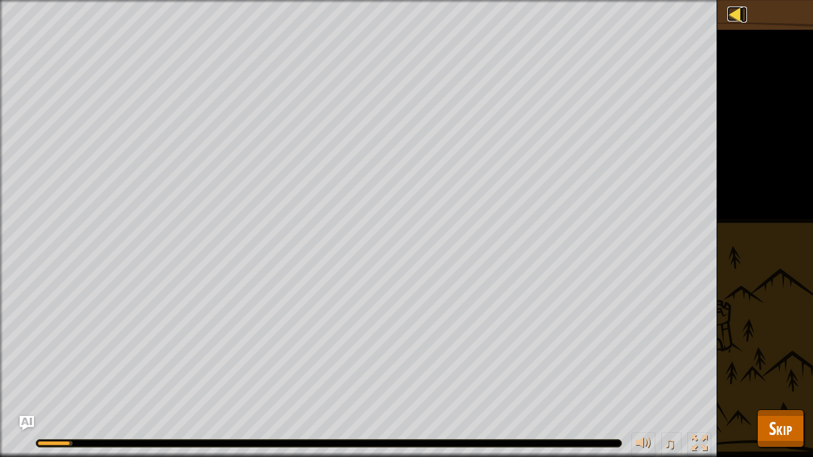
click at [735, 8] on div at bounding box center [734, 14] width 15 height 15
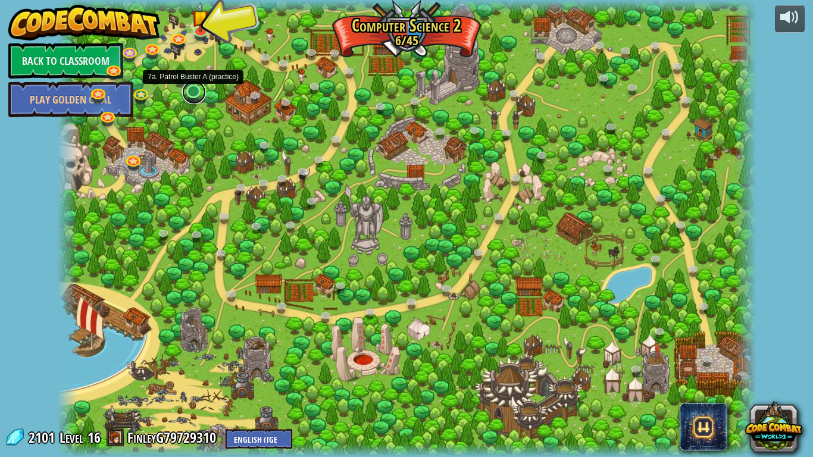
click at [192, 93] on link at bounding box center [194, 92] width 24 height 24
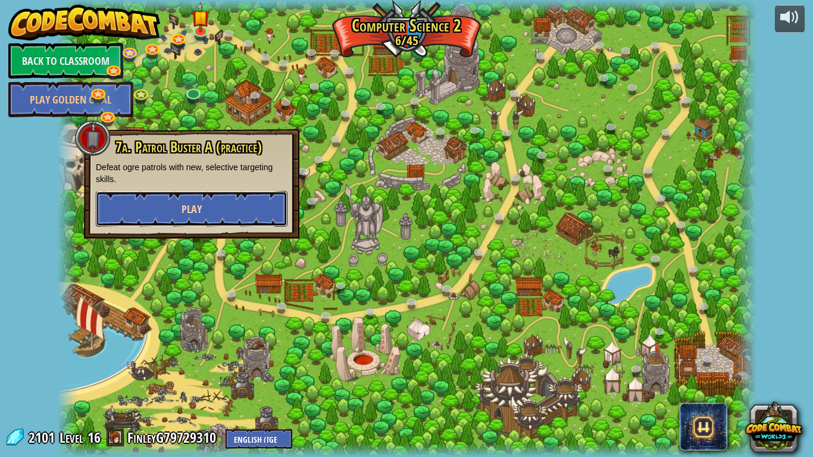
click at [158, 226] on button "Play" at bounding box center [192, 209] width 192 height 36
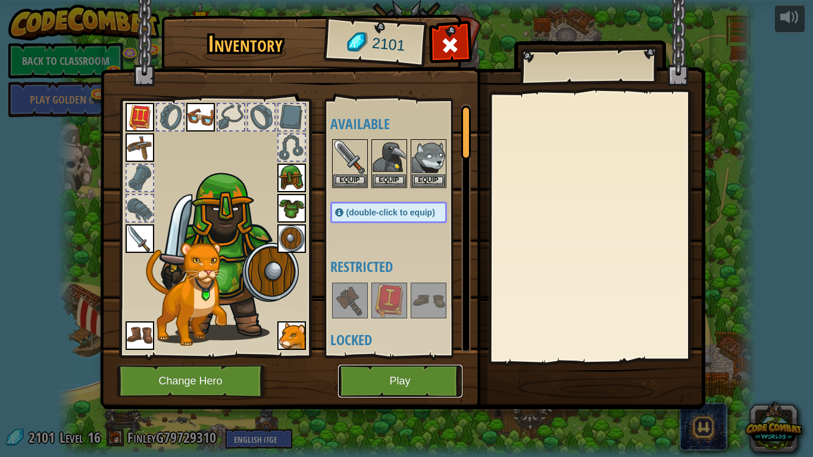
click at [400, 356] on button "Play" at bounding box center [400, 381] width 124 height 33
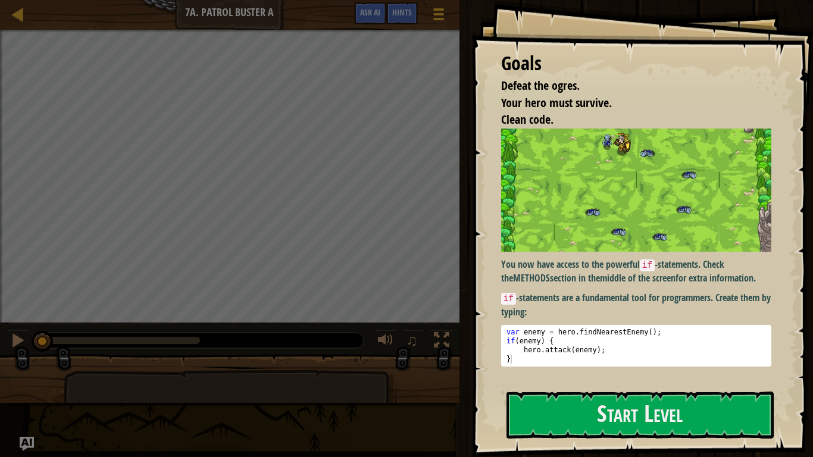
click at [640, 356] on div "Goals Defeat the ogres. Your hero must survive. Clean code. You now have access…" at bounding box center [642, 228] width 342 height 457
click at [632, 356] on button "Start Level" at bounding box center [639, 415] width 267 height 47
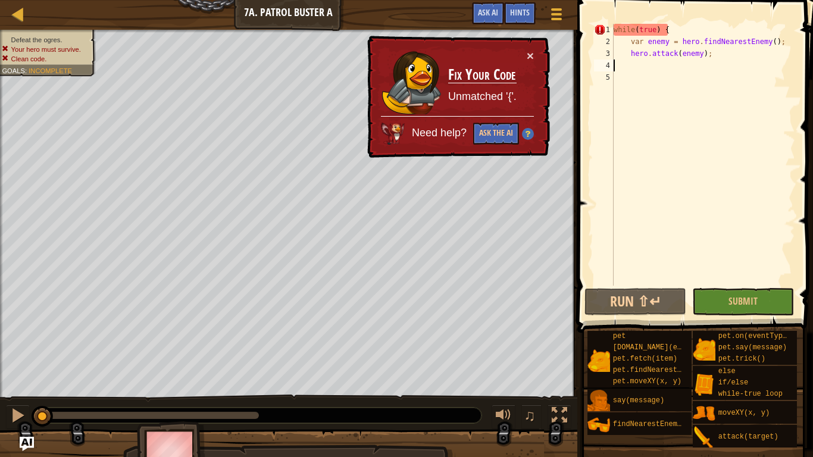
click at [721, 66] on div "while ( true ) { var enemy = hero . findNearestEnemy ( ) ; hero . attack ( enem…" at bounding box center [703, 167] width 184 height 286
click at [716, 62] on div "while ( true ) { var enemy = hero . findNearestEnemy ( ) ; hero . attack ( enem…" at bounding box center [703, 167] width 184 height 286
click at [669, 32] on div "while ( true ) { var enemy = hero . findNearestEnemy ( ) ; hero . attack ( enem…" at bounding box center [703, 167] width 184 height 286
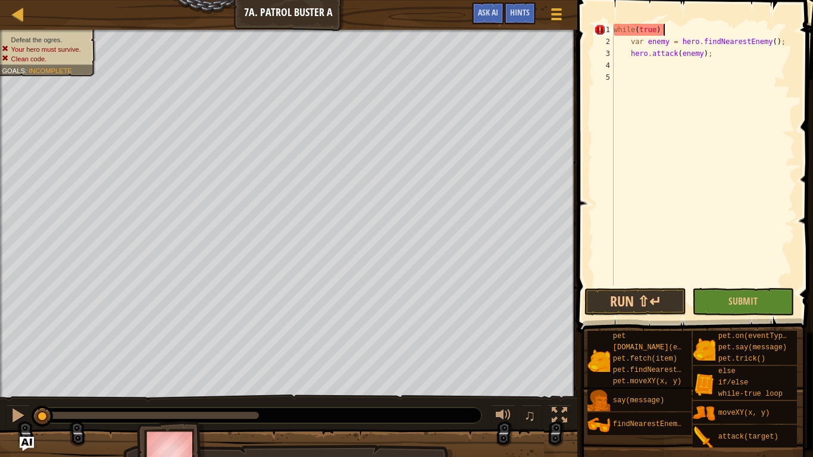
type textarea "while(true)"
click at [740, 298] on span "Submit" at bounding box center [742, 301] width 29 height 13
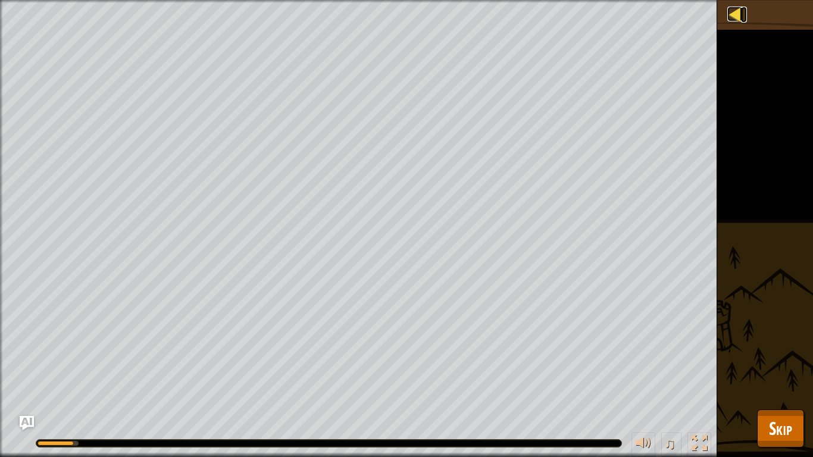
click at [742, 12] on link "Map" at bounding box center [744, 15] width 6 height 16
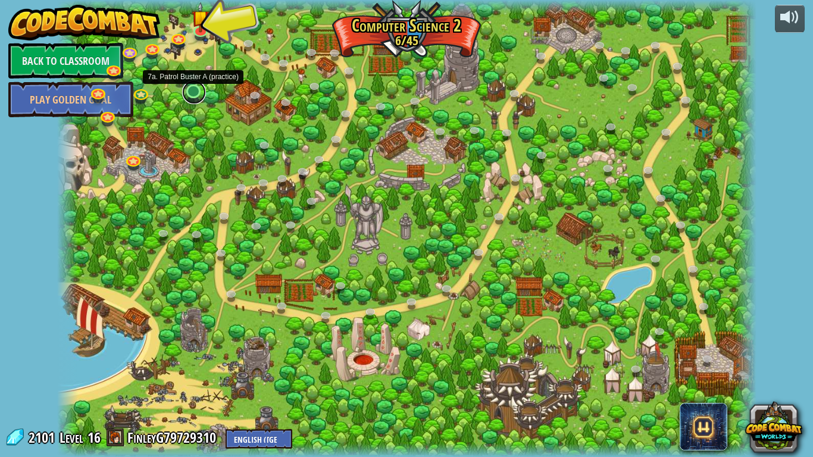
click at [193, 90] on link at bounding box center [194, 92] width 24 height 24
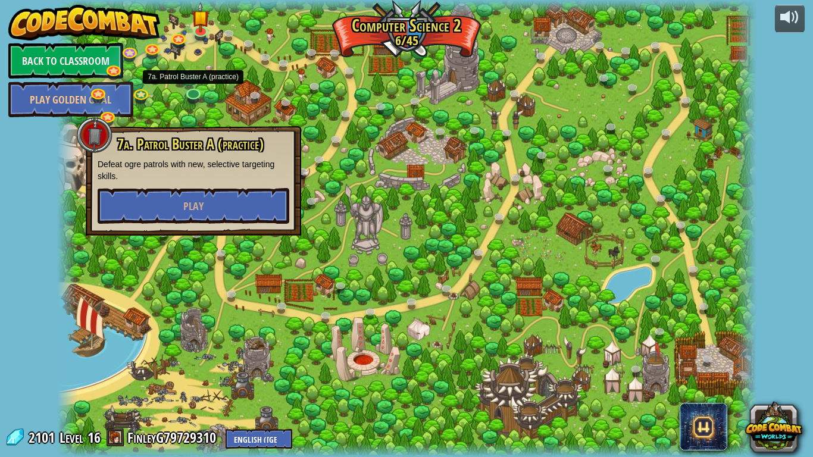
click at [242, 233] on div "7a. Patrol Buster A (practice) Defeat ogre patrols with new, selective targetin…" at bounding box center [193, 180] width 215 height 109
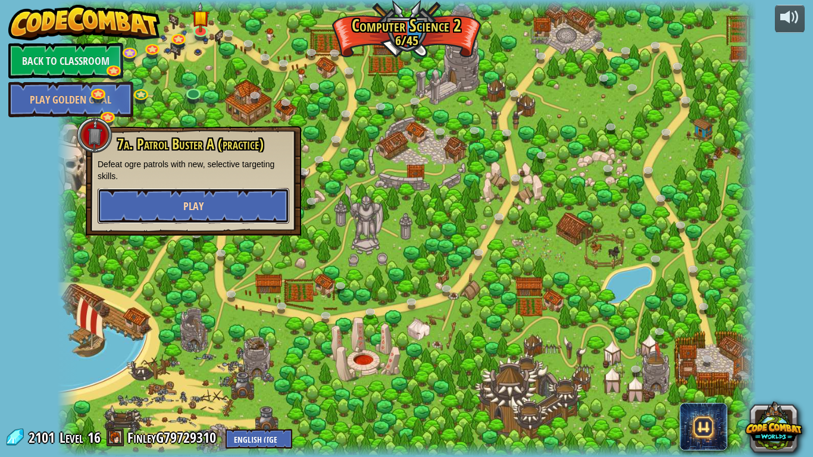
click at [224, 220] on button "Play" at bounding box center [194, 206] width 192 height 36
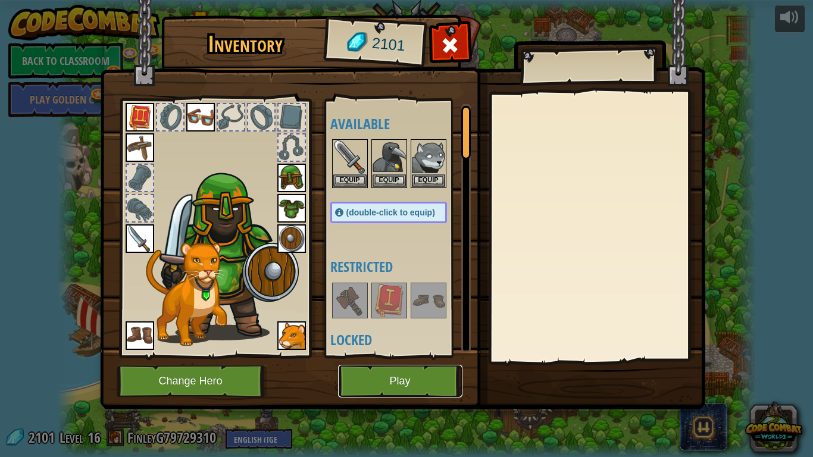
click at [359, 356] on button "Play" at bounding box center [400, 381] width 124 height 33
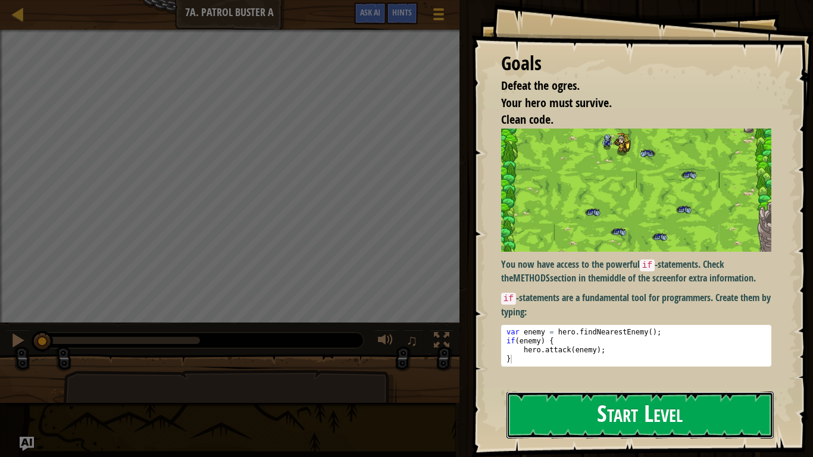
click at [700, 356] on button "Start Level" at bounding box center [639, 415] width 267 height 47
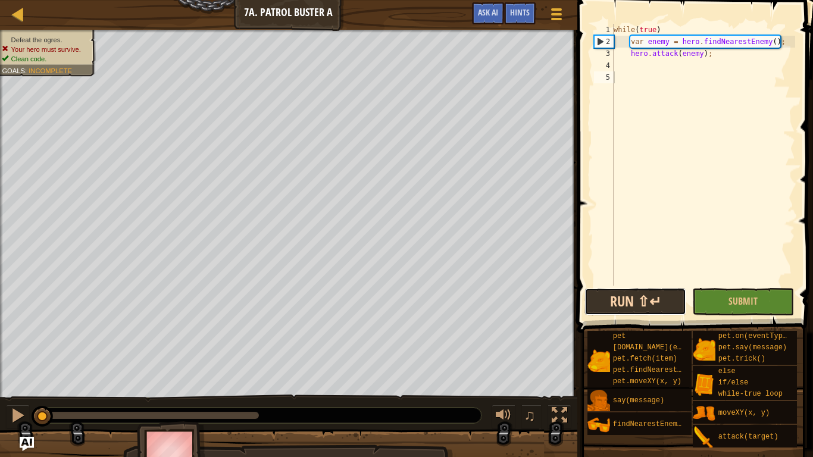
click at [675, 309] on button "Run ⇧↵" at bounding box center [635, 301] width 102 height 27
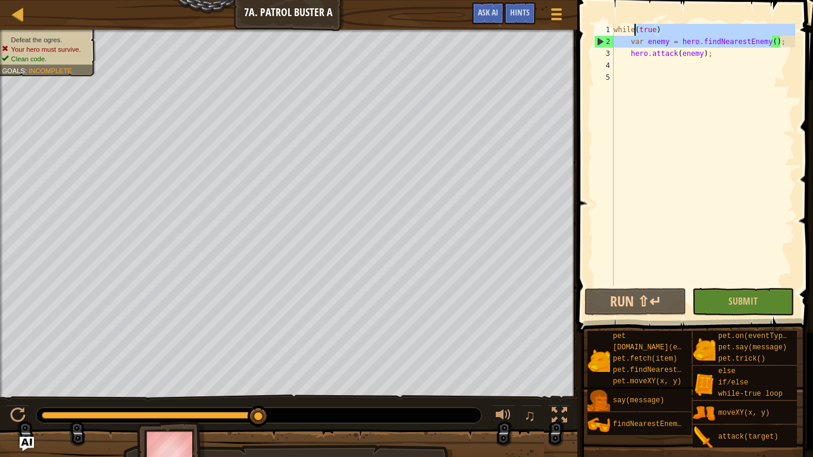
drag, startPoint x: 772, startPoint y: 45, endPoint x: 636, endPoint y: 26, distance: 138.3
click at [636, 26] on div "while ( true ) var enemy = hero . findNearestEnemy ( ) ; hero . attack ( enemy …" at bounding box center [703, 167] width 184 height 286
type textarea "while(true) var enemy = hero.findNearestEnemy();"
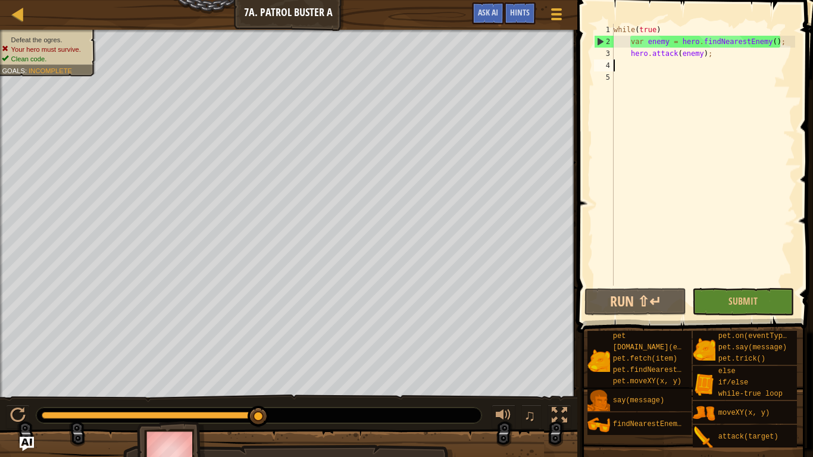
click at [688, 60] on div "while ( true ) var enemy = hero . findNearestEnemy ( ) ; hero . attack ( enemy …" at bounding box center [703, 167] width 184 height 286
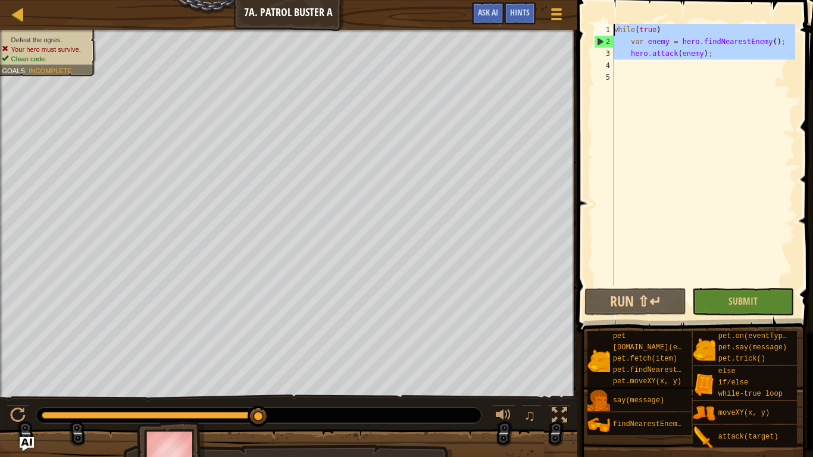
drag, startPoint x: 689, startPoint y: 61, endPoint x: 619, endPoint y: 10, distance: 86.9
click at [619, 10] on div "1 2 3 4 5 while ( true ) var enemy = hero . findNearestEnemy ( ) ; hero . attac…" at bounding box center [693, 190] width 239 height 368
type textarea "while(true) var enemy = hero.findNearestEnemy();"
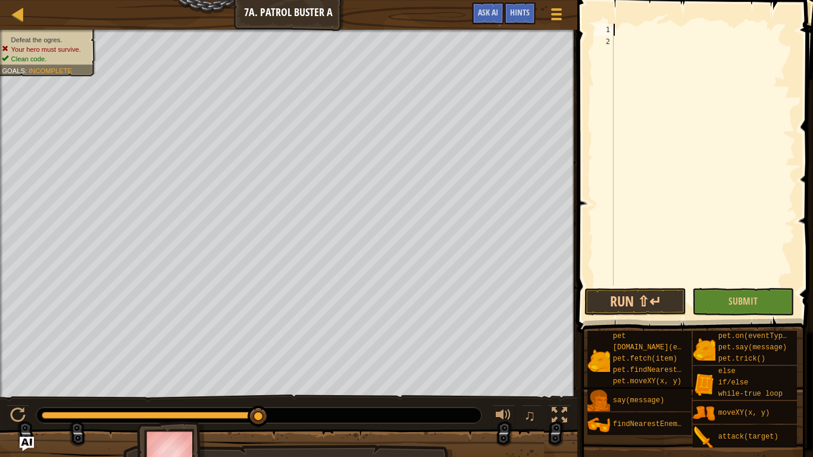
type textarea "w"
click at [668, 51] on div "w" at bounding box center [703, 167] width 184 height 286
click at [659, 26] on div "w" at bounding box center [703, 167] width 184 height 286
type textarea "w"
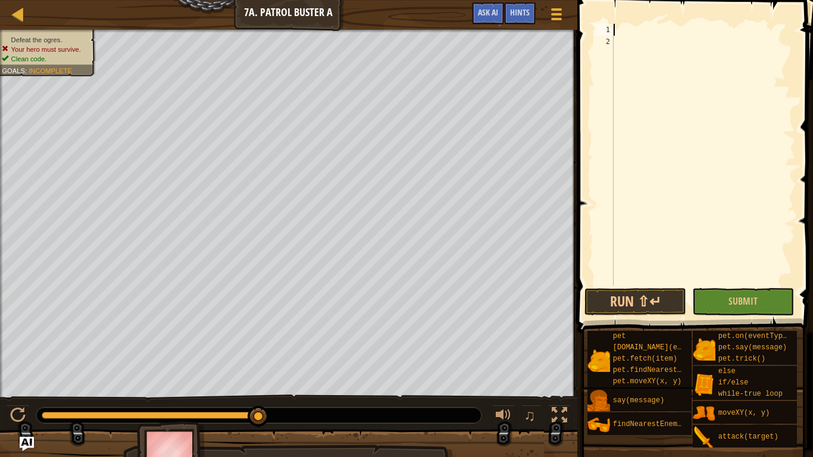
type textarea "w"
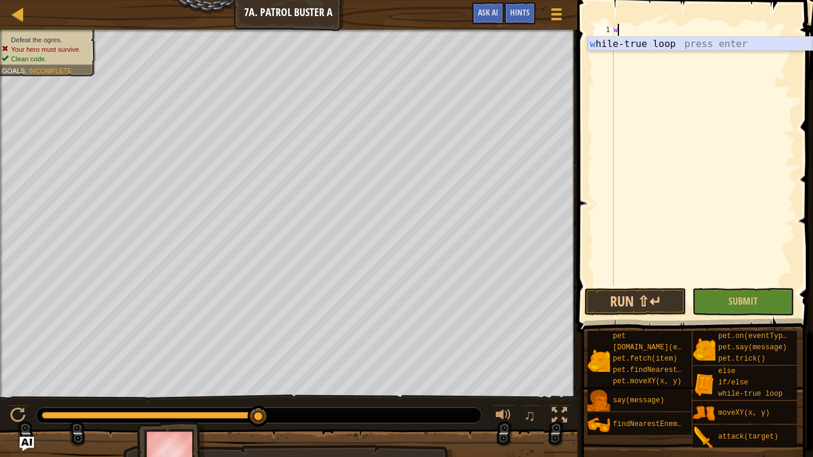
click at [671, 45] on div "w hile-true loop press enter" at bounding box center [699, 58] width 225 height 43
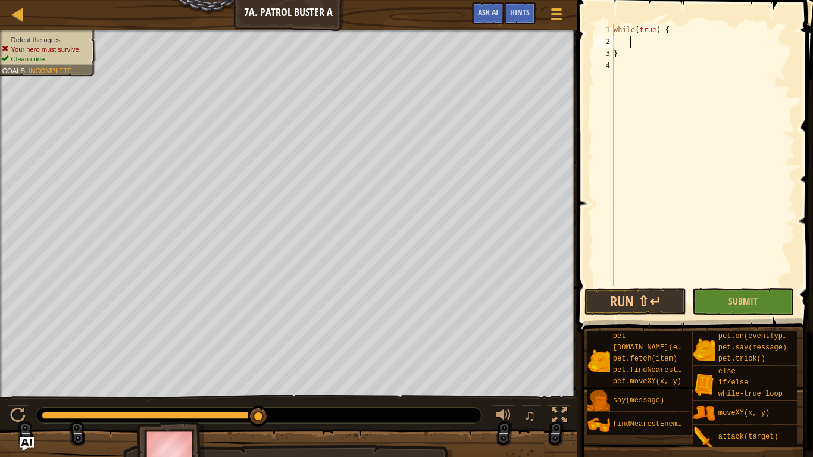
type textarea "f"
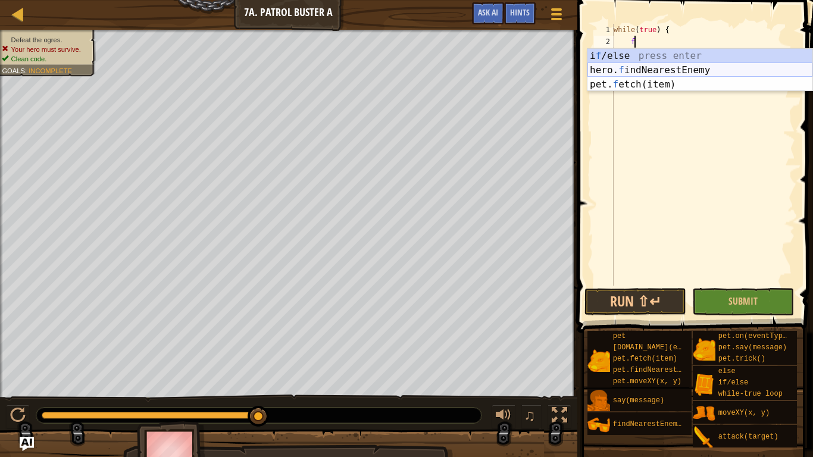
click at [681, 70] on div "i f /else press enter hero. f indNearestEnemy press enter pet. f etch(item) pre…" at bounding box center [699, 84] width 225 height 71
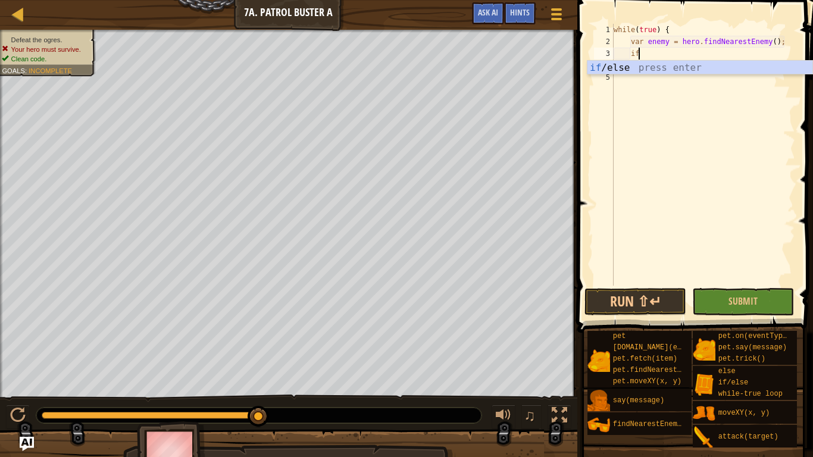
scroll to position [5, 3]
click at [689, 71] on div "if /else press enter" at bounding box center [699, 82] width 225 height 43
type textarea "if (enemy) {"
click at [694, 60] on div "while ( true ) { var enemy = hero . findNearestEnemy ( ) ; if ( enemy ) { } }" at bounding box center [703, 167] width 184 height 286
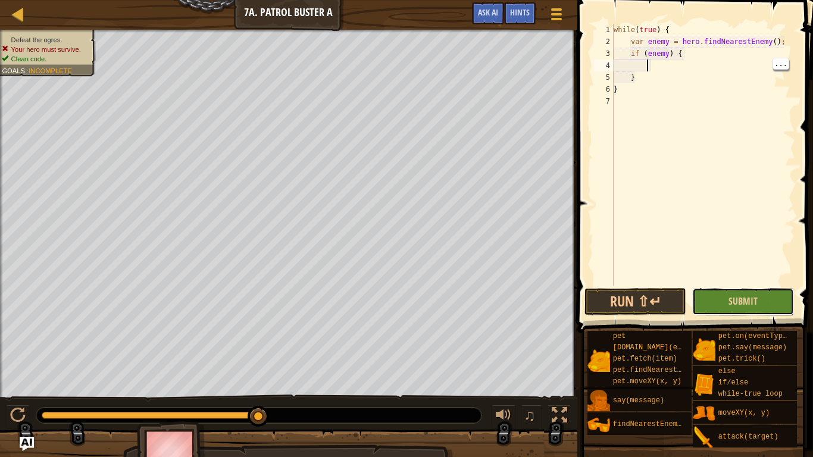
click at [730, 289] on button "Submit" at bounding box center [743, 301] width 102 height 27
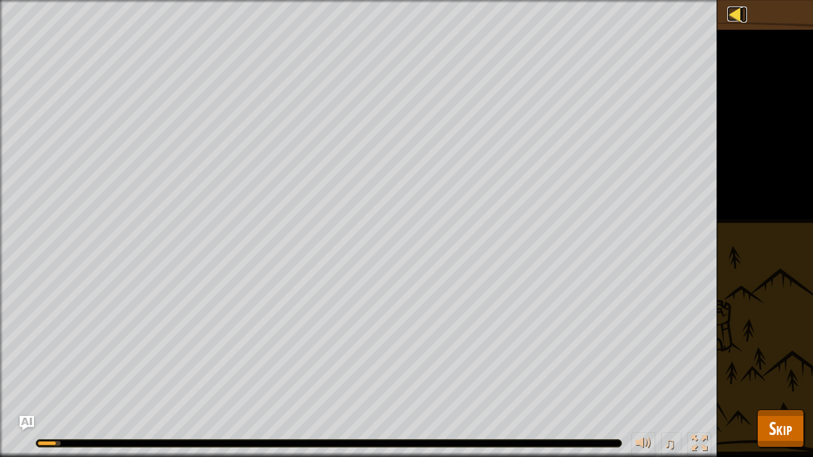
click at [735, 21] on div at bounding box center [734, 14] width 15 height 15
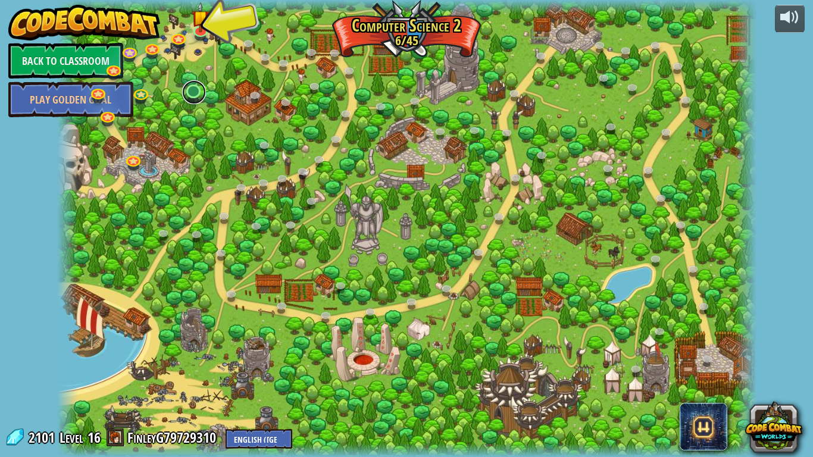
click at [196, 96] on link at bounding box center [194, 92] width 24 height 24
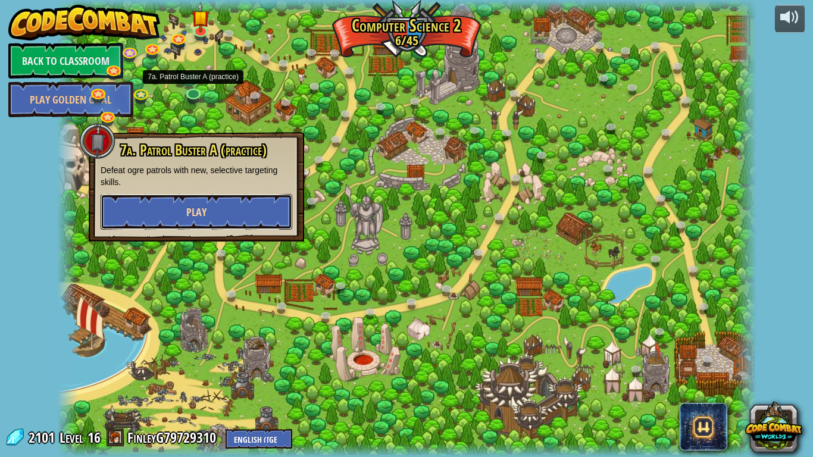
click at [235, 229] on button "Play" at bounding box center [197, 212] width 192 height 36
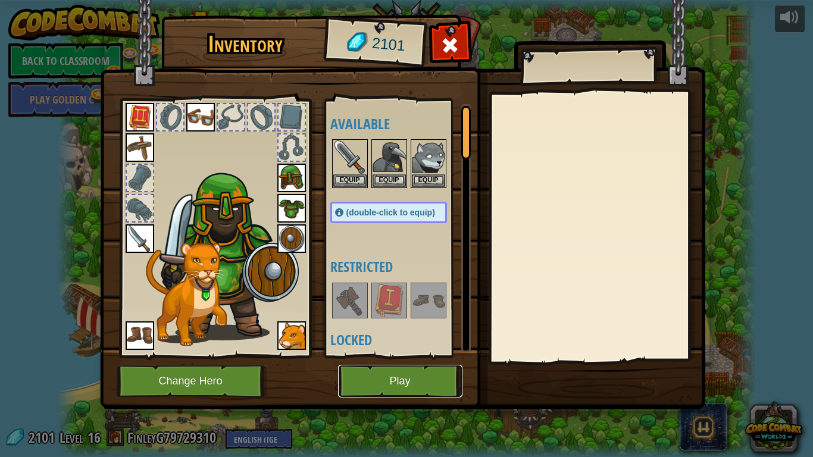
click at [394, 356] on button "Play" at bounding box center [400, 381] width 124 height 33
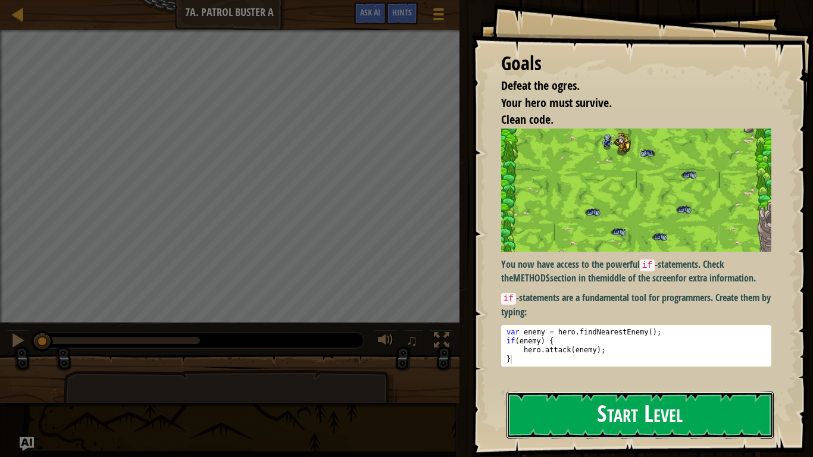
click at [567, 356] on button "Start Level" at bounding box center [639, 415] width 267 height 47
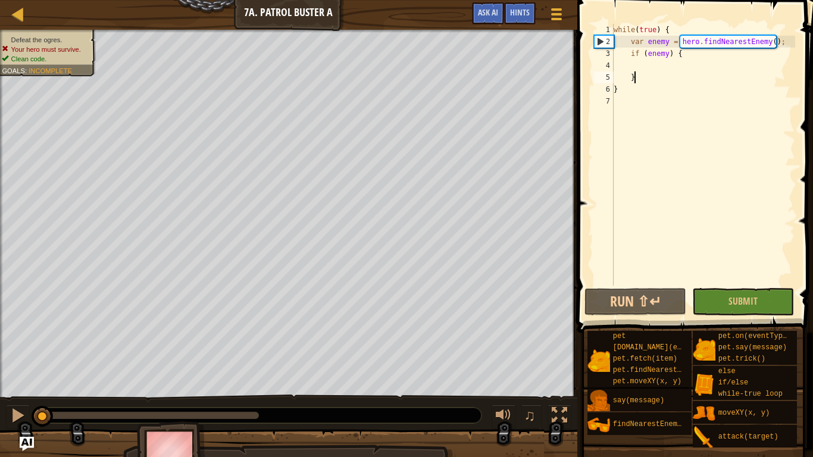
click at [703, 72] on div "while ( true ) { var enemy = hero . findNearestEnemy ( ) ; if ( enemy ) { } }" at bounding box center [703, 167] width 184 height 286
click at [675, 85] on div "while ( true ) { var enemy = hero . findNearestEnemy ( ) ; if ( enemy ) { } }" at bounding box center [703, 167] width 184 height 286
click at [630, 43] on div "while ( true ) { var enemy = hero . findNearestEnemy ( ) ; if ( enemy ) { } }" at bounding box center [703, 167] width 184 height 286
type textarea "var enemy = hero.findNearestEnemy();"
click at [665, 65] on div "while ( true ) { var enemy = hero . findNearestEnemy ( ) ; if ( enemy ) { } }" at bounding box center [703, 167] width 184 height 286
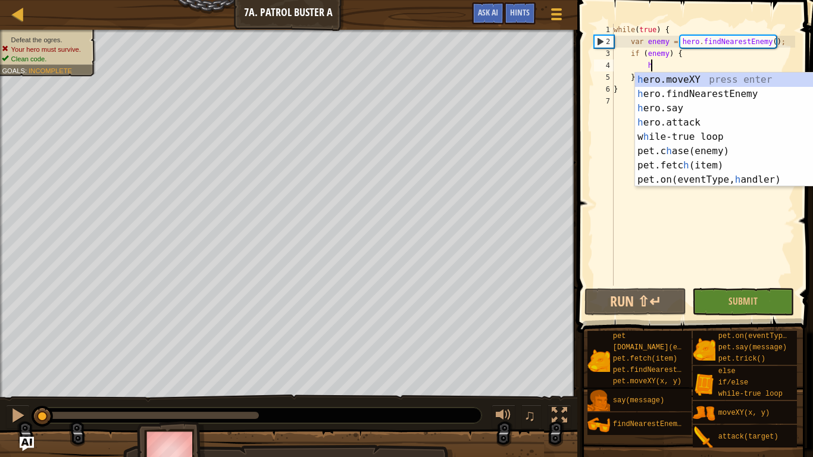
scroll to position [5, 5]
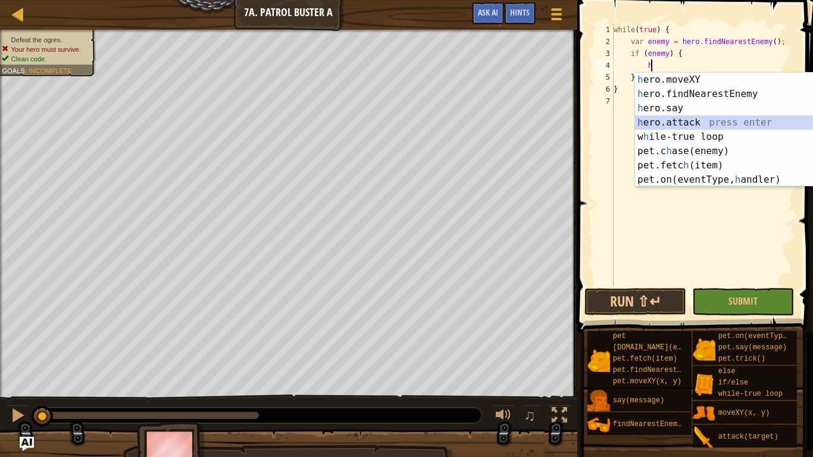
click at [716, 121] on div "h ero.moveXY press enter h ero.findNearestEnemy press enter h ero.say press ent…" at bounding box center [747, 144] width 225 height 143
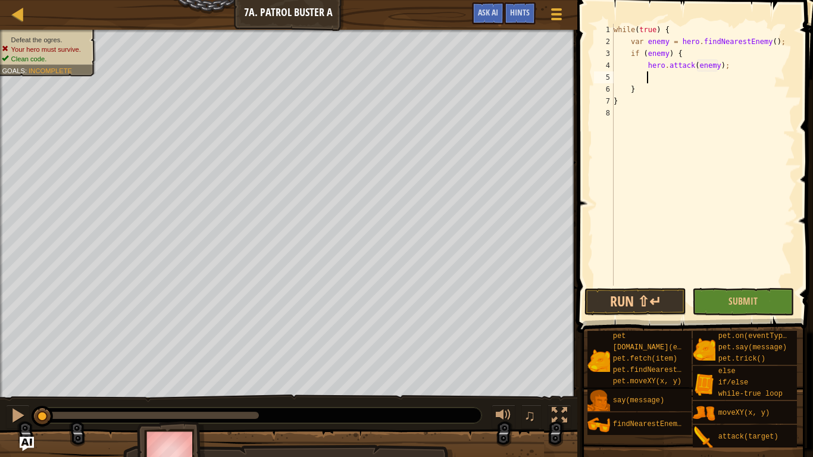
scroll to position [5, 16]
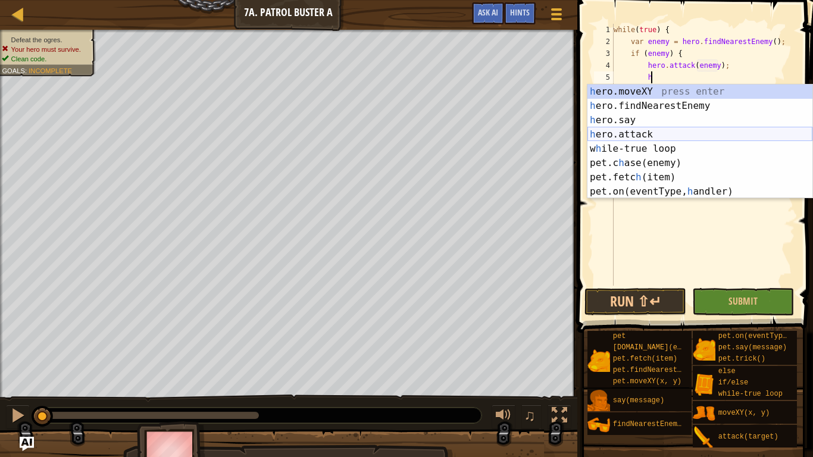
click at [679, 133] on div "h ero.moveXY press enter h ero.findNearestEnemy press enter h ero.say press ent…" at bounding box center [699, 155] width 225 height 143
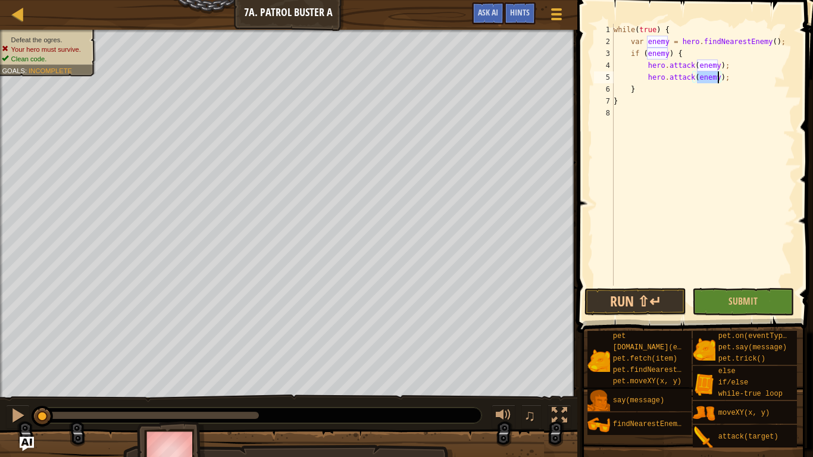
scroll to position [5, 15]
type textarea "hero.attack(enemy);"
click at [637, 308] on button "Run ⇧↵" at bounding box center [635, 301] width 102 height 27
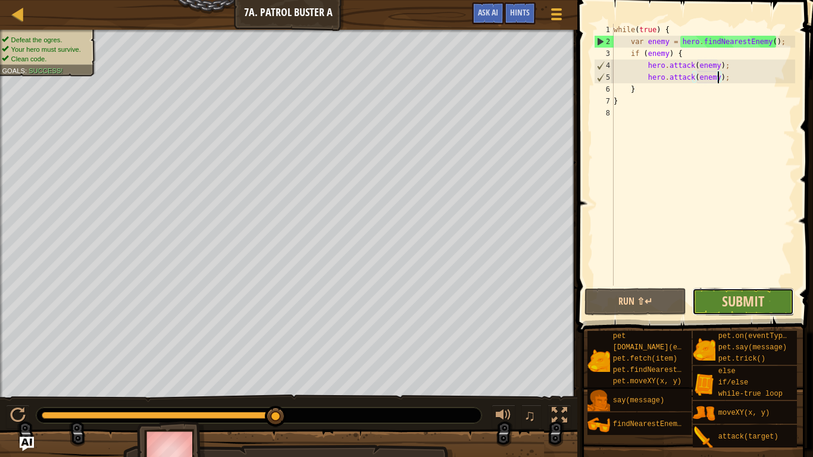
click at [756, 298] on span "Submit" at bounding box center [743, 301] width 42 height 19
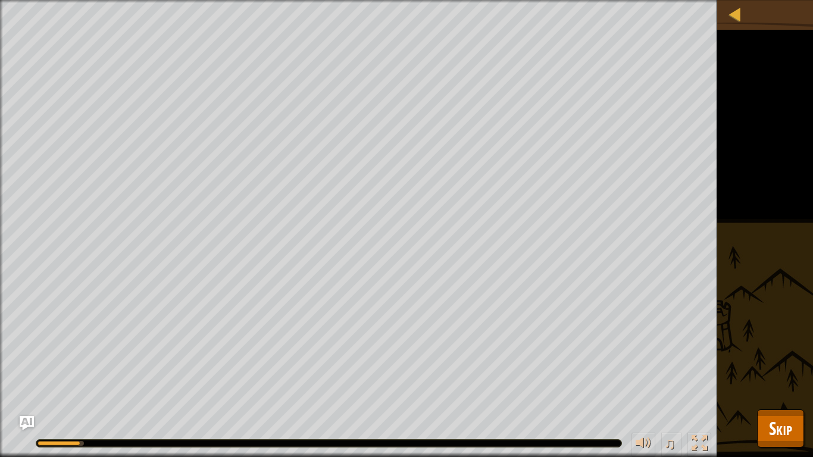
click at [767, 356] on div "Defeat the ogres. Your hero must survive. Clean code. Goals : Running... ♫ [PER…" at bounding box center [406, 228] width 813 height 457
click at [778, 356] on span "Skip" at bounding box center [780, 428] width 23 height 24
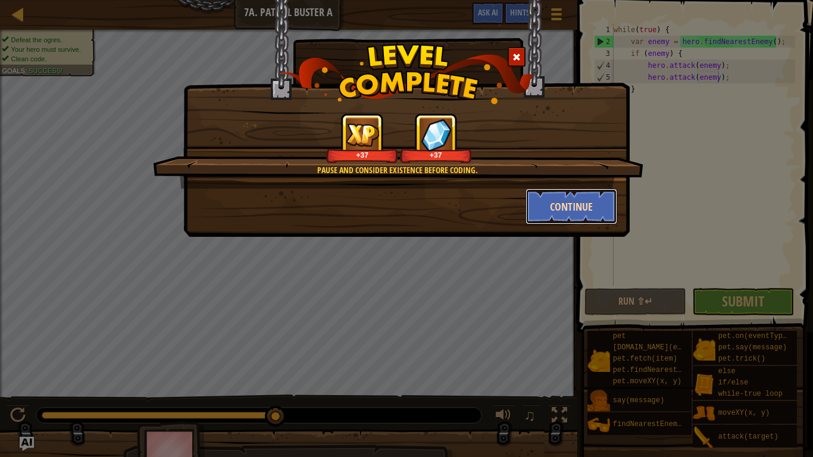
click at [606, 199] on button "Continue" at bounding box center [571, 207] width 92 height 36
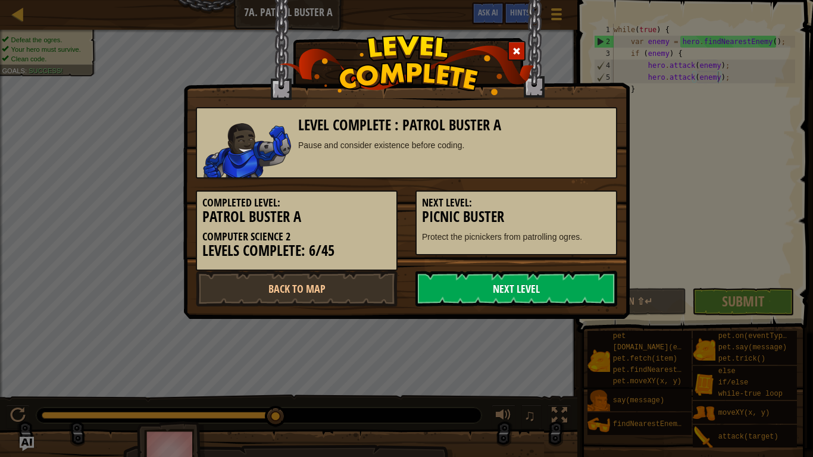
click at [497, 283] on link "Next Level" at bounding box center [516, 289] width 202 height 36
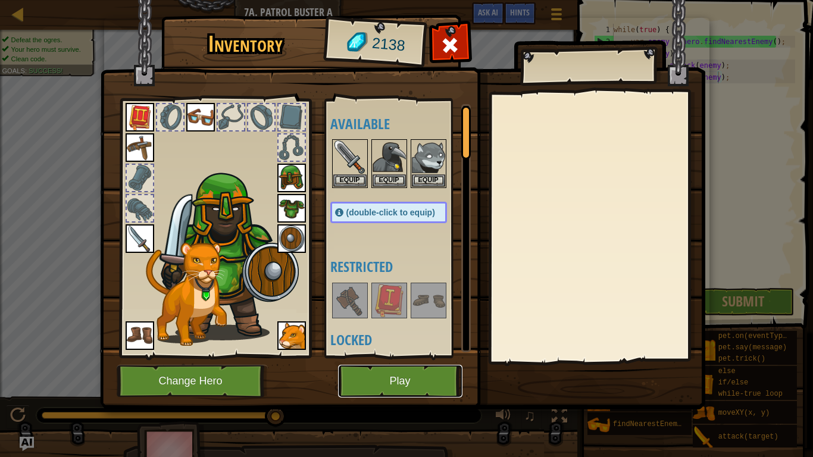
click at [390, 356] on button "Play" at bounding box center [400, 381] width 124 height 33
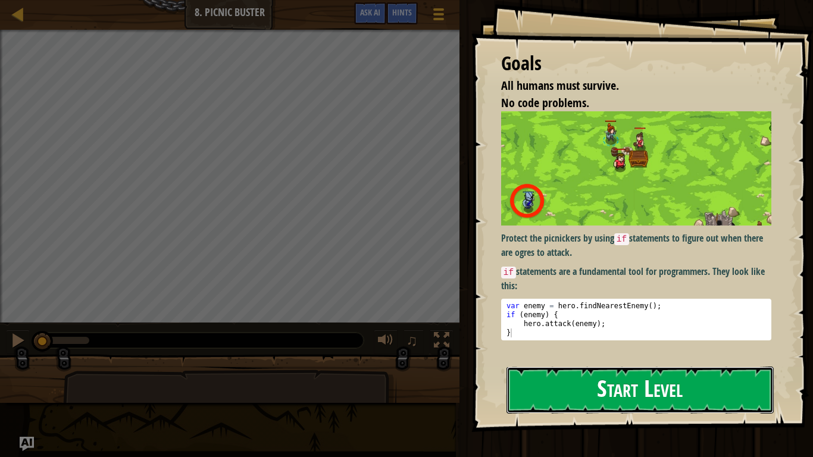
click at [575, 356] on button "Start Level" at bounding box center [639, 390] width 267 height 47
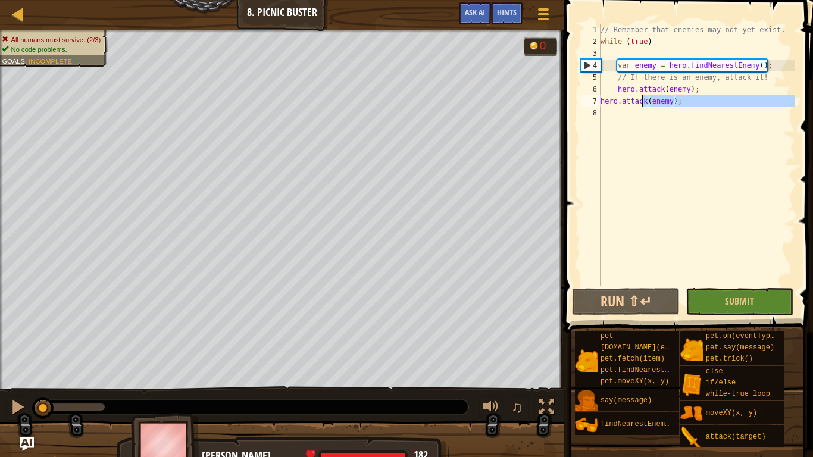
drag, startPoint x: 705, startPoint y: 137, endPoint x: 640, endPoint y: 95, distance: 77.9
click at [640, 95] on div "// Remember that enemies may not yet exist. while ( true ) var enemy = hero . f…" at bounding box center [696, 167] width 197 height 286
type textarea "hero.attack(enemy); hero.attack(enemy);"
click at [664, 110] on div "// Remember that enemies may not yet exist. while ( true ) var enemy = hero . f…" at bounding box center [696, 155] width 197 height 262
click at [696, 107] on div "// Remember that enemies may not yet exist. while ( true ) var enemy = hero . f…" at bounding box center [696, 167] width 197 height 286
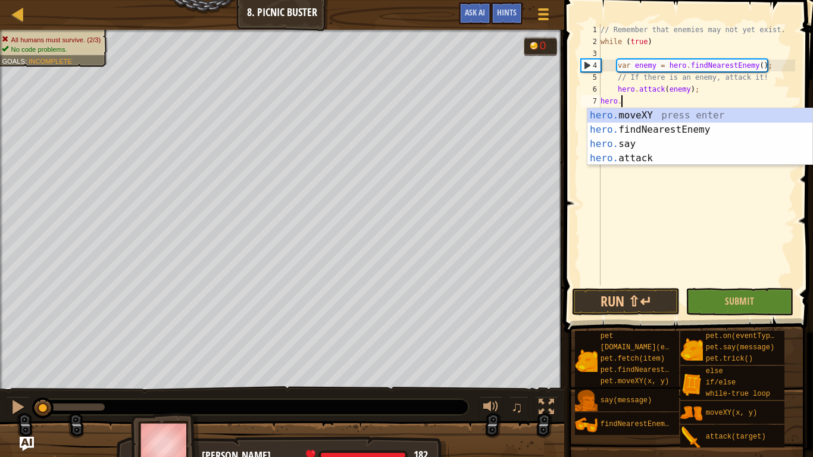
type textarea "h"
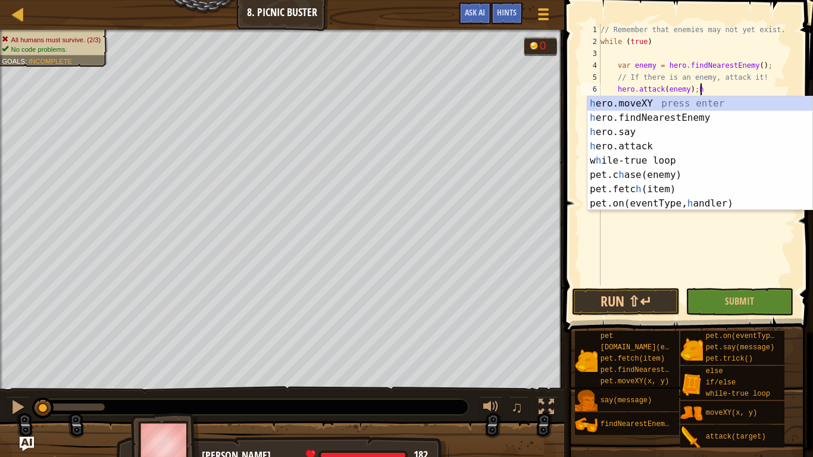
scroll to position [5, 13]
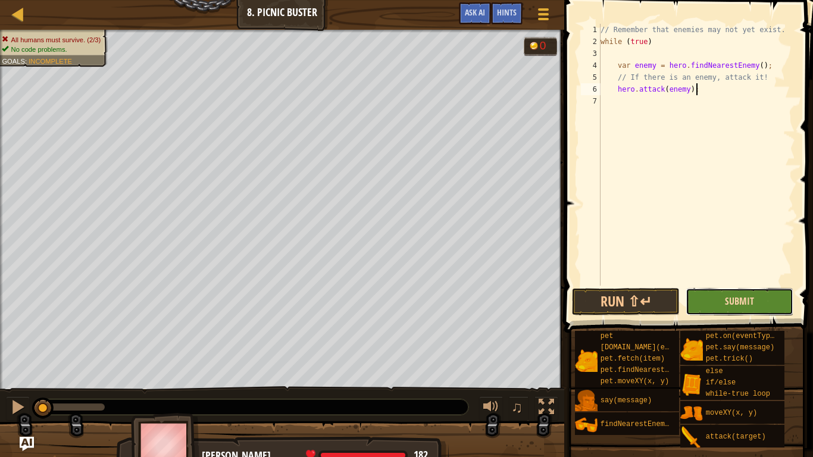
click at [752, 301] on span "Submit" at bounding box center [739, 301] width 29 height 13
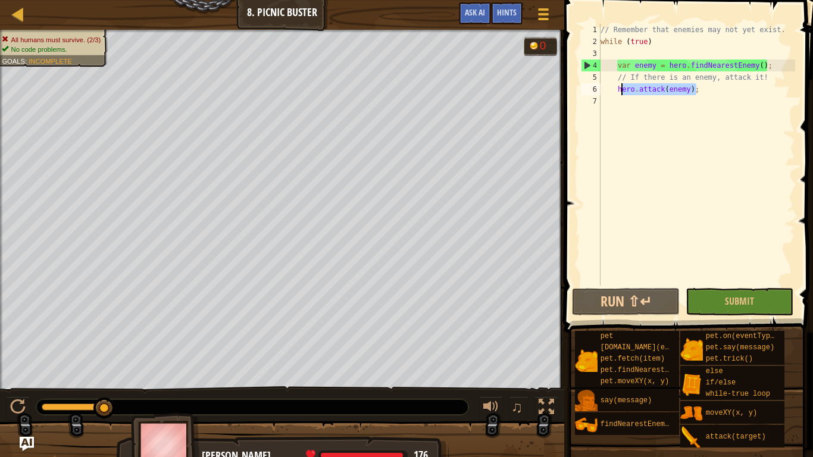
drag, startPoint x: 717, startPoint y: 92, endPoint x: 623, endPoint y: 90, distance: 94.0
click at [623, 90] on div "// Remember that enemies may not yet exist. while ( true ) var enemy = hero . f…" at bounding box center [696, 167] width 197 height 286
type textarea "h"
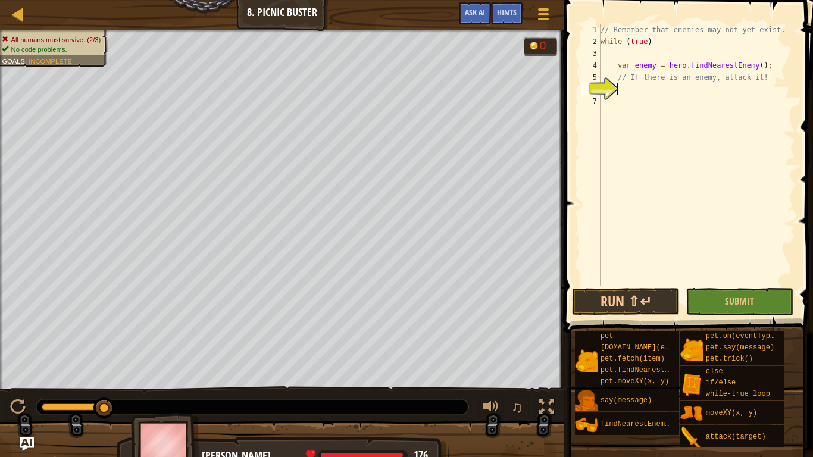
type textarea "h"
type textarea "/"
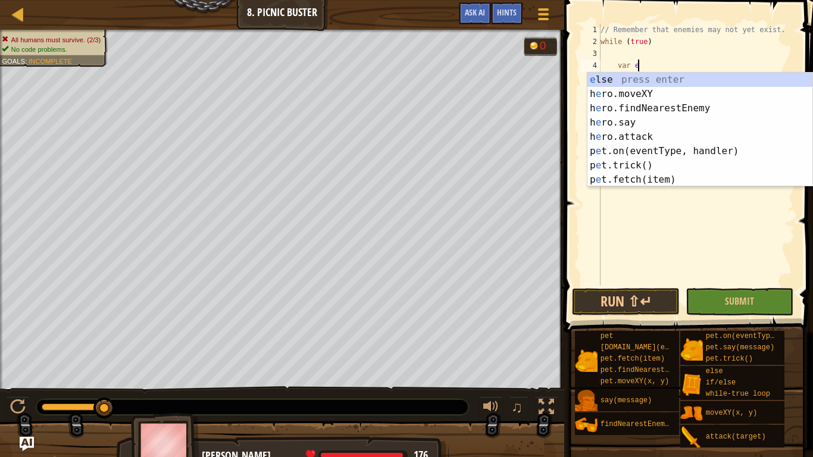
type textarea "v"
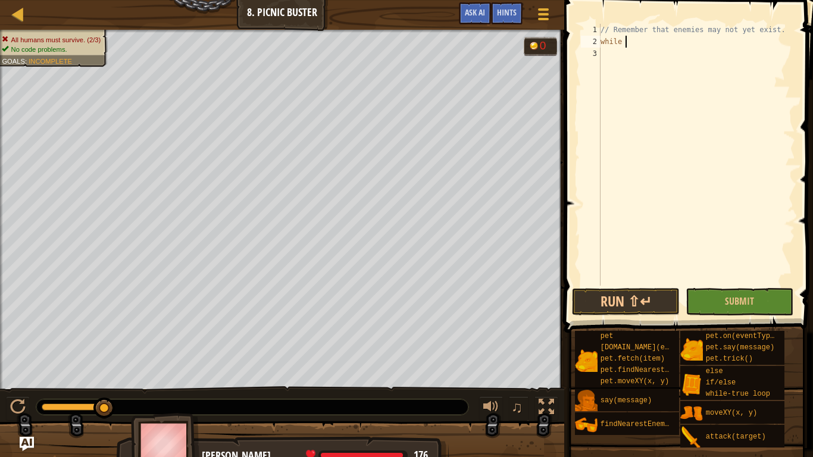
type textarea "w"
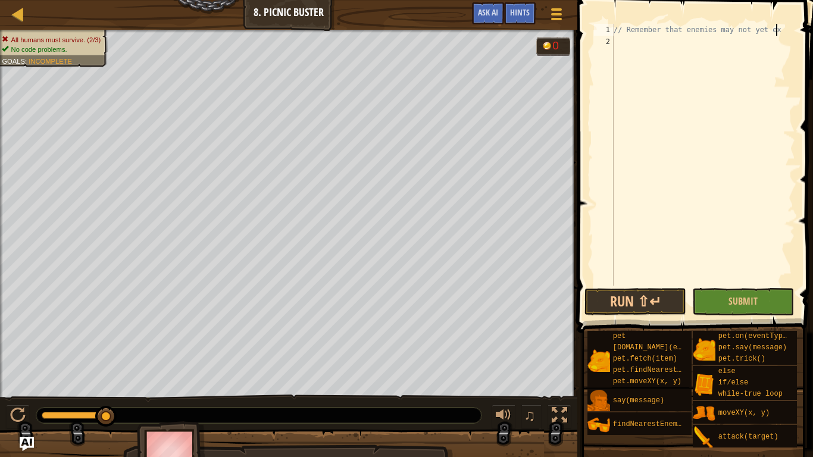
type textarea "// Remember that enemies may not yet ex'"
type textarea "w"
type textarea "h"
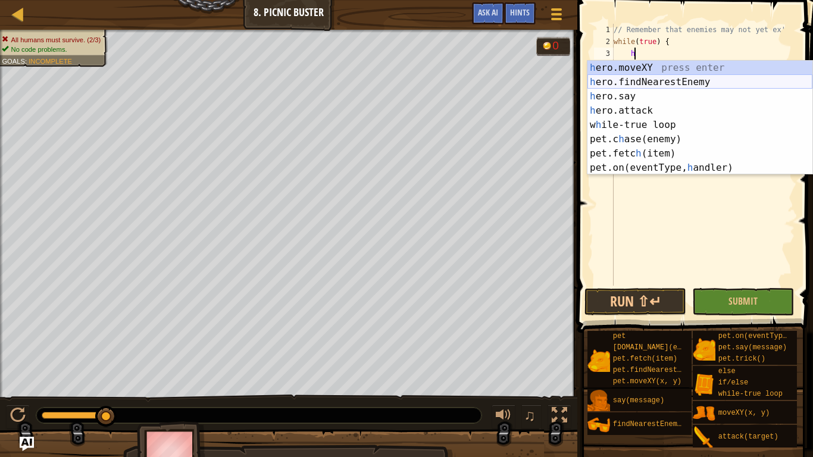
click at [704, 84] on div "h ero.moveXY press enter h ero.findNearestEnemy press enter h ero.say press ent…" at bounding box center [699, 132] width 225 height 143
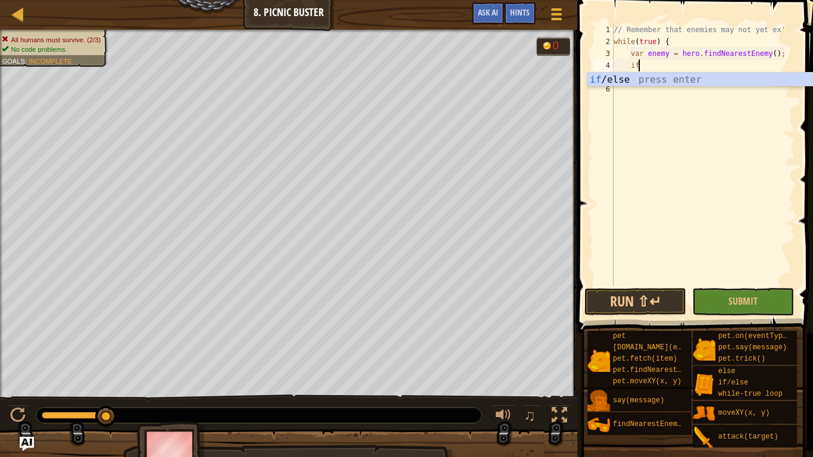
scroll to position [5, 3]
click at [706, 75] on div "if /else press enter" at bounding box center [699, 94] width 225 height 43
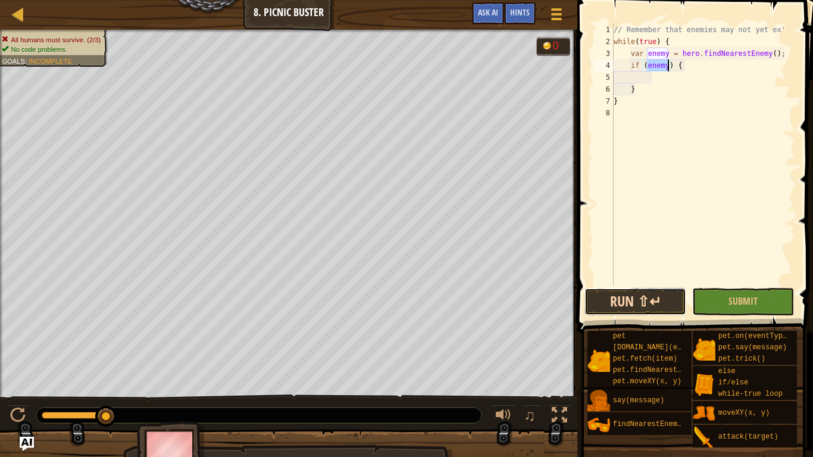
click at [643, 304] on button "Run ⇧↵" at bounding box center [635, 301] width 102 height 27
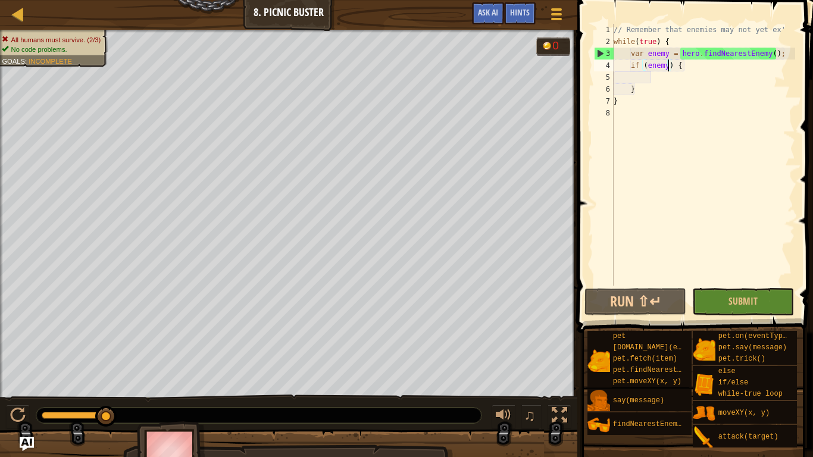
click at [691, 93] on div "// Remember that enemies may not yet ex' while ( true ) { var enemy = hero . fi…" at bounding box center [703, 167] width 184 height 286
click at [694, 65] on div "// Remember that enemies may not yet ex' while ( true ) { var enemy = hero . fi…" at bounding box center [703, 167] width 184 height 286
type textarea "if (enemy) {"
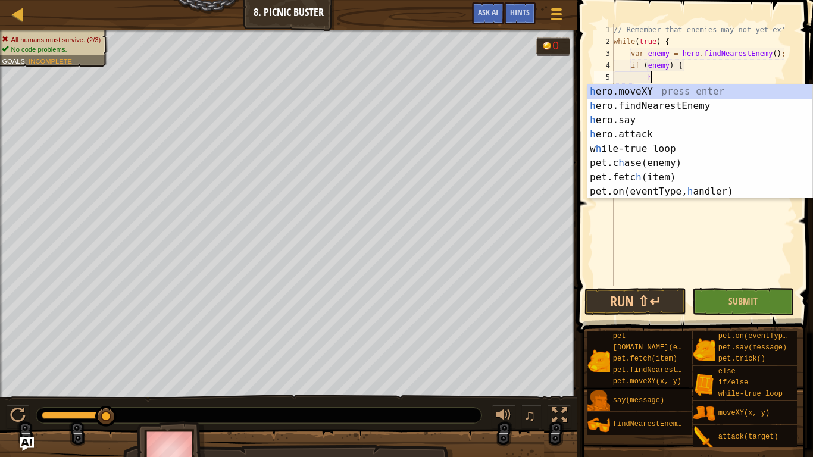
scroll to position [5, 5]
click at [668, 123] on div "h ero.moveXY press enter h ero.findNearestEnemy press enter h ero.say press ent…" at bounding box center [699, 155] width 225 height 143
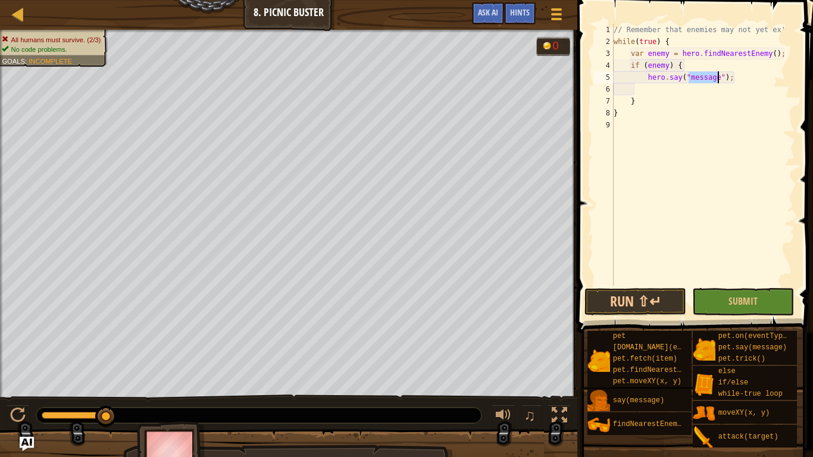
click at [759, 77] on div "// Remember that enemies may not yet ex' while ( true ) { var enemy = hero . fi…" at bounding box center [703, 167] width 184 height 286
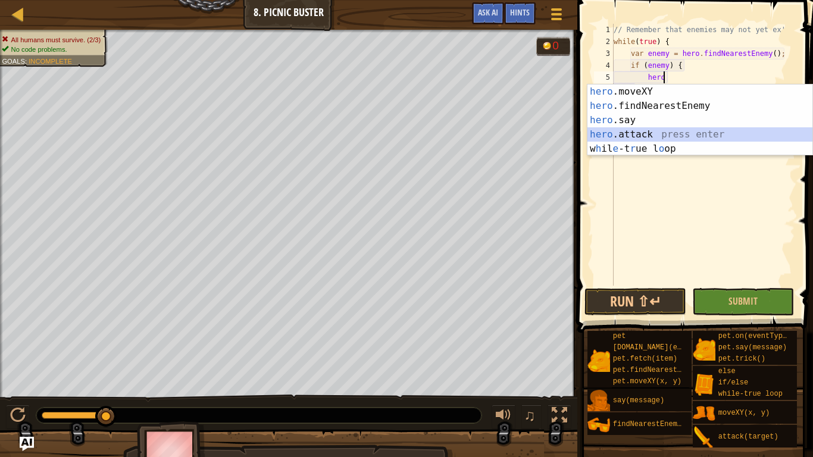
click at [640, 129] on div "hero .moveXY press enter hero .findNearestEnemy press enter hero .say press ent…" at bounding box center [699, 134] width 225 height 100
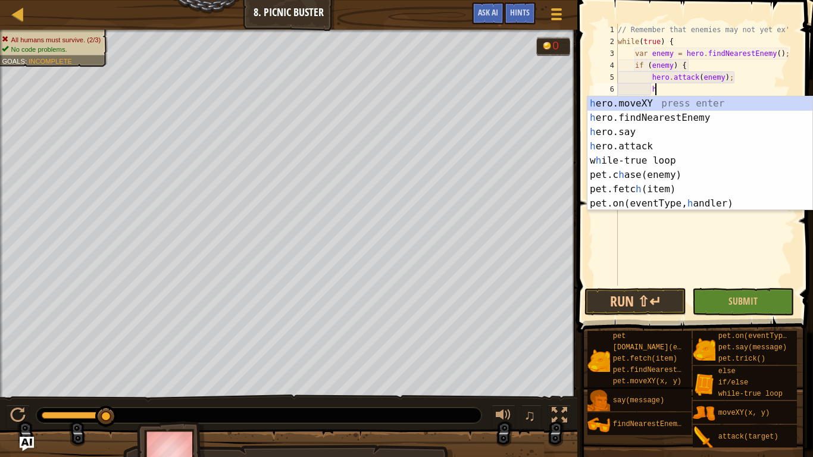
scroll to position [5, 16]
click at [655, 149] on div "h ero.moveXY press enter h ero.findNearestEnemy press enter h ero.say press ent…" at bounding box center [699, 167] width 225 height 143
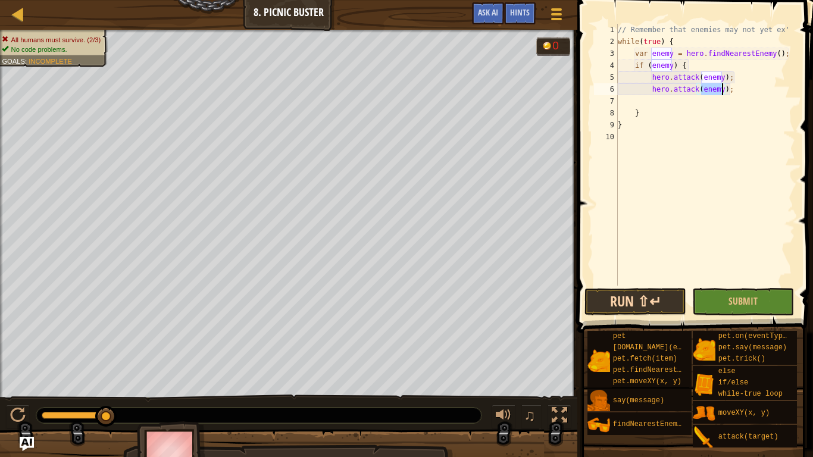
type textarea "hero.attack(enemy);"
click at [633, 292] on button "Run ⇧↵" at bounding box center [635, 301] width 102 height 27
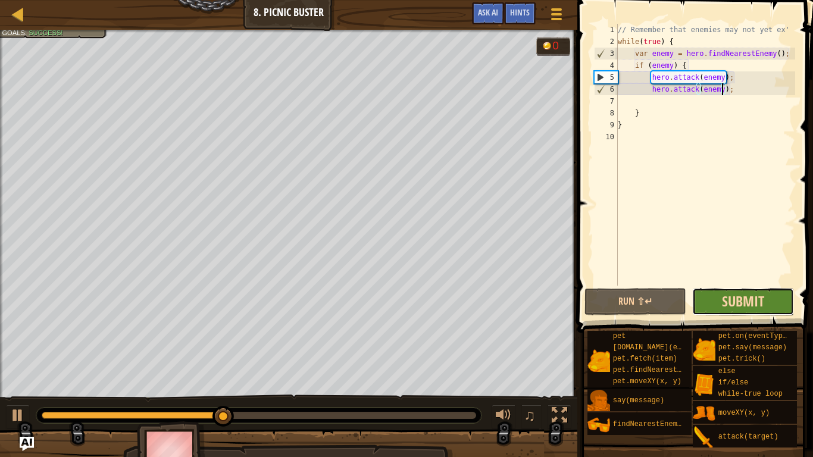
click at [755, 295] on span "Submit" at bounding box center [743, 301] width 42 height 19
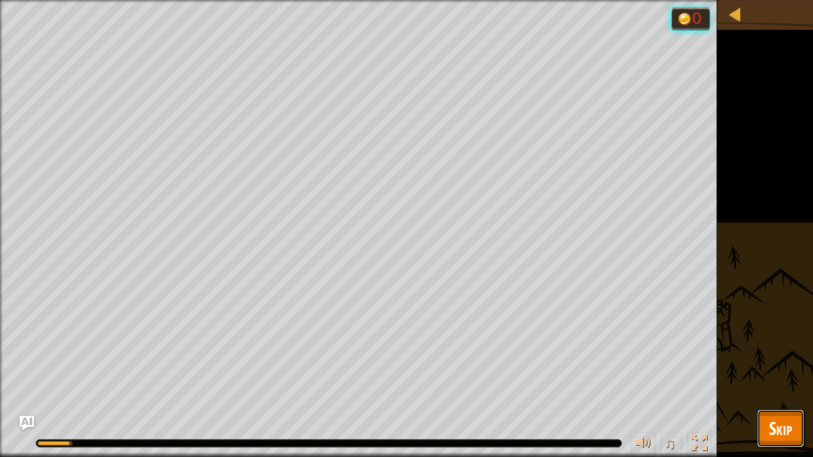
click at [775, 356] on span "Skip" at bounding box center [780, 428] width 23 height 24
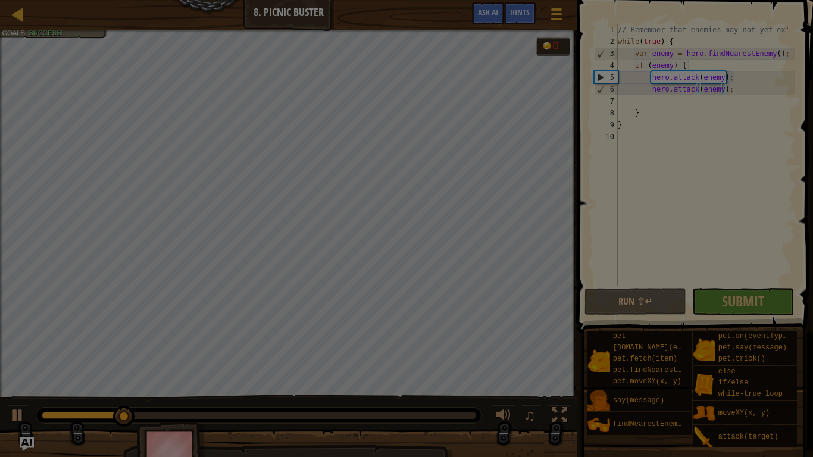
click at [747, 356] on div at bounding box center [406, 228] width 813 height 457
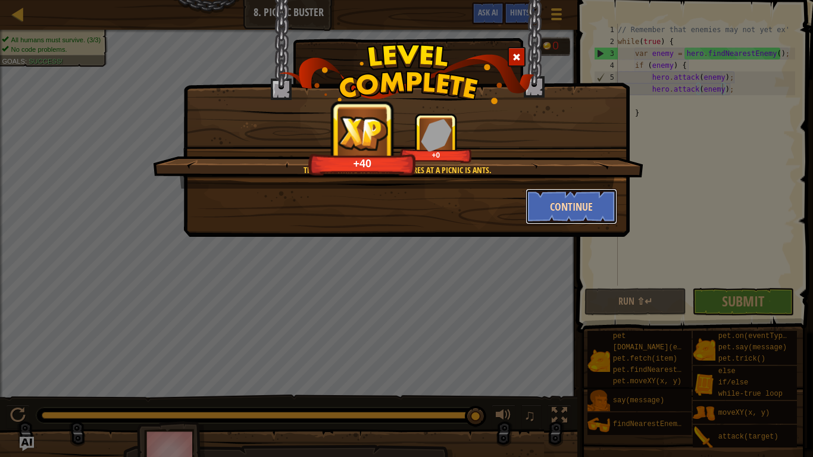
click at [580, 212] on button "Continue" at bounding box center [571, 207] width 92 height 36
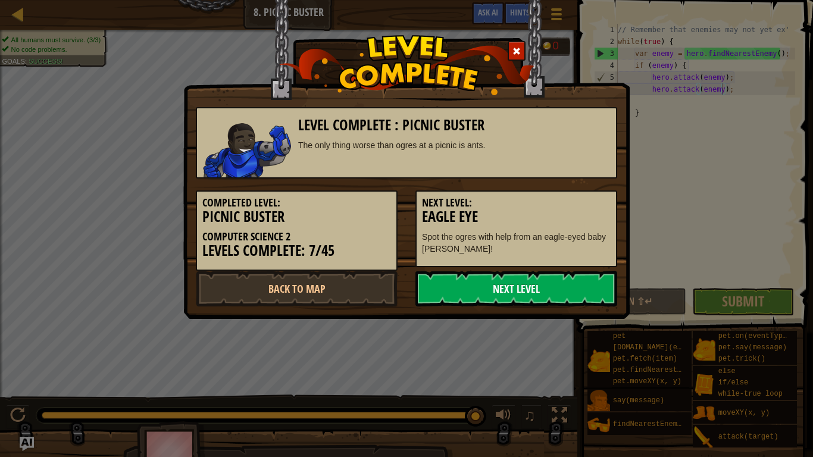
click at [569, 293] on link "Next Level" at bounding box center [516, 289] width 202 height 36
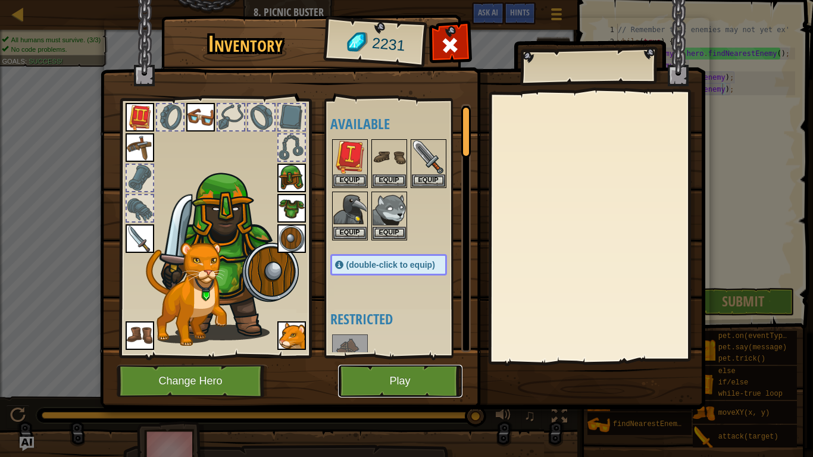
click at [434, 356] on button "Play" at bounding box center [400, 381] width 124 height 33
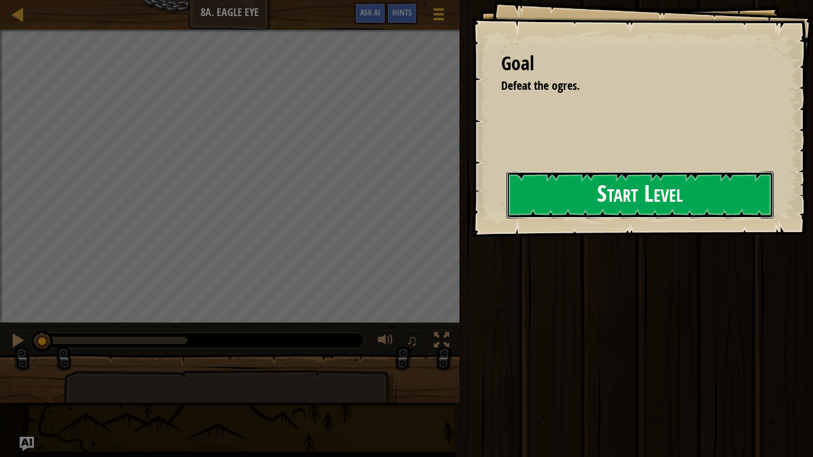
click at [707, 206] on button "Start Level" at bounding box center [639, 194] width 267 height 47
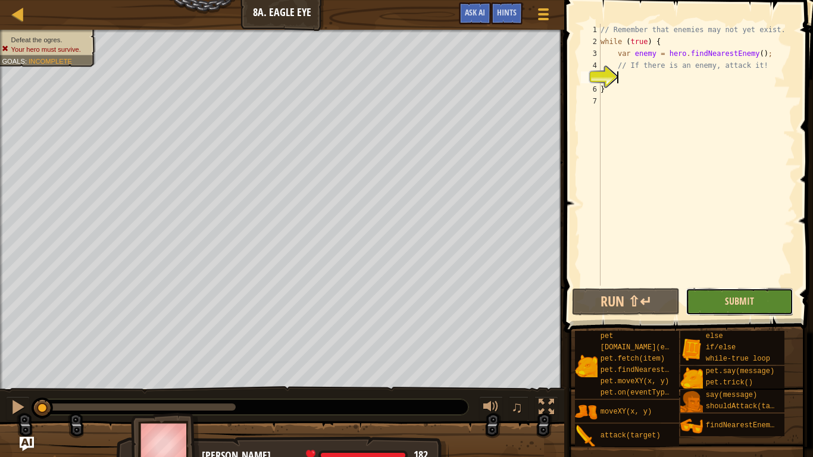
click at [749, 301] on span "Submit" at bounding box center [739, 301] width 29 height 13
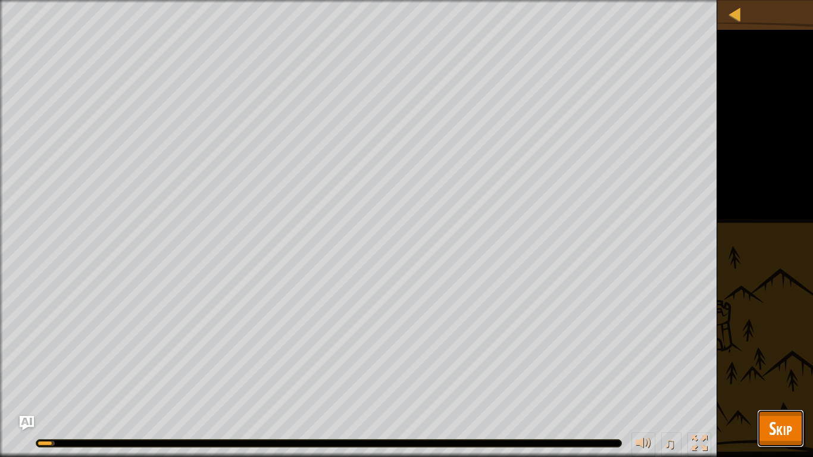
click at [778, 356] on span "Skip" at bounding box center [780, 428] width 23 height 24
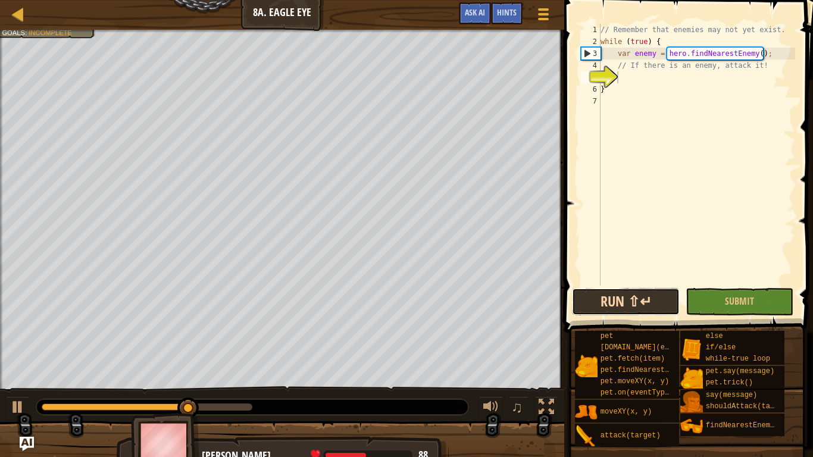
click at [650, 298] on button "Run ⇧↵" at bounding box center [626, 301] width 108 height 27
click at [666, 302] on button "Run ⇧↵" at bounding box center [626, 301] width 108 height 27
click at [647, 306] on button "Run ⇧↵" at bounding box center [626, 301] width 108 height 27
type textarea "h"
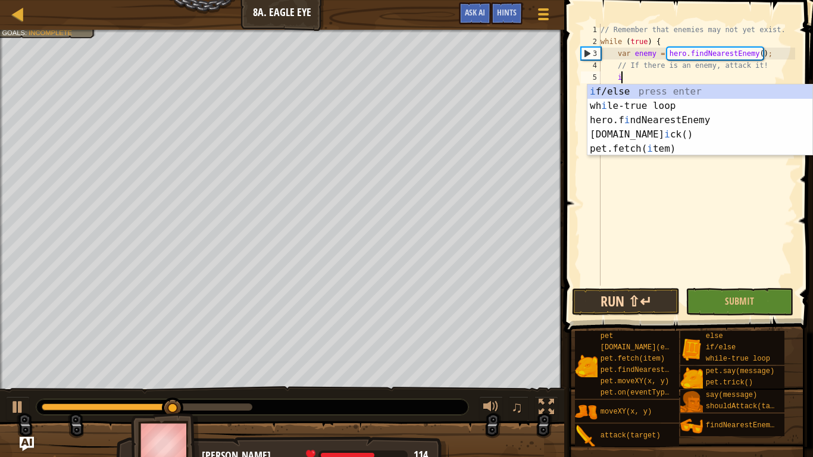
scroll to position [5, 3]
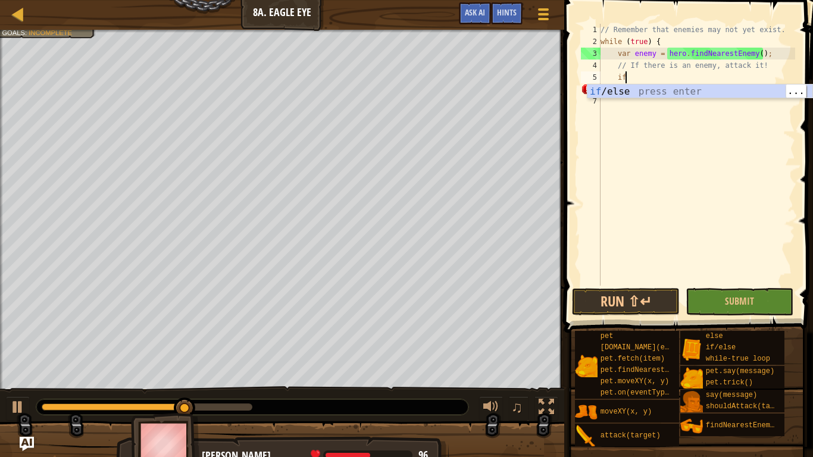
click at [726, 93] on div "if /else press enter" at bounding box center [699, 105] width 225 height 43
type textarea "if (enemy) {"
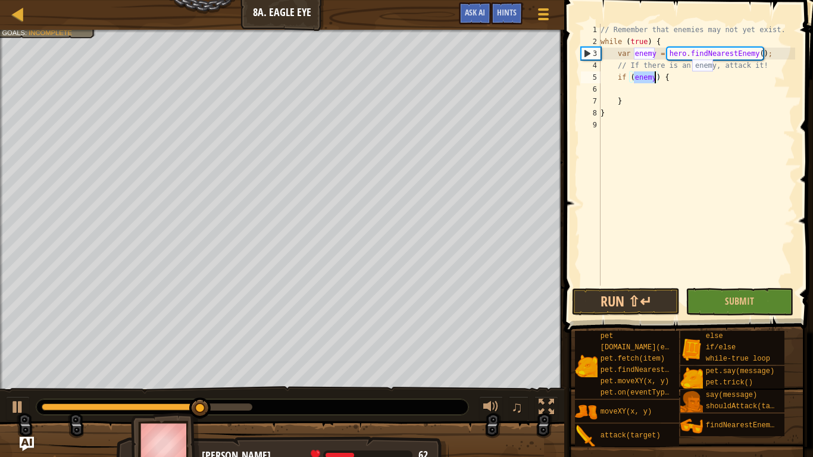
click at [674, 86] on div "// Remember that enemies may not yet exist. while ( true ) { var enemy = hero .…" at bounding box center [696, 167] width 197 height 286
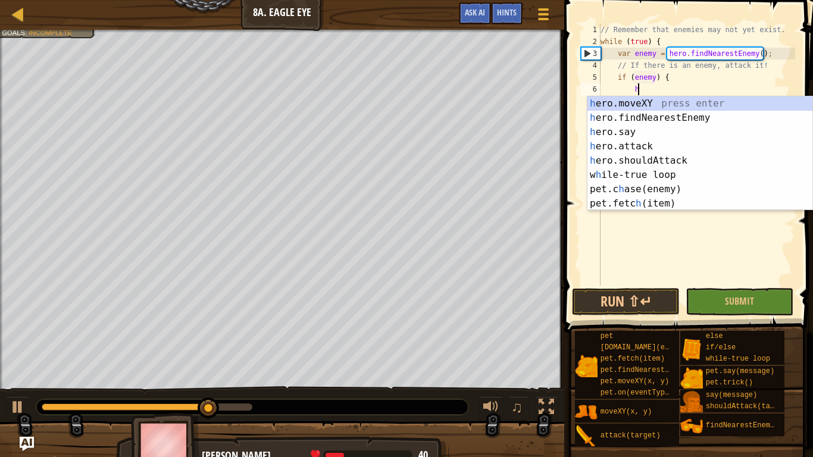
scroll to position [5, 5]
click at [656, 151] on div "h ero.moveXY press enter h ero.findNearestEnemy press enter h ero.say press ent…" at bounding box center [699, 167] width 225 height 143
type textarea "hero.attack(enemy);"
click at [652, 150] on div "// Remember that enemies may not yet exist. while ( true ) { var enemy = hero .…" at bounding box center [696, 167] width 197 height 286
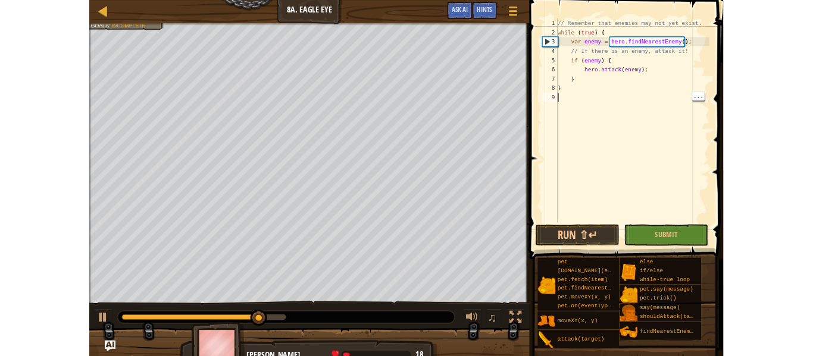
scroll to position [5, 0]
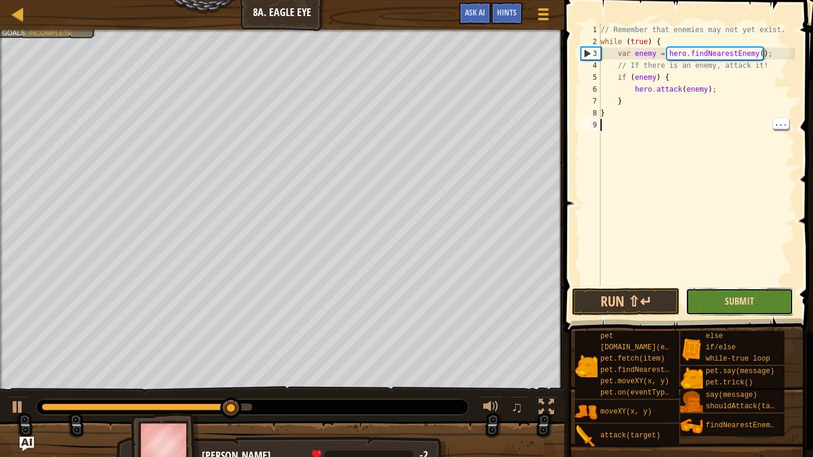
click at [741, 305] on span "Submit" at bounding box center [739, 301] width 29 height 13
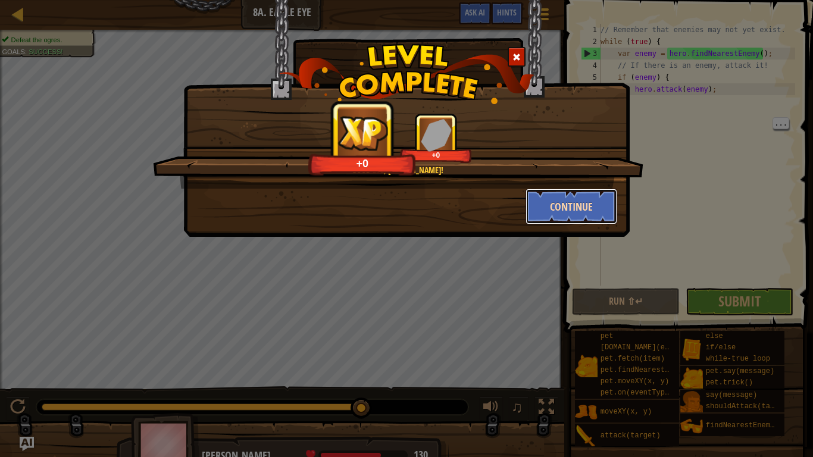
click at [605, 206] on button "Continue" at bounding box center [571, 207] width 92 height 36
